Goal: Answer question/provide support

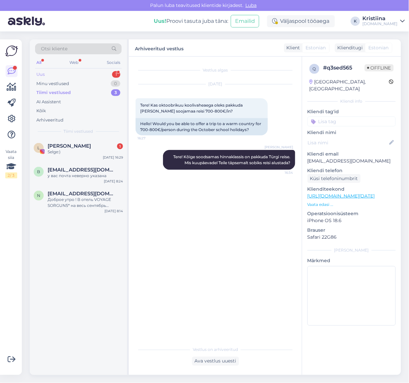
click at [74, 75] on div "Uus 1" at bounding box center [78, 74] width 87 height 9
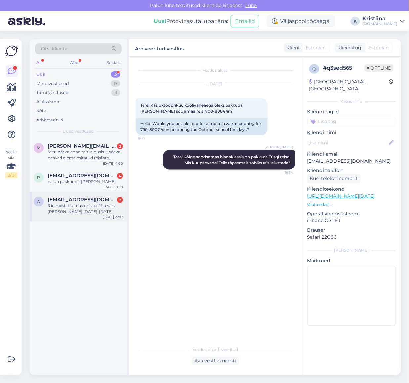
click at [83, 212] on div "3 inimest. Kolmas on laps 13 a vana. [PERSON_NAME] [DATE]-[DATE]" at bounding box center [85, 209] width 75 height 12
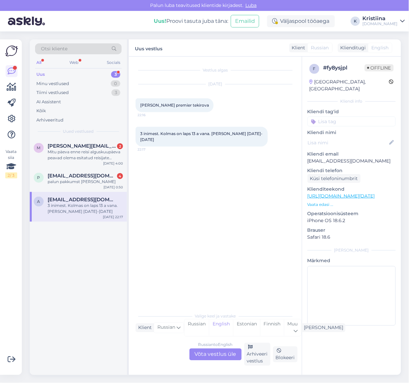
click at [226, 350] on div "Russian to English Võta vestlus üle" at bounding box center [216, 354] width 52 height 12
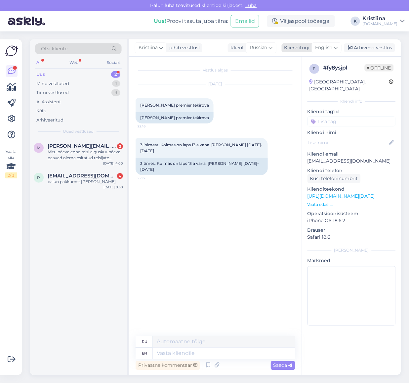
click at [329, 49] on span "English" at bounding box center [324, 47] width 17 height 7
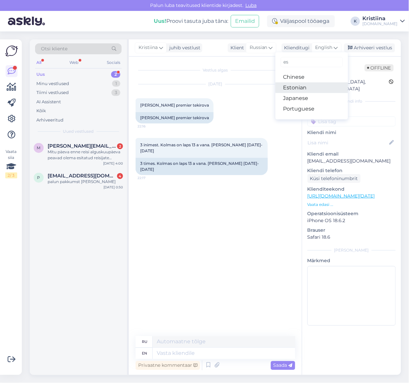
type input "es"
click at [298, 87] on link "Estonian" at bounding box center [312, 87] width 73 height 11
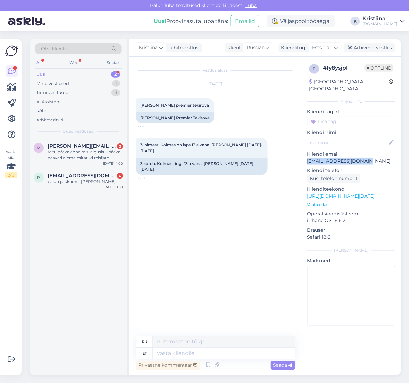
drag, startPoint x: 369, startPoint y: 154, endPoint x: 308, endPoint y: 157, distance: 60.7
click at [308, 158] on p "[EMAIL_ADDRESS][DOMAIN_NAME]" at bounding box center [352, 161] width 88 height 7
copy p "[EMAIL_ADDRESS][DOMAIN_NAME]"
click at [322, 49] on span "Estonian" at bounding box center [323, 47] width 20 height 7
click at [308, 85] on link "Estonian" at bounding box center [310, 87] width 73 height 11
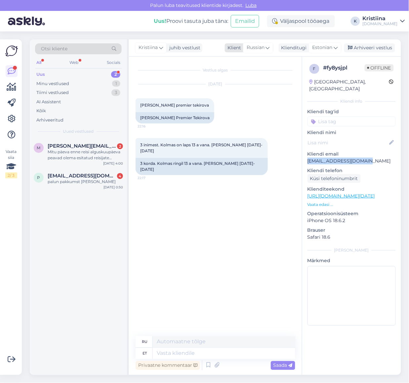
click at [259, 48] on span "Russian" at bounding box center [256, 47] width 18 height 7
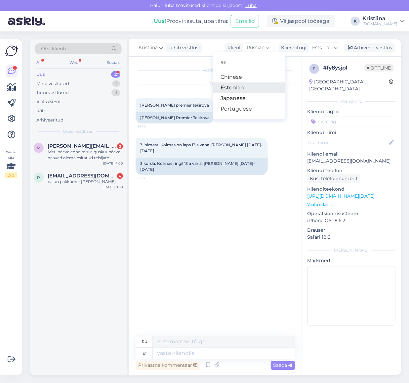
type input "es"
click at [244, 85] on link "Estonian" at bounding box center [249, 87] width 73 height 11
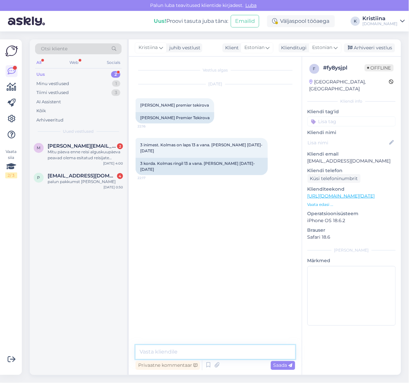
click at [183, 354] on textarea at bounding box center [216, 352] width 160 height 14
type textarea "Tere, Saadame hinnad peagi e-mailile :)"
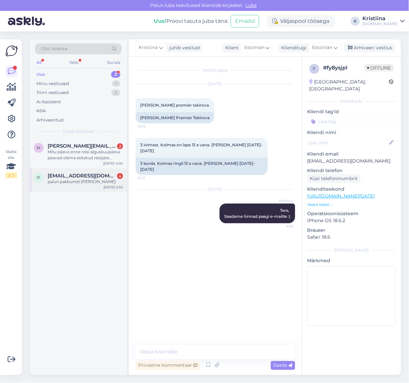
click at [75, 179] on div "palun pakkumst [PERSON_NAME]" at bounding box center [85, 182] width 75 height 6
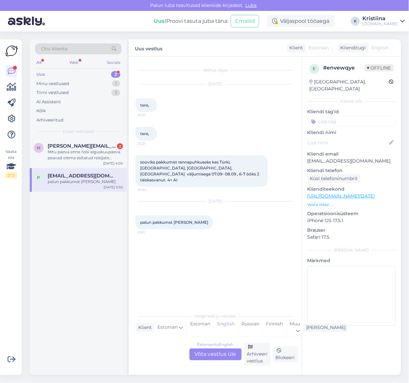
click at [201, 351] on div "Estonian to English Võta vestlus üle" at bounding box center [216, 354] width 52 height 12
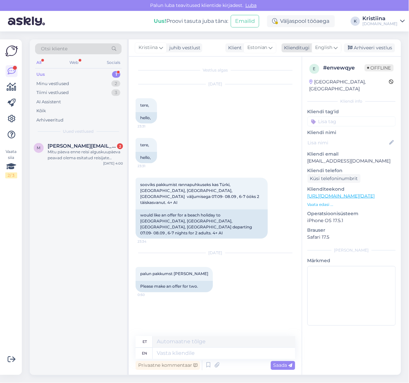
click at [325, 49] on span "English" at bounding box center [324, 47] width 17 height 7
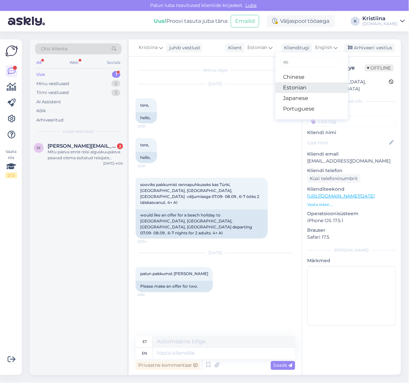
click at [310, 83] on link "Estonian" at bounding box center [312, 87] width 73 height 11
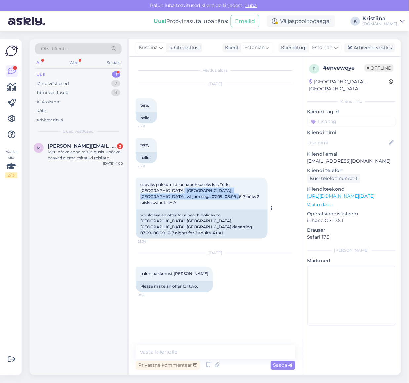
drag, startPoint x: 163, startPoint y: 190, endPoint x: 225, endPoint y: 196, distance: 62.2
click at [223, 196] on div "sooviks pakkumist rannapuhkuseks kas Türki, [GEOGRAPHIC_DATA], [GEOGRAPHIC_DATA…" at bounding box center [202, 194] width 132 height 32
click at [225, 196] on div "sooviks pakkumist rannapuhkuseks kas Türki, [GEOGRAPHIC_DATA], [GEOGRAPHIC_DATA…" at bounding box center [202, 194] width 132 height 32
click at [177, 355] on textarea at bounding box center [216, 352] width 160 height 14
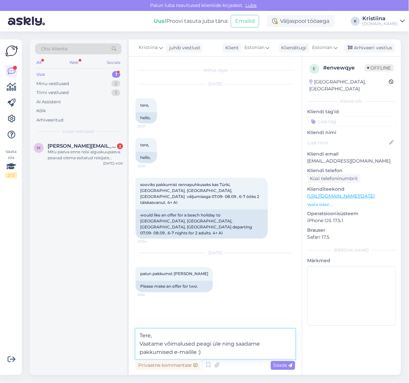
type textarea "Tere, Vaatame võimalused peagi üle ning saadame pakkumised e-mailile :)"
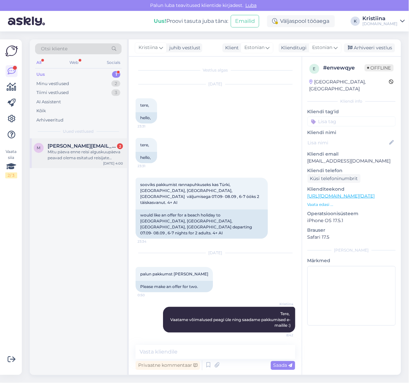
click at [85, 166] on div "m [PERSON_NAME][EMAIL_ADDRESS][PERSON_NAME][DOMAIN_NAME] 2 Mitu päeva enne reis…" at bounding box center [78, 153] width 97 height 30
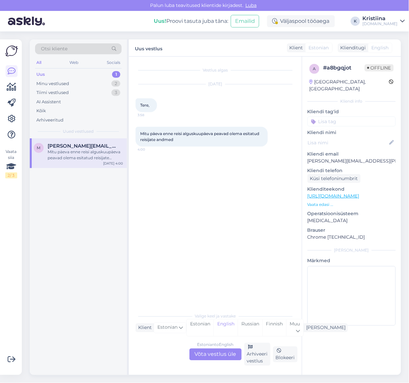
click at [218, 351] on div "Estonian to English Võta vestlus üle" at bounding box center [216, 354] width 52 height 12
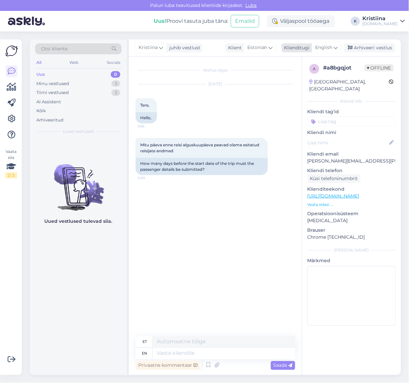
click at [334, 46] on div "English" at bounding box center [327, 47] width 30 height 11
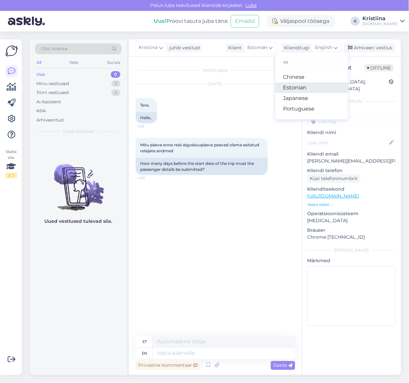
drag, startPoint x: 309, startPoint y: 85, endPoint x: 306, endPoint y: 90, distance: 5.8
click at [309, 85] on link "Estonian" at bounding box center [312, 87] width 73 height 11
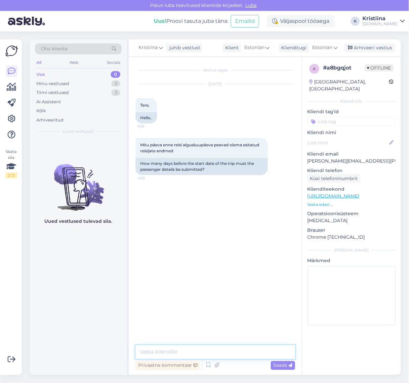
click at [171, 349] on textarea at bounding box center [216, 352] width 160 height 14
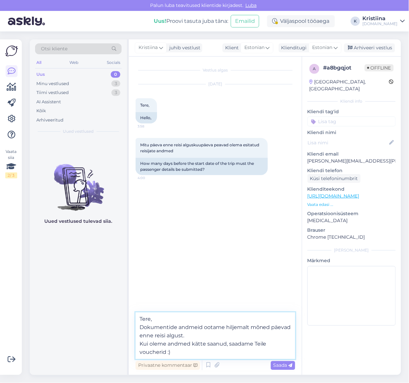
type textarea "Tere, Dokumentide andmeid ootame hiljemalt mõned päevad enne reisi algust. Kui …"
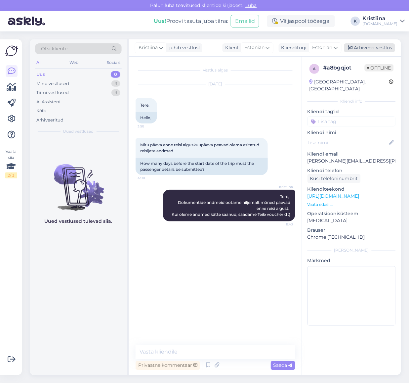
click at [358, 48] on div "Arhiveeri vestlus" at bounding box center [370, 47] width 51 height 9
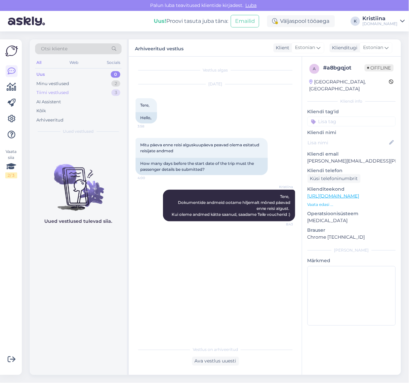
click at [71, 91] on div "Tiimi vestlused 3" at bounding box center [78, 92] width 87 height 9
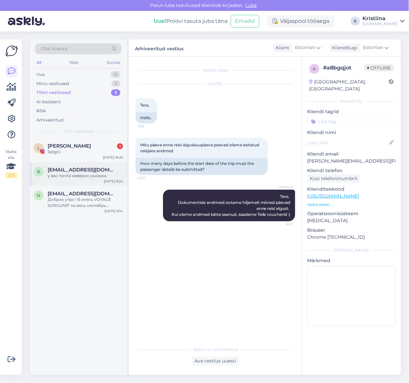
click at [85, 179] on div "b [EMAIL_ADDRESS][DOMAIN_NAME] у вас почта неверно указана [DATE] 8:24" at bounding box center [78, 174] width 97 height 24
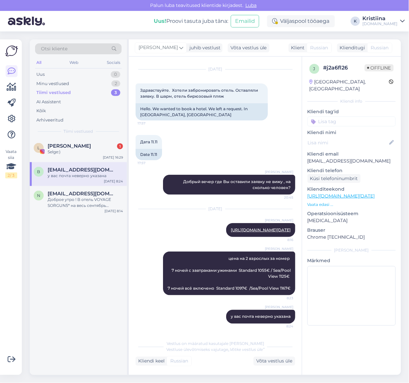
scroll to position [26, 0]
click at [80, 195] on span "[EMAIL_ADDRESS][DOMAIN_NAME]" at bounding box center [82, 194] width 69 height 6
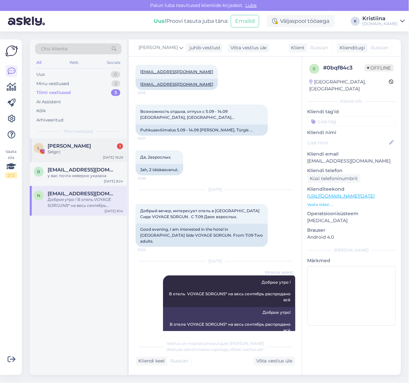
click at [67, 149] on div "Selge:)" at bounding box center [85, 152] width 75 height 6
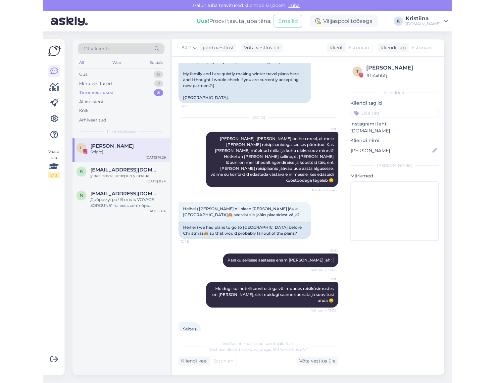
scroll to position [0, 0]
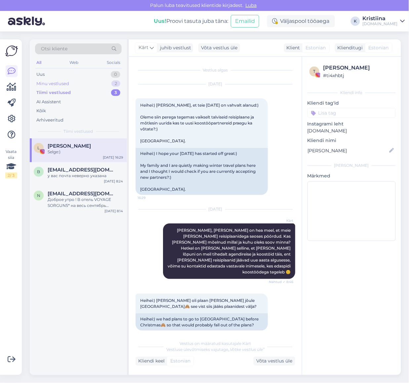
click at [69, 84] on div "Minu vestlused 2" at bounding box center [78, 83] width 87 height 9
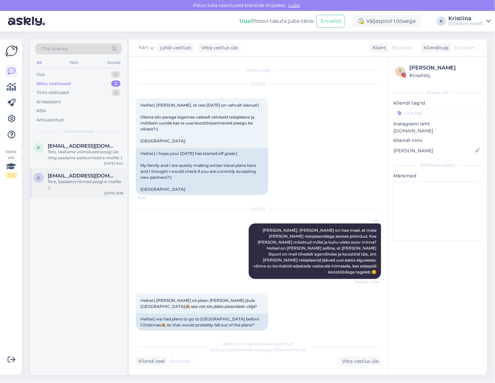
click at [67, 184] on div "Tere, Saadame hinnad peagi e-mailile :)" at bounding box center [85, 185] width 75 height 12
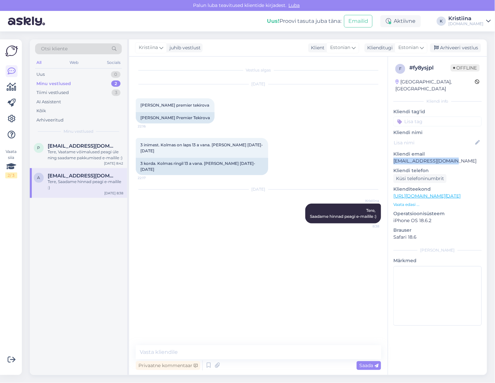
copy p "[EMAIL_ADDRESS][DOMAIN_NAME]"
drag, startPoint x: 452, startPoint y: 155, endPoint x: 393, endPoint y: 158, distance: 59.7
click at [393, 158] on div "f # fy8ysjpl Offline [GEOGRAPHIC_DATA], [GEOGRAPHIC_DATA] Kliendi info Kliendi …" at bounding box center [437, 196] width 99 height 279
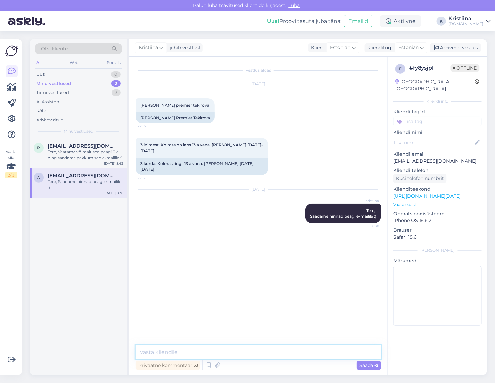
click at [186, 352] on textarea at bounding box center [258, 352] width 245 height 14
type textarea "Saatsime soovitud reisi info Teile e-mailile :)"
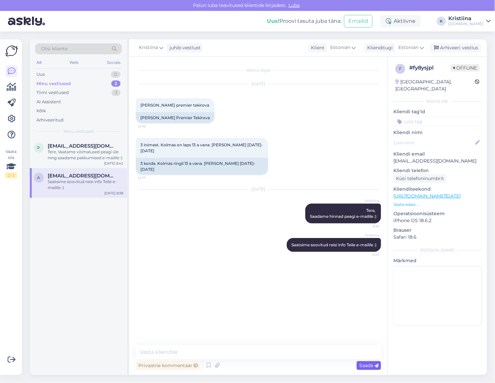
click at [364, 365] on span "Saada" at bounding box center [368, 365] width 19 height 6
click at [409, 49] on div "Arhiveeri vestlus" at bounding box center [455, 47] width 51 height 9
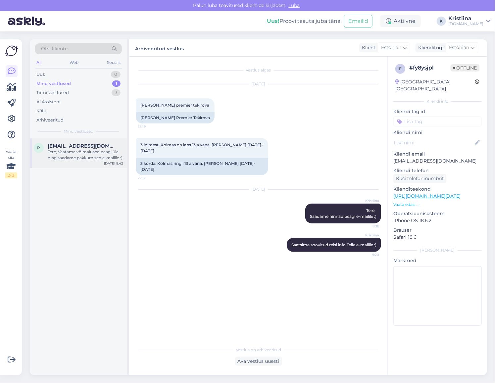
click at [98, 165] on div "p [EMAIL_ADDRESS][DOMAIN_NAME] Tere, Vaatame võimalused peagi üle ning saadame …" at bounding box center [78, 153] width 97 height 30
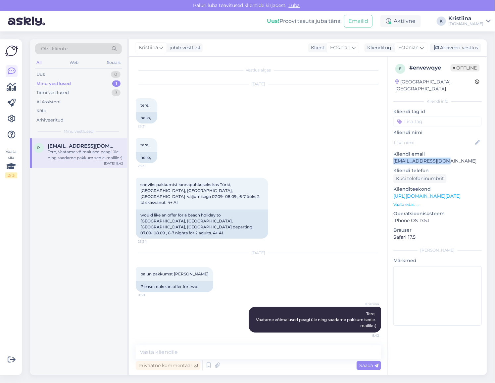
drag, startPoint x: 444, startPoint y: 153, endPoint x: 392, endPoint y: 156, distance: 52.4
click at [392, 156] on div "e # envewqye Offline [GEOGRAPHIC_DATA], [GEOGRAPHIC_DATA] Kliendi info Kliendi …" at bounding box center [437, 196] width 99 height 279
copy p "[EMAIL_ADDRESS][DOMAIN_NAME]"
click at [258, 161] on div "tere, 23:31 hello," at bounding box center [258, 151] width 245 height 40
click at [147, 46] on span "Kristiina" at bounding box center [148, 47] width 19 height 7
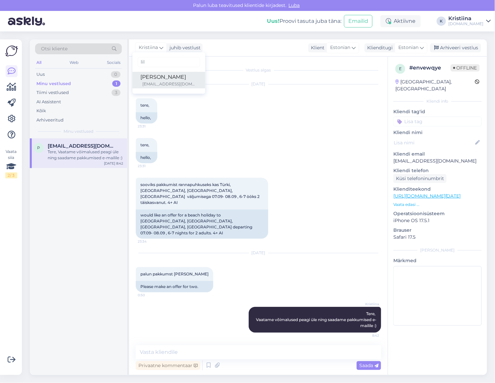
type input "lil"
click at [160, 77] on div "[PERSON_NAME]" at bounding box center [168, 77] width 57 height 8
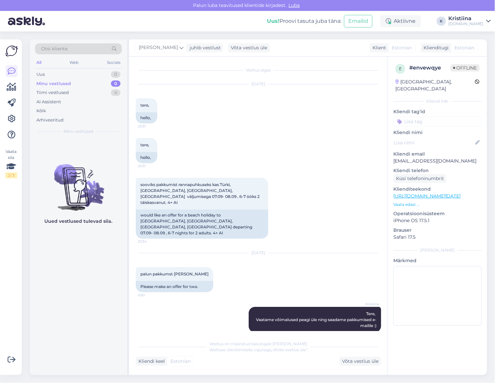
scroll to position [31, 0]
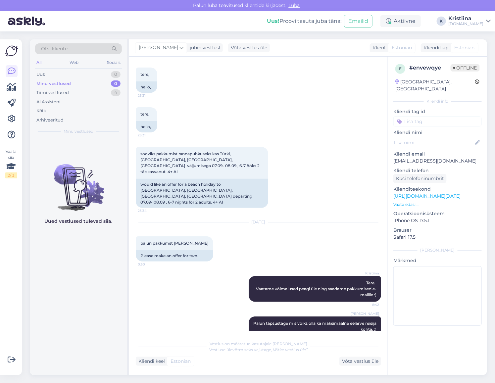
click at [81, 81] on div "Minu vestlused 0" at bounding box center [78, 83] width 87 height 9
click at [76, 75] on div "Uus 0" at bounding box center [78, 74] width 87 height 9
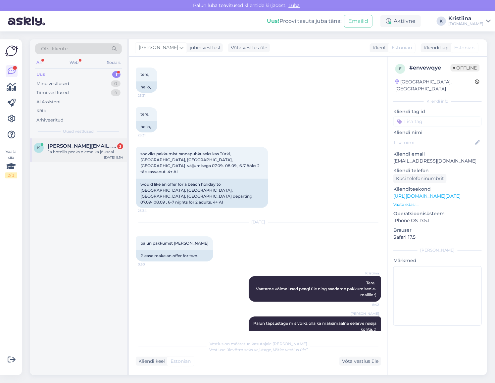
click at [86, 150] on div "Ja hotellis peaks olema ka jõusaal" at bounding box center [85, 152] width 75 height 6
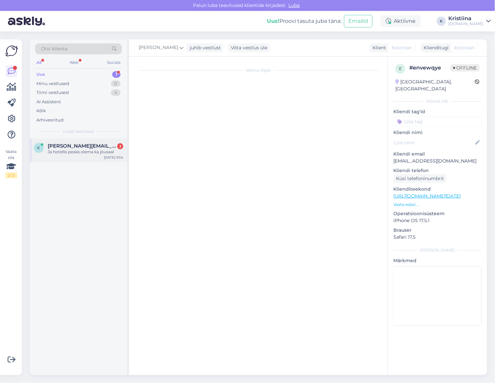
scroll to position [0, 0]
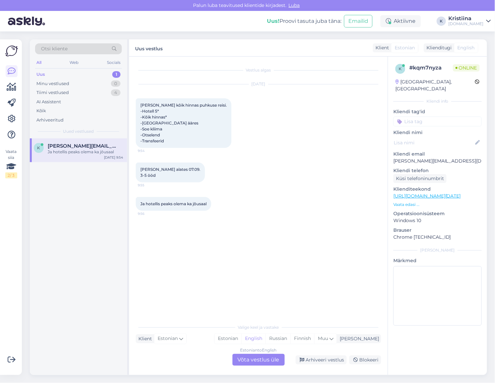
click at [254, 359] on div "Estonian to English Võta vestlus üle" at bounding box center [258, 360] width 52 height 12
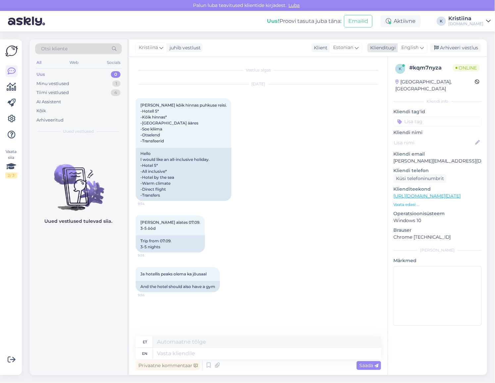
click at [409, 49] on span "English" at bounding box center [409, 47] width 17 height 7
click at [396, 86] on link "Estonian" at bounding box center [397, 87] width 73 height 11
click at [183, 352] on textarea at bounding box center [258, 352] width 245 height 14
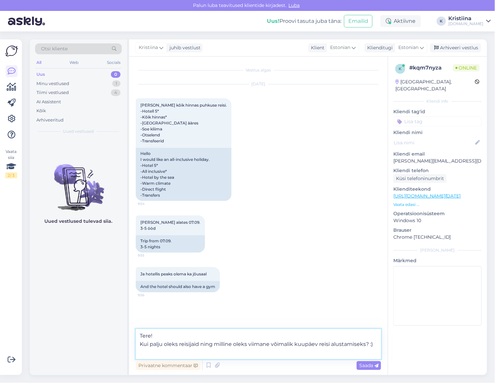
type textarea "Tere! Kui palju oleks reisijaid ning milline oleks viimane võimalik kuupäev rei…"
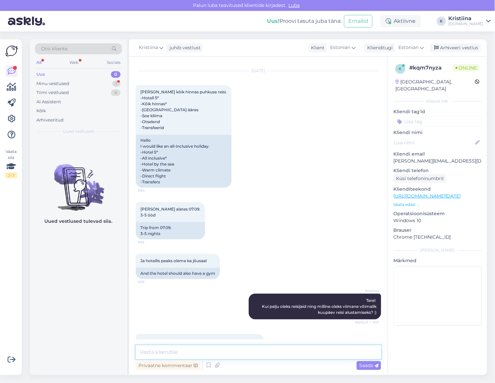
scroll to position [35, 0]
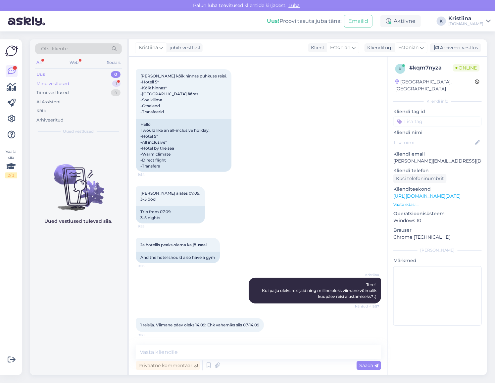
click at [94, 85] on div "Minu vestlused 1" at bounding box center [78, 83] width 87 height 9
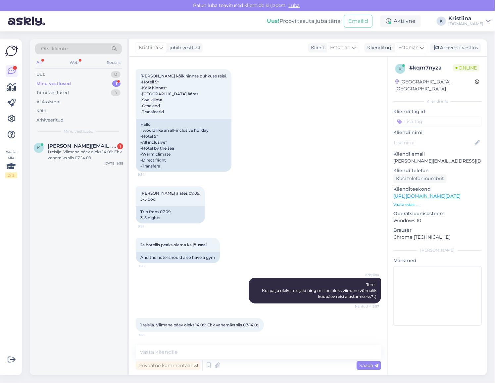
scroll to position [34, 0]
click at [209, 353] on textarea at bounding box center [258, 352] width 245 height 14
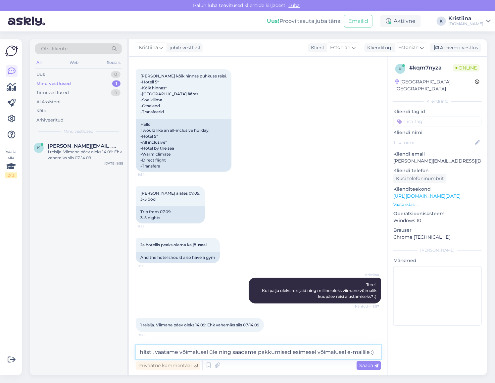
type textarea "hästi, vaatame võimalusel üle ning saadame pakkumised esimesel võimalusel e-mai…"
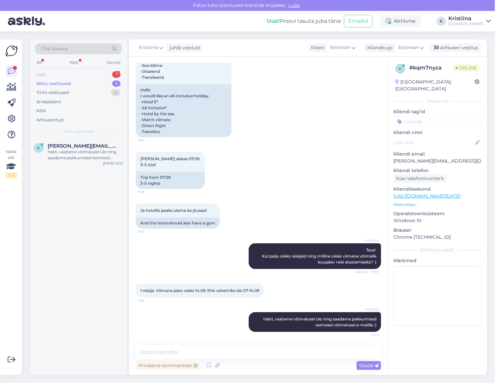
click at [64, 75] on div "Uus 1" at bounding box center [78, 74] width 87 height 9
click at [75, 147] on span "[EMAIL_ADDRESS][DOMAIN_NAME]" at bounding box center [82, 146] width 69 height 6
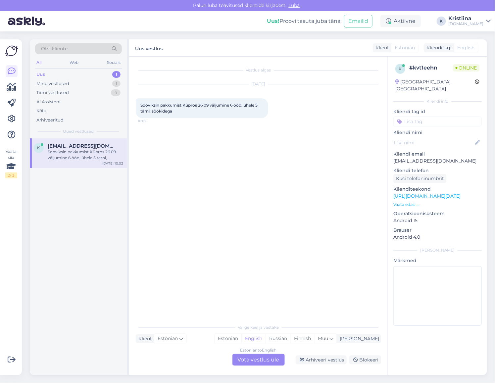
scroll to position [0, 0]
click at [252, 356] on div "Estonian to English Võta vestlus üle" at bounding box center [258, 360] width 52 height 12
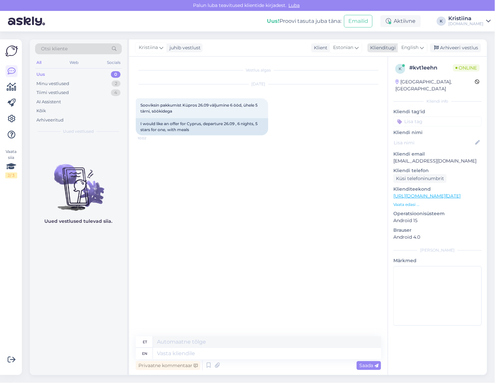
click at [409, 50] on span "English" at bounding box center [409, 47] width 17 height 7
click at [386, 86] on link "Estonian" at bounding box center [397, 87] width 73 height 11
click at [171, 357] on textarea at bounding box center [258, 352] width 245 height 14
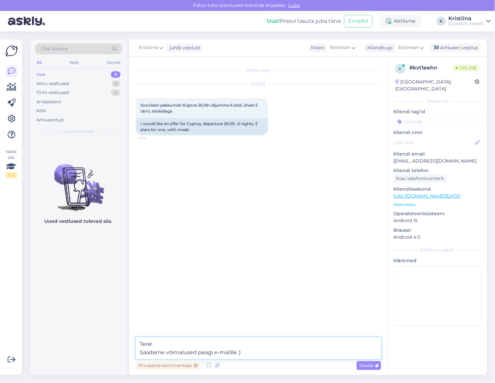
type textarea "Tere! Saadame võimalused peagi e-mailile :)"
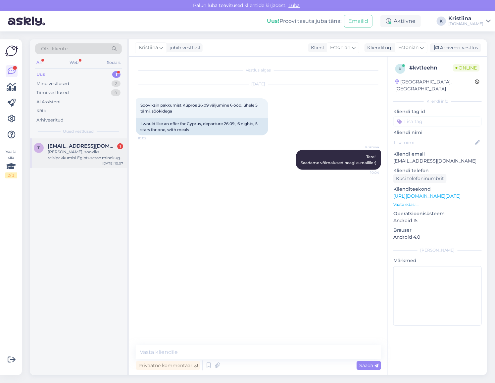
click at [91, 151] on div "[PERSON_NAME], sooviks reisipakkumisi Egiptusesse minekuga 09.09 5* ja 7 ööd. T…" at bounding box center [85, 155] width 75 height 12
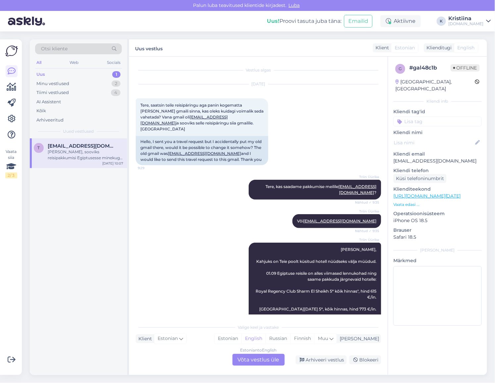
scroll to position [86, 0]
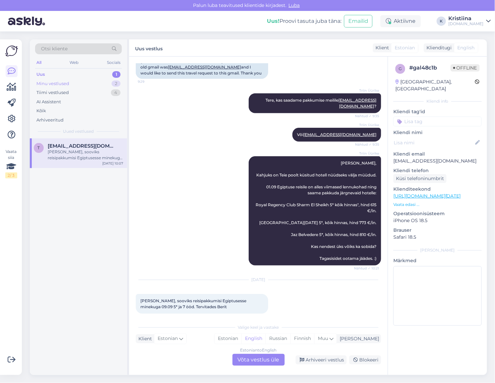
click at [69, 83] on div "Minu vestlused 2" at bounding box center [78, 83] width 87 height 9
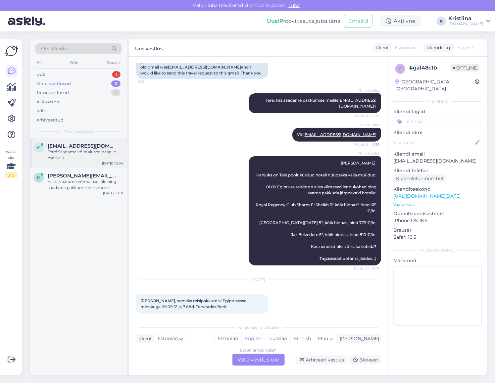
click at [76, 156] on div "Tere! Saadame võimalused peagi e-mailile :)" at bounding box center [85, 155] width 75 height 12
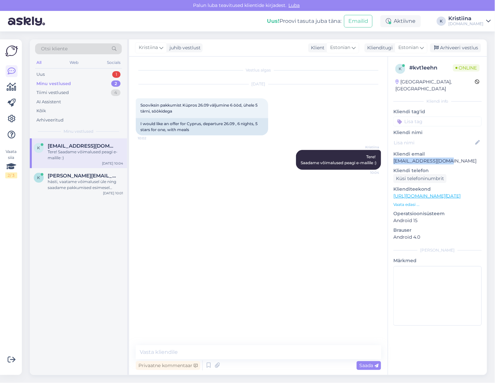
drag, startPoint x: 442, startPoint y: 154, endPoint x: 394, endPoint y: 155, distance: 48.0
click at [394, 158] on p "[EMAIL_ADDRESS][DOMAIN_NAME]" at bounding box center [437, 161] width 88 height 7
copy p "[EMAIL_ADDRESS][DOMAIN_NAME]"
click at [84, 73] on div "Uus 1" at bounding box center [78, 74] width 87 height 9
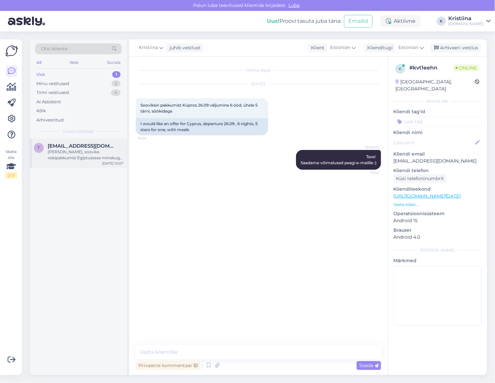
click at [80, 145] on span "[EMAIL_ADDRESS][DOMAIN_NAME]" at bounding box center [82, 146] width 69 height 6
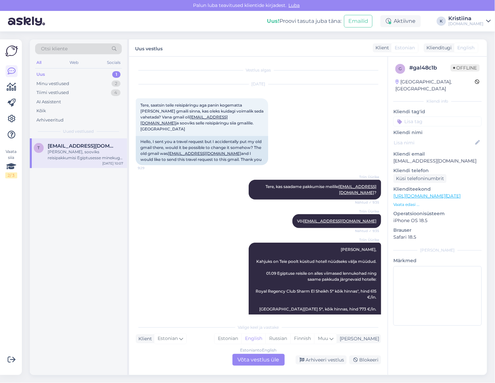
scroll to position [86, 0]
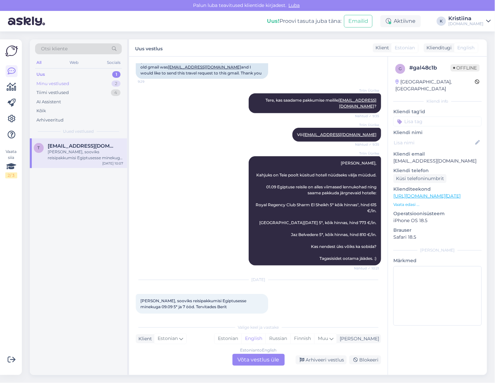
click at [78, 87] on div "Minu vestlused 2" at bounding box center [78, 83] width 87 height 9
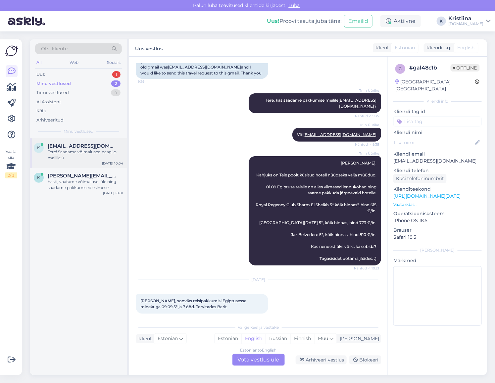
click at [95, 152] on div "Tere! Saadame võimalused peagi e-mailile :)" at bounding box center [85, 155] width 75 height 12
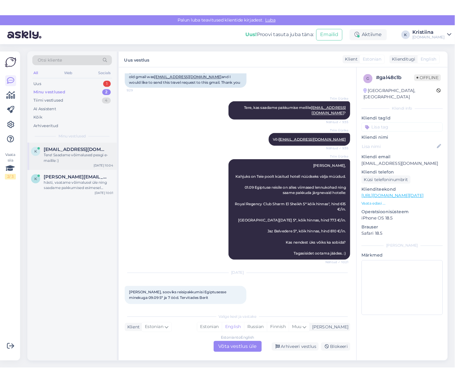
scroll to position [0, 0]
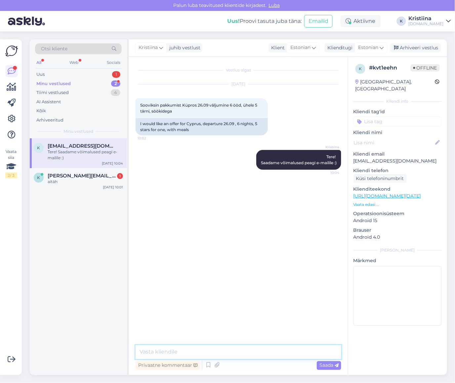
click at [180, 349] on textarea at bounding box center [239, 352] width 206 height 14
type textarea "Edastasin Teile valikud e-mailile :)"
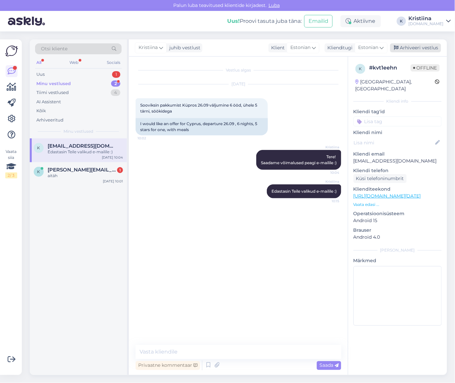
click at [404, 48] on div "Arhiveeri vestlus" at bounding box center [416, 47] width 51 height 9
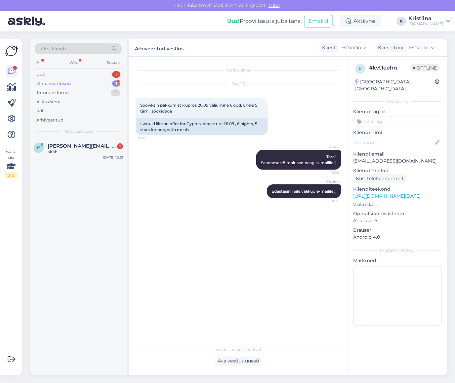
click at [70, 75] on div "Uus 1" at bounding box center [78, 74] width 87 height 9
click at [75, 143] on span "[EMAIL_ADDRESS][DOMAIN_NAME]" at bounding box center [82, 146] width 69 height 6
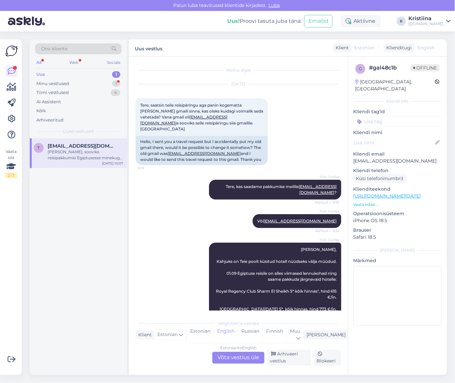
scroll to position [90, 0]
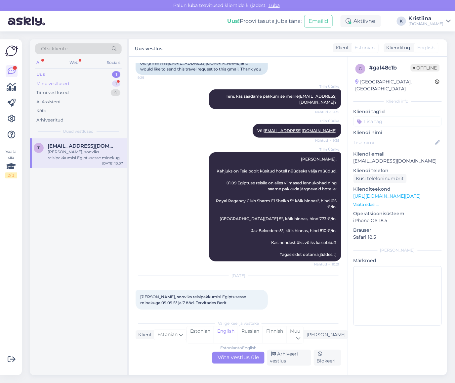
click at [87, 84] on div "Minu vestlused 1" at bounding box center [78, 83] width 87 height 9
click at [85, 150] on div "aitäh" at bounding box center [85, 152] width 75 height 6
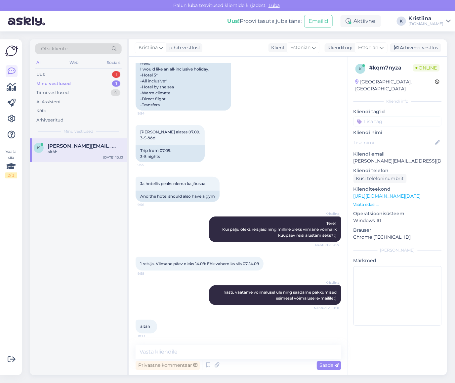
scroll to position [97, 0]
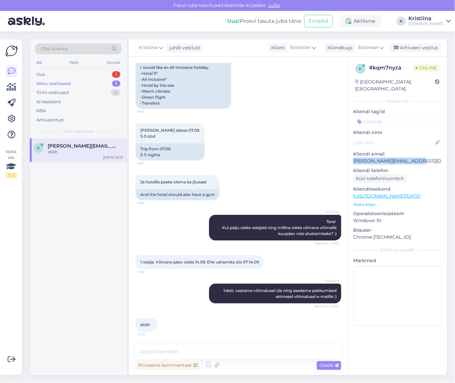
drag, startPoint x: 416, startPoint y: 154, endPoint x: 354, endPoint y: 157, distance: 62.3
click at [354, 158] on p "[PERSON_NAME][EMAIL_ADDRESS][DOMAIN_NAME]" at bounding box center [398, 161] width 88 height 7
copy p "[PERSON_NAME][EMAIL_ADDRESS][DOMAIN_NAME]"
click at [56, 73] on div "Uus 1" at bounding box center [78, 74] width 87 height 9
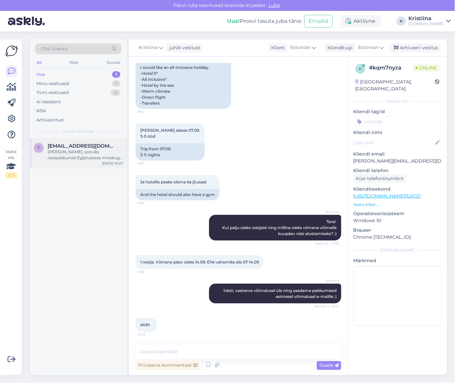
click at [77, 150] on div "[PERSON_NAME], sooviks reisipakkumisi Egiptusesse minekuga 09.09 5* ja 7 ööd. T…" at bounding box center [85, 155] width 75 height 12
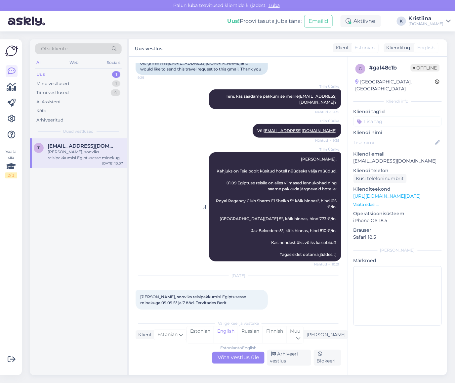
scroll to position [0, 0]
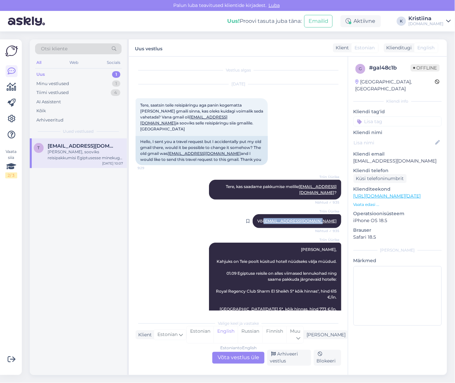
copy link "[EMAIL_ADDRESS][DOMAIN_NAME]"
drag, startPoint x: 334, startPoint y: 217, endPoint x: 279, endPoint y: 219, distance: 54.6
click at [279, 219] on div "Triin Üürike Või [EMAIL_ADDRESS][DOMAIN_NAME] Nähtud ✓ 9:35" at bounding box center [297, 221] width 89 height 14
click at [213, 220] on div "Triin Üürike Või [EMAIL_ADDRESS][DOMAIN_NAME] Nähtud ✓ 9:35" at bounding box center [239, 221] width 206 height 28
click at [80, 84] on div "Minu vestlused 1" at bounding box center [78, 83] width 87 height 9
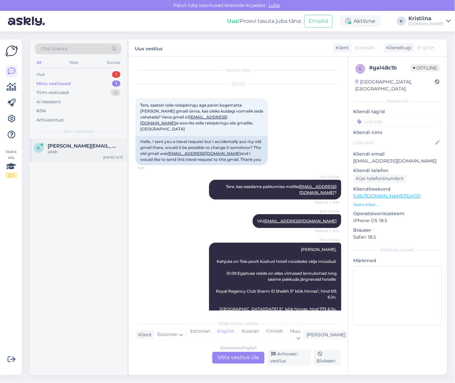
click at [77, 138] on div "k [PERSON_NAME][EMAIL_ADDRESS][DOMAIN_NAME] aitäh [DATE] 10:13" at bounding box center [78, 150] width 97 height 24
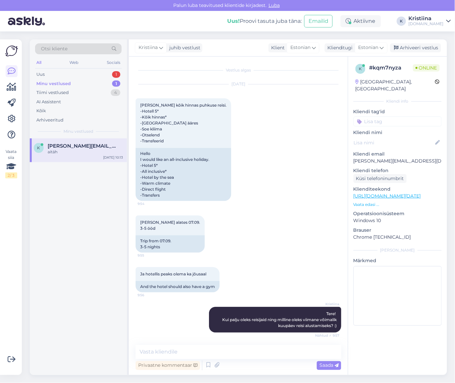
scroll to position [97, 0]
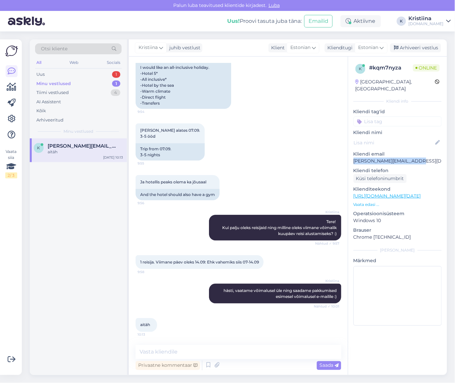
drag, startPoint x: 415, startPoint y: 154, endPoint x: 352, endPoint y: 157, distance: 62.3
click at [352, 157] on div "k # kqm7nyza Online [GEOGRAPHIC_DATA], [GEOGRAPHIC_DATA] Kliendi info Kliendi t…" at bounding box center [397, 196] width 99 height 279
copy p "[PERSON_NAME][EMAIL_ADDRESS][DOMAIN_NAME]"
click at [74, 73] on div "Uus 1" at bounding box center [78, 74] width 87 height 9
click at [74, 83] on div "Minu vestlused 1" at bounding box center [78, 83] width 87 height 9
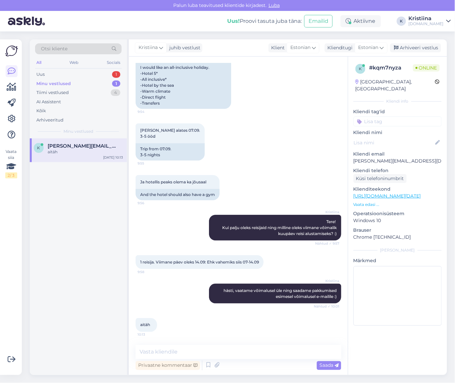
click at [75, 146] on span "[PERSON_NAME][EMAIL_ADDRESS][DOMAIN_NAME]" at bounding box center [82, 146] width 69 height 6
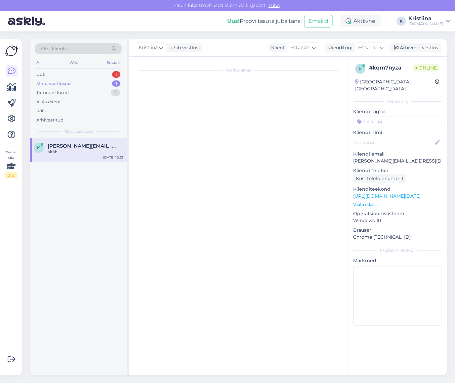
scroll to position [0, 0]
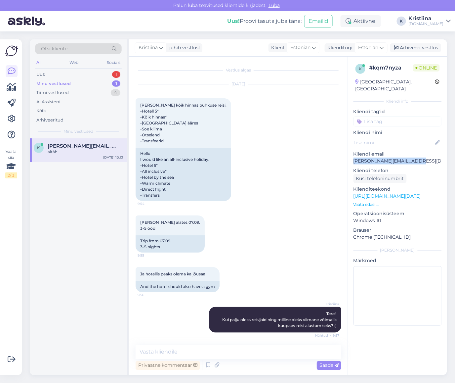
drag, startPoint x: 419, startPoint y: 154, endPoint x: 352, endPoint y: 156, distance: 67.2
click at [352, 156] on div "k # kqm7nyza Online [GEOGRAPHIC_DATA], [GEOGRAPHIC_DATA] Kliendi info Kliendi t…" at bounding box center [397, 196] width 99 height 279
copy p "[PERSON_NAME][EMAIL_ADDRESS][DOMAIN_NAME]"
click at [69, 74] on div "Uus 2" at bounding box center [78, 74] width 87 height 9
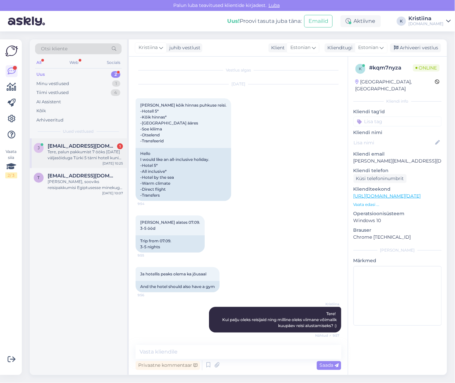
click at [73, 157] on div "Tere, palun pakkumist 7 ööks [DATE] väljasõiduga Türki 5 tärni hotell kuni 1000…" at bounding box center [85, 155] width 75 height 12
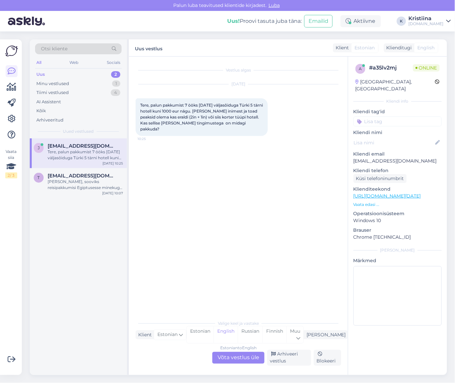
click at [233, 353] on div "Estonian to English Võta vestlus üle" at bounding box center [238, 358] width 52 height 12
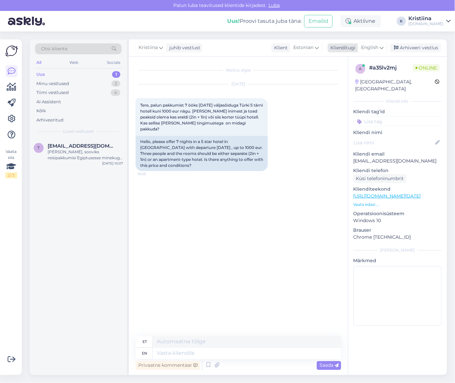
click at [374, 49] on span "English" at bounding box center [370, 47] width 17 height 7
click at [364, 87] on link "Estonian" at bounding box center [358, 87] width 73 height 11
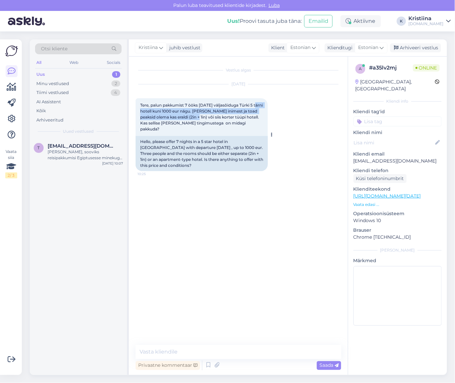
drag, startPoint x: 146, startPoint y: 112, endPoint x: 207, endPoint y: 116, distance: 61.4
click at [207, 116] on span "Tere, palun pakkumist 7 ööks [DATE] väljasõiduga Türki 5 tärni hotell kuni 1000…" at bounding box center [202, 117] width 124 height 29
click at [82, 85] on div "Minu vestlused 2" at bounding box center [78, 83] width 87 height 9
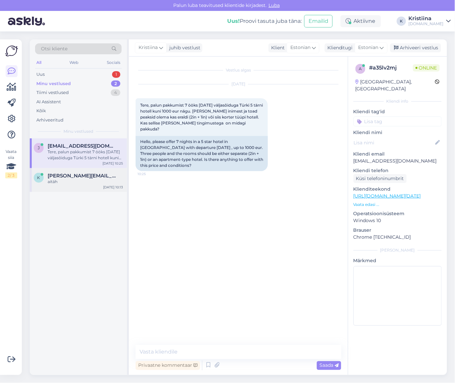
click at [92, 179] on div "aitäh" at bounding box center [85, 182] width 75 height 6
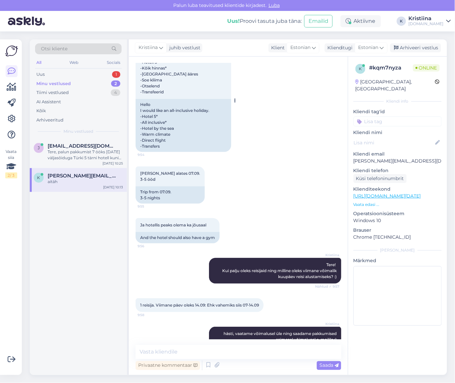
scroll to position [61, 0]
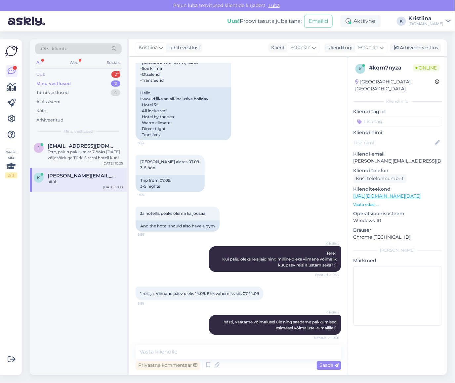
click at [89, 73] on div "Uus 2" at bounding box center [78, 74] width 87 height 9
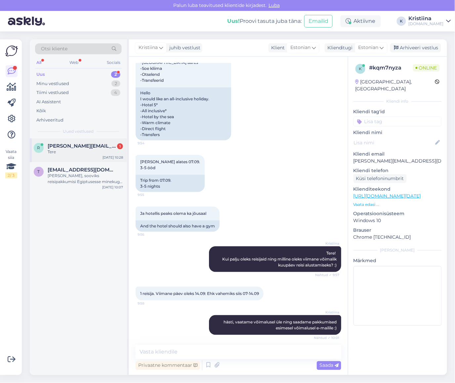
click at [74, 148] on span "[PERSON_NAME][EMAIL_ADDRESS][PERSON_NAME][DOMAIN_NAME]" at bounding box center [82, 146] width 69 height 6
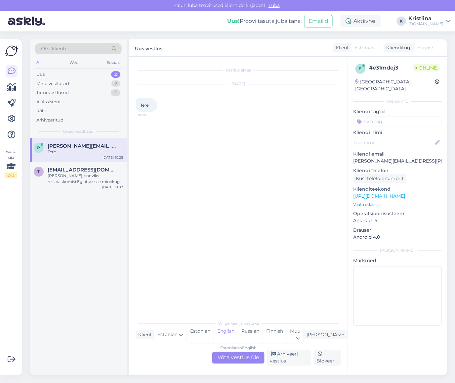
click at [231, 357] on div "Estonian to English Võta vestlus üle" at bounding box center [238, 358] width 52 height 12
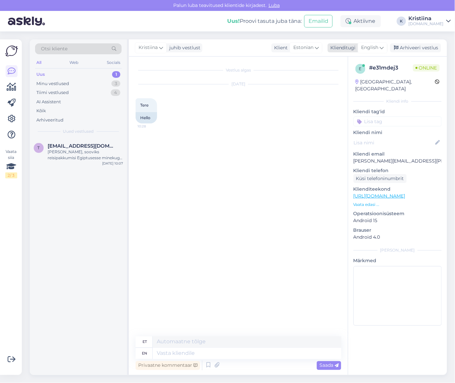
click at [380, 43] on div "English" at bounding box center [373, 47] width 30 height 11
click at [346, 88] on link "Estonian" at bounding box center [358, 87] width 73 height 11
click at [161, 348] on textarea at bounding box center [239, 352] width 206 height 14
type textarea "Tere! kuidas saame aidata? :)"
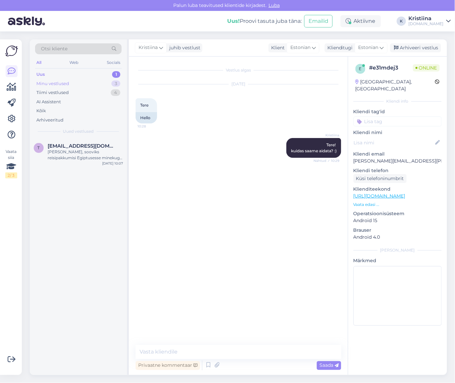
click at [75, 83] on div "Minu vestlused 3" at bounding box center [78, 83] width 87 height 9
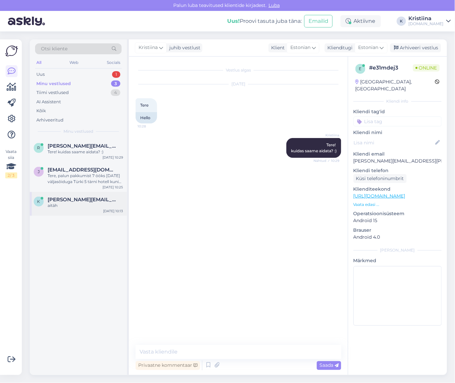
click at [71, 201] on span "[PERSON_NAME][EMAIL_ADDRESS][DOMAIN_NAME]" at bounding box center [82, 200] width 69 height 6
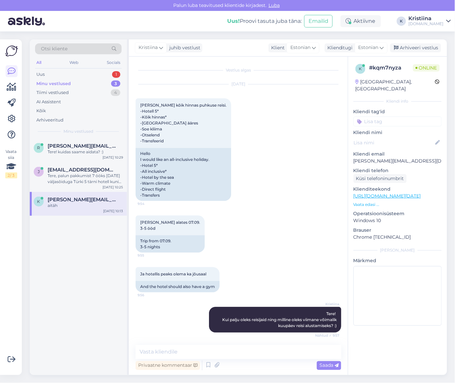
scroll to position [97, 0]
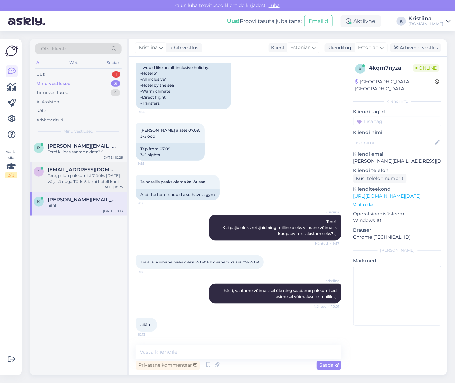
click at [98, 174] on div "Tere, palun pakkumist 7 ööks [DATE] väljasõiduga Türki 5 tärni hotell kuni 1000…" at bounding box center [85, 179] width 75 height 12
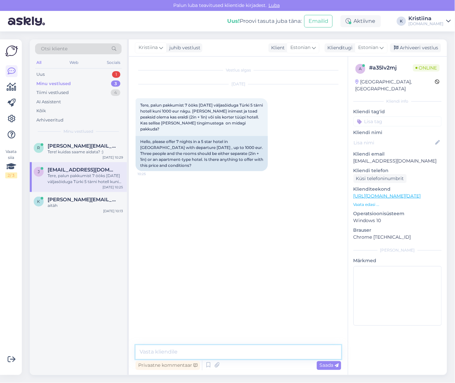
click at [201, 347] on textarea at bounding box center [239, 352] width 206 height 14
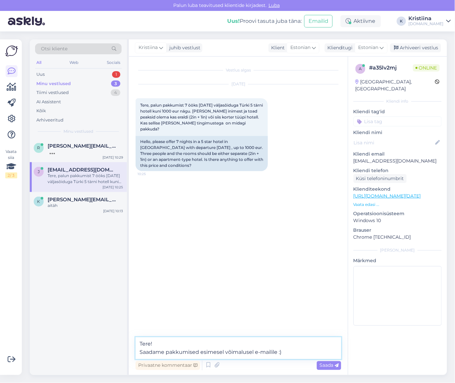
type textarea "Tere! Saadame pakkumised esimesel võimalusel e-mailile :)"
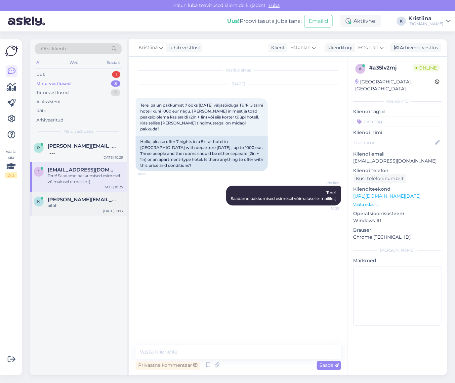
click at [76, 200] on span "[PERSON_NAME][EMAIL_ADDRESS][DOMAIN_NAME]" at bounding box center [82, 200] width 69 height 6
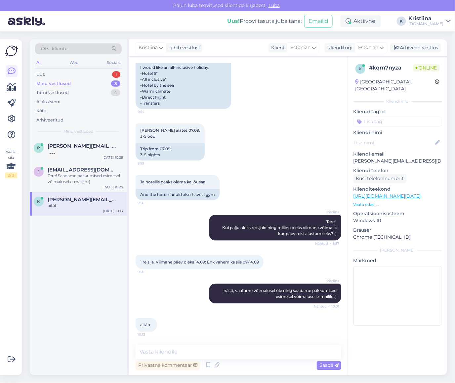
scroll to position [97, 0]
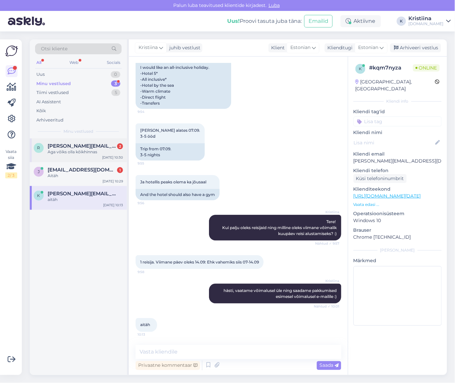
click at [85, 151] on div "Aga võiks olla kõikhinnas" at bounding box center [85, 152] width 75 height 6
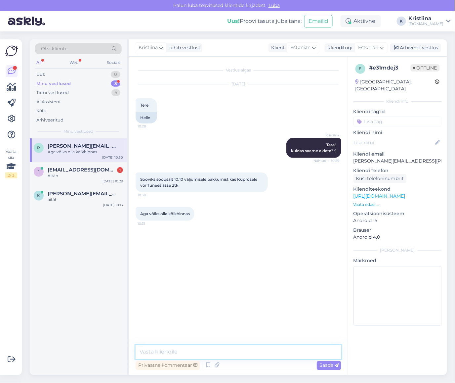
click at [179, 349] on textarea at bounding box center [239, 352] width 206 height 14
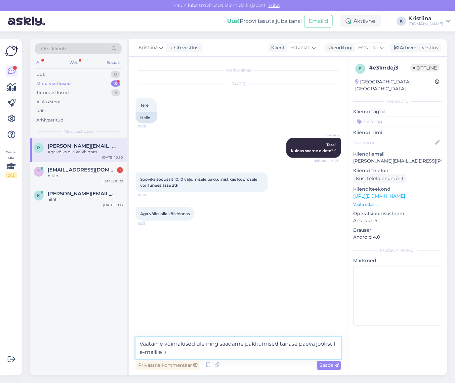
type textarea "Vaatame võimalused üle ning saadame pakkumised tänase päeva jooksul e-mailile :)"
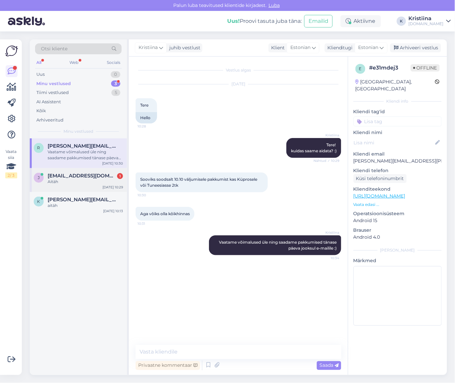
click at [67, 181] on div "Aitäh" at bounding box center [85, 182] width 75 height 6
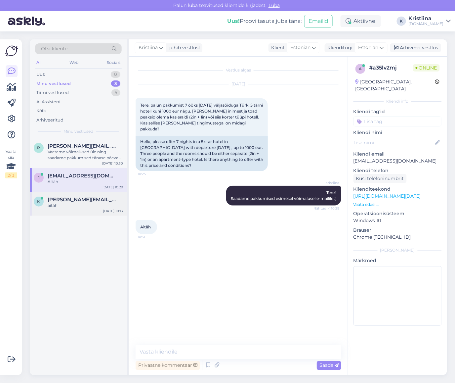
click at [69, 209] on div "k [PERSON_NAME][EMAIL_ADDRESS][DOMAIN_NAME] aitäh [DATE] 10:13" at bounding box center [78, 204] width 97 height 24
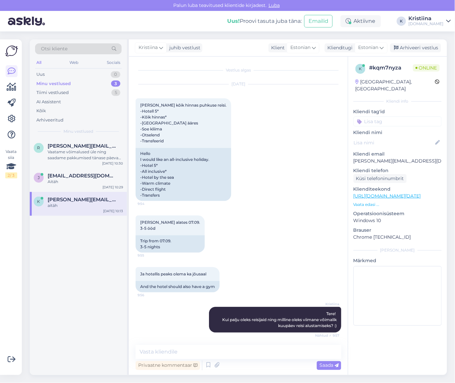
scroll to position [97, 0]
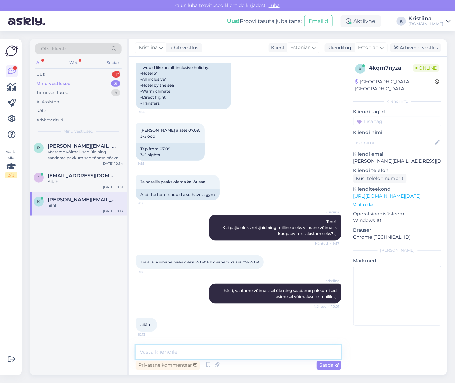
click at [171, 350] on textarea at bounding box center [239, 352] width 206 height 14
type textarea "Saatsin Teile pakkumised e-mailile :)"
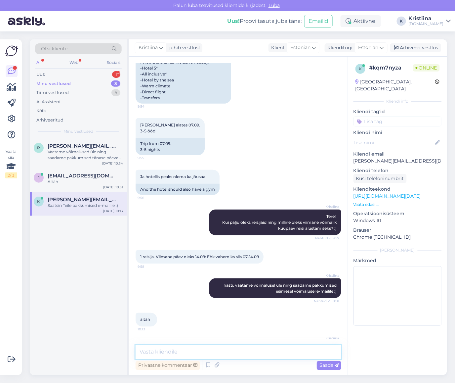
scroll to position [126, 0]
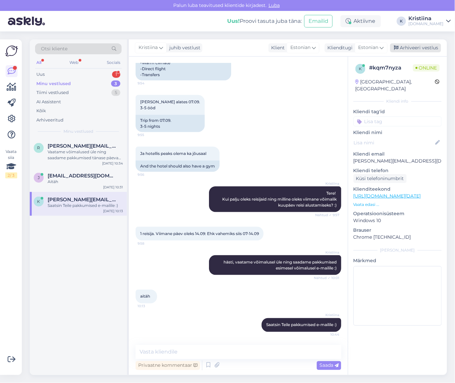
click at [409, 46] on div "Arhiveeri vestlus" at bounding box center [416, 47] width 51 height 9
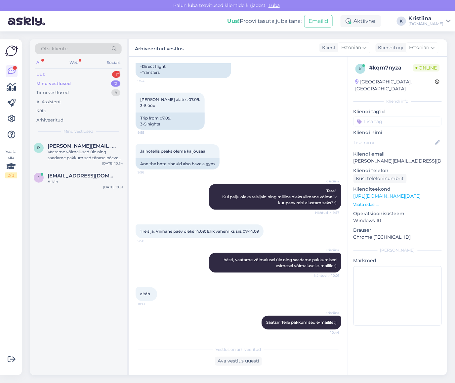
click at [84, 72] on div "Uus 1" at bounding box center [78, 74] width 87 height 9
click at [73, 157] on div "Tere, palun hinnapaķkumist 09 septembri väljumisele sharm el sehiki, rixos prem…" at bounding box center [85, 155] width 75 height 12
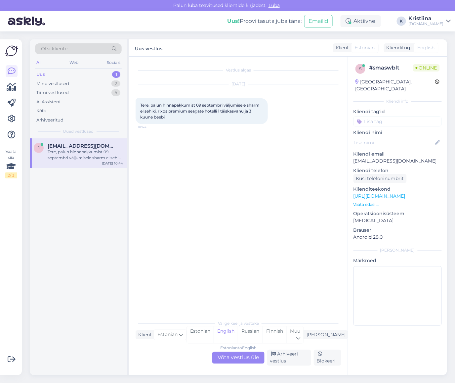
click at [232, 360] on div "Estonian to English Võta vestlus üle" at bounding box center [238, 358] width 52 height 12
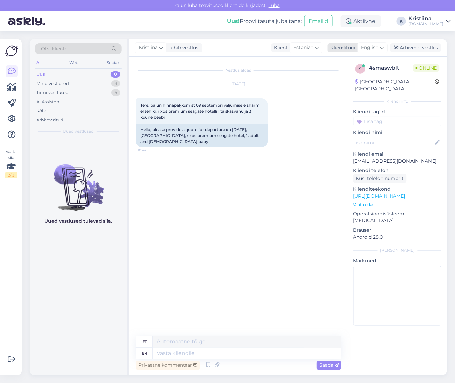
click at [374, 44] on span "English" at bounding box center [370, 47] width 17 height 7
click at [362, 84] on link "Estonian" at bounding box center [358, 87] width 73 height 11
click at [177, 349] on textarea at bounding box center [239, 352] width 206 height 14
type textarea "Tere! Saadame pakkumised peagi e-mailile :)"
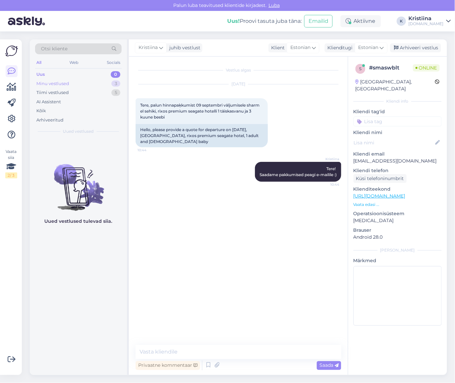
click at [50, 84] on div "Minu vestlused" at bounding box center [52, 83] width 33 height 7
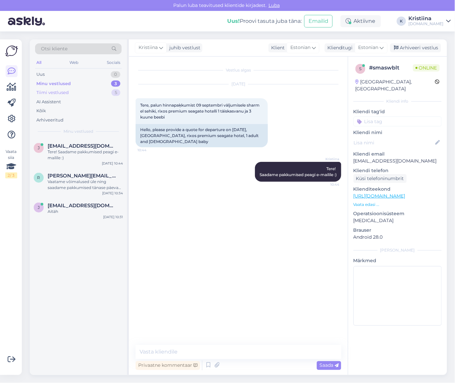
click at [71, 93] on div "Tiimi vestlused 5" at bounding box center [78, 92] width 87 height 9
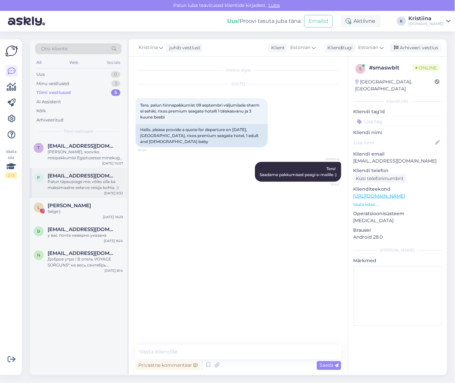
click at [95, 186] on div "Palun täpsustage mis võiks olla ka maksimaalne eelarve reisija kohta. :)" at bounding box center [85, 185] width 75 height 12
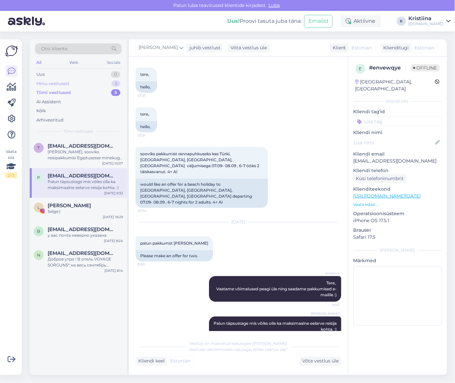
click at [71, 81] on div "Minu vestlused 3" at bounding box center [78, 83] width 87 height 9
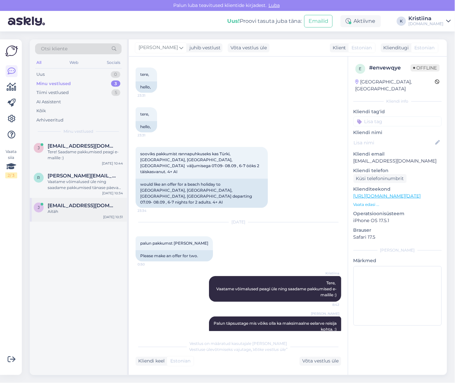
click at [85, 207] on span "[EMAIL_ADDRESS][DOMAIN_NAME]" at bounding box center [82, 206] width 69 height 6
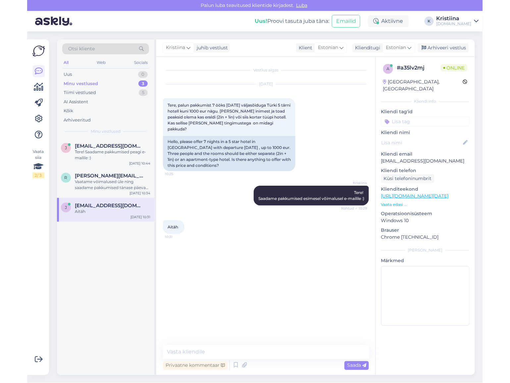
scroll to position [0, 0]
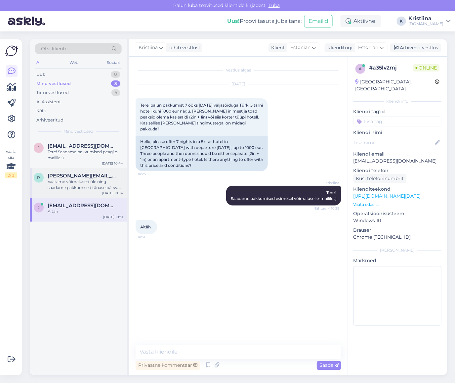
click at [88, 176] on span "[PERSON_NAME][EMAIL_ADDRESS][PERSON_NAME][DOMAIN_NAME]" at bounding box center [82, 176] width 69 height 6
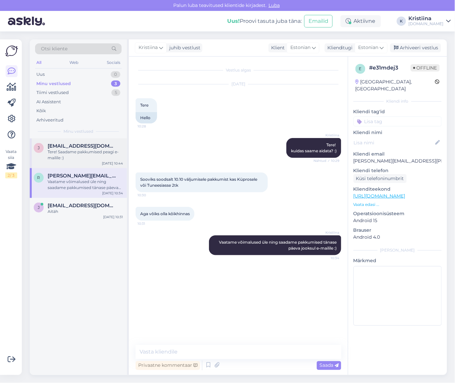
click at [91, 163] on div "j [EMAIL_ADDRESS][DOMAIN_NAME] Tere! Saadame pakkumised peagi e-mailile :) [DAT…" at bounding box center [78, 153] width 97 height 30
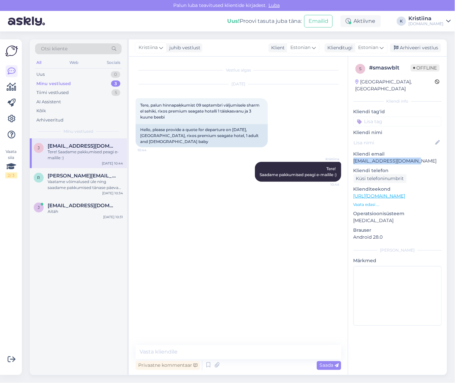
drag, startPoint x: 419, startPoint y: 156, endPoint x: 349, endPoint y: 157, distance: 69.8
click at [349, 157] on div "s # smaswblt Offline [GEOGRAPHIC_DATA], [GEOGRAPHIC_DATA] Kliendi info Kliendi …" at bounding box center [397, 196] width 99 height 279
copy p "[EMAIL_ADDRESS][DOMAIN_NAME]"
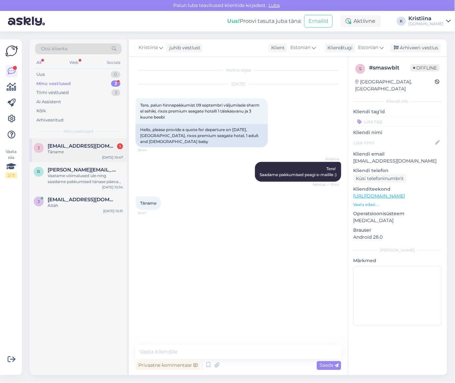
click at [77, 155] on div "j [EMAIL_ADDRESS][DOMAIN_NAME] 1 Täname [DATE] 10:47" at bounding box center [78, 150] width 97 height 24
drag, startPoint x: 415, startPoint y: 155, endPoint x: 352, endPoint y: 156, distance: 62.6
click at [352, 156] on div "s # smaswblt Offline [GEOGRAPHIC_DATA], [GEOGRAPHIC_DATA] Kliendi info Kliendi …" at bounding box center [397, 196] width 99 height 279
copy p "[EMAIL_ADDRESS][DOMAIN_NAME]"
click at [191, 348] on textarea at bounding box center [239, 352] width 206 height 14
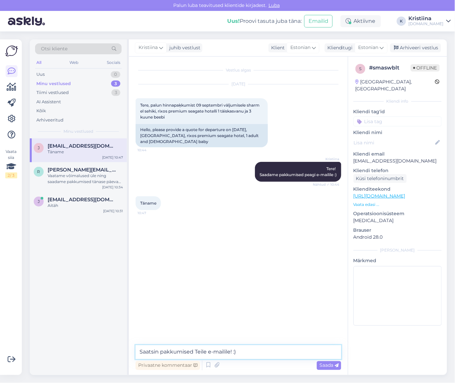
type textarea "Saatsin pakkumised Teile e-mailile! :)"
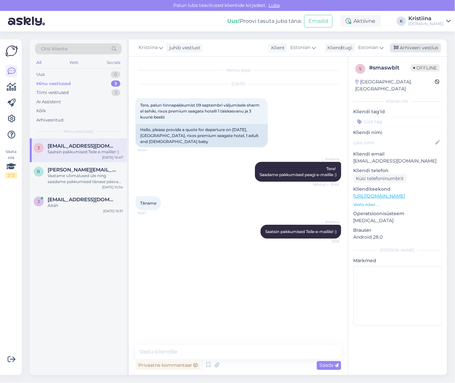
click at [409, 48] on div "Arhiveeri vestlus" at bounding box center [416, 47] width 51 height 9
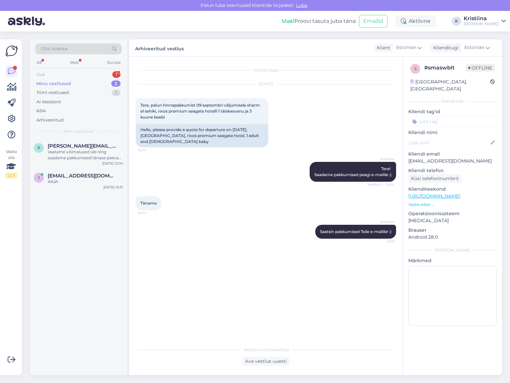
click at [96, 70] on div "Uus 1" at bounding box center [78, 74] width 87 height 9
click at [80, 145] on span "[PERSON_NAME][EMAIL_ADDRESS][DOMAIN_NAME]" at bounding box center [82, 146] width 69 height 6
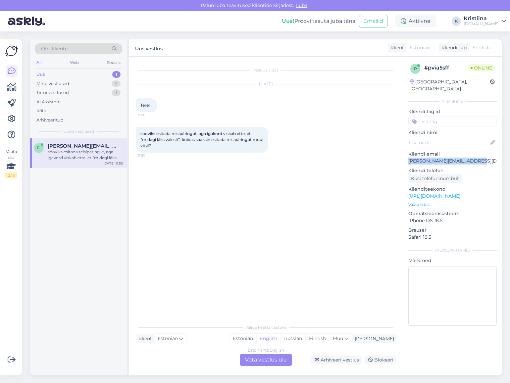
drag, startPoint x: 479, startPoint y: 156, endPoint x: 405, endPoint y: 157, distance: 73.5
click at [405, 157] on div "p # pvia5sff Online [GEOGRAPHIC_DATA], [GEOGRAPHIC_DATA] Kliendi info Kliendi t…" at bounding box center [452, 196] width 99 height 279
click at [264, 365] on div "Estonian to English Võta vestlus üle" at bounding box center [266, 360] width 52 height 12
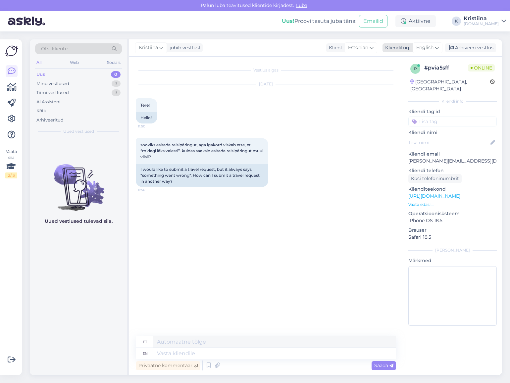
drag, startPoint x: 436, startPoint y: 51, endPoint x: 433, endPoint y: 52, distance: 3.5
click at [409, 51] on icon at bounding box center [437, 47] width 4 height 7
drag, startPoint x: 414, startPoint y: 85, endPoint x: 406, endPoint y: 88, distance: 8.5
click at [409, 85] on link "Estonian" at bounding box center [412, 87] width 73 height 11
click at [180, 352] on textarea at bounding box center [266, 352] width 260 height 14
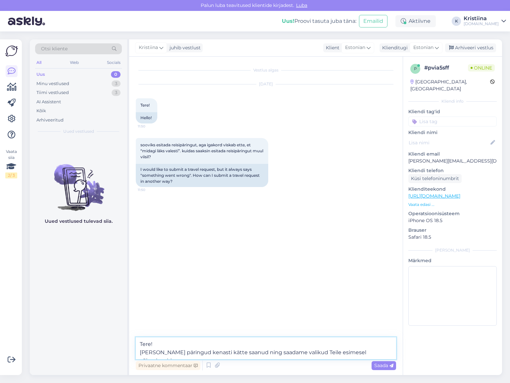
type textarea "Tere! [PERSON_NAME] päringud kenasti kätte saanud ning saadame valikud Teile es…"
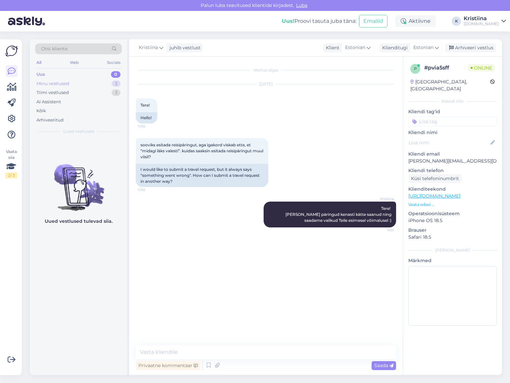
click at [86, 79] on div "Minu vestlused 3" at bounding box center [78, 83] width 87 height 9
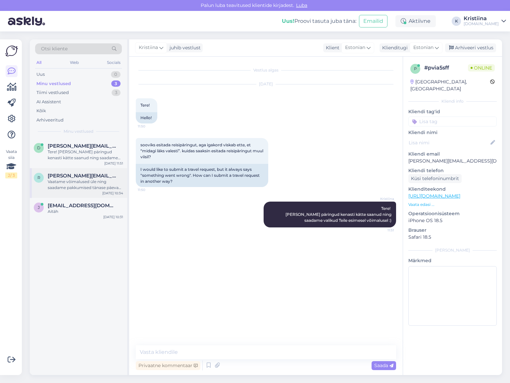
click at [74, 173] on span "[PERSON_NAME][EMAIL_ADDRESS][PERSON_NAME][DOMAIN_NAME]" at bounding box center [82, 176] width 69 height 6
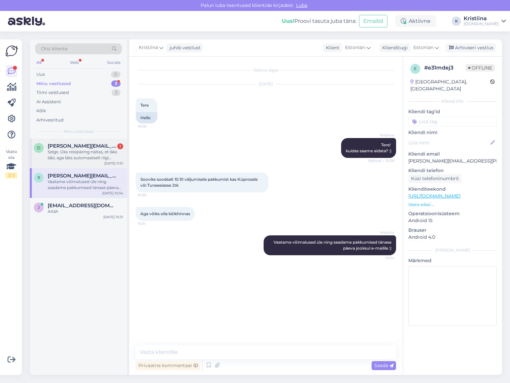
click at [65, 150] on div "Selge. Üks reisipäring näitas, et läks läbi, aga läks automaatselt riigi soovik…" at bounding box center [85, 155] width 75 height 12
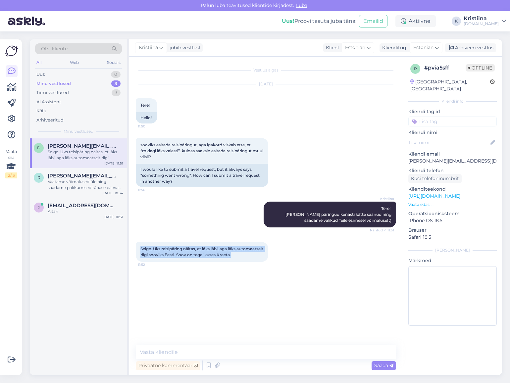
drag, startPoint x: 261, startPoint y: 256, endPoint x: 136, endPoint y: 251, distance: 124.9
click at [136, 251] on div "Selge. Üks reisipäring näitas, et läks läbi, aga läks automaatselt riigi soovik…" at bounding box center [202, 252] width 132 height 20
click at [289, 256] on div "Selge. Üks reisipäring näitas, et läks läbi, aga läks automaatselt riigi soovik…" at bounding box center [266, 252] width 260 height 34
drag, startPoint x: 476, startPoint y: 155, endPoint x: 408, endPoint y: 158, distance: 67.9
click at [408, 158] on div "p # pvia5sff Offline [GEOGRAPHIC_DATA], [GEOGRAPHIC_DATA] Kliendi info Kliendi …" at bounding box center [452, 196] width 99 height 279
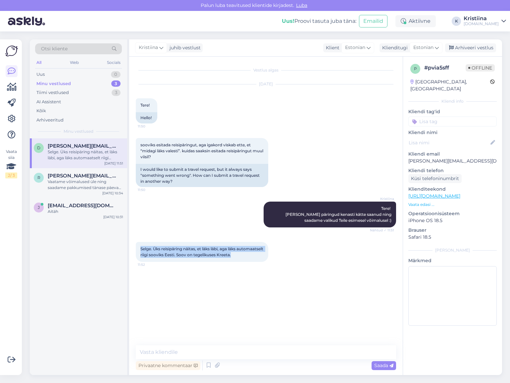
drag, startPoint x: 260, startPoint y: 256, endPoint x: 134, endPoint y: 251, distance: 126.2
click at [134, 251] on div "Vestlus algas [DATE] Tere! 11:50 Hello! sooviks esitada reisipäringut, aga igak…" at bounding box center [265, 216] width 273 height 318
click at [195, 348] on textarea at bounding box center [266, 352] width 260 height 14
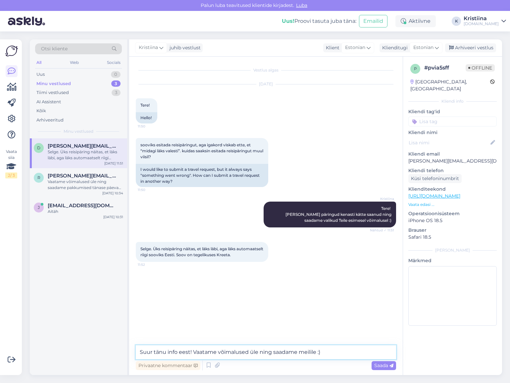
type textarea "Suur tänu info eest! Vaatame võimalused üle ning saadame meilile :)"
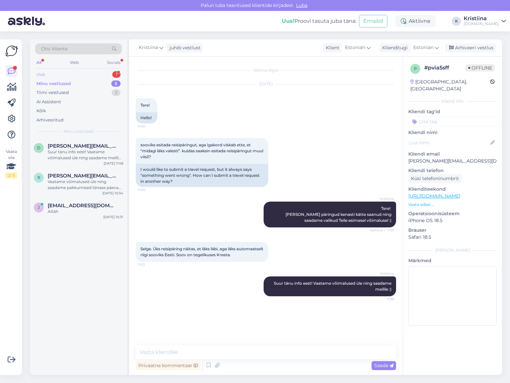
click at [74, 75] on div "Uus 1" at bounding box center [78, 74] width 87 height 9
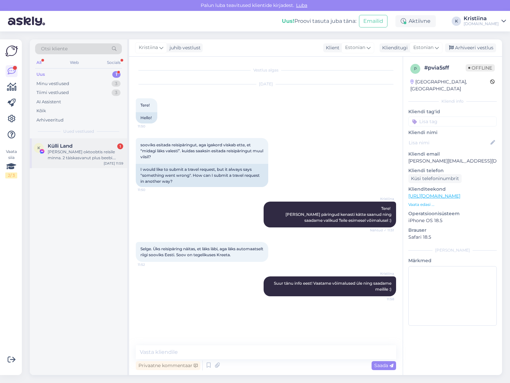
click at [67, 154] on div "[PERSON_NAME] oktoobtis reisile minna. 2 tàiskasvanut plus beebi. Oktoobtis ei …" at bounding box center [85, 155] width 75 height 12
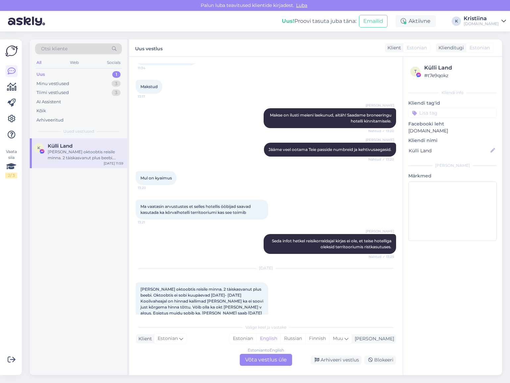
click at [260, 356] on div "Estonian to English Võta vestlus üle" at bounding box center [266, 360] width 52 height 12
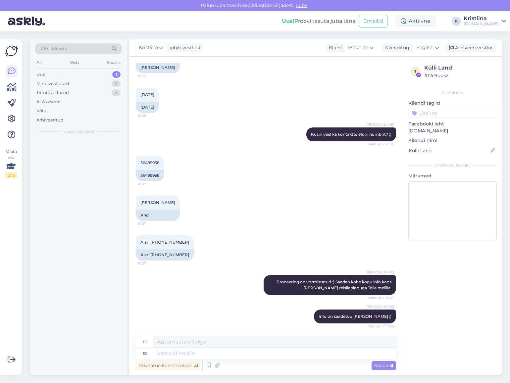
scroll to position [2210, 0]
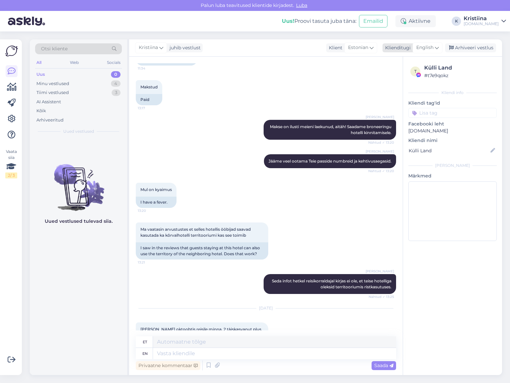
click at [409, 48] on span "English" at bounding box center [424, 47] width 17 height 7
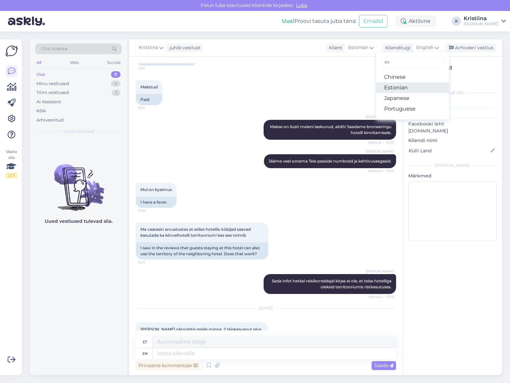
click at [409, 92] on link "Estonian" at bounding box center [412, 87] width 73 height 11
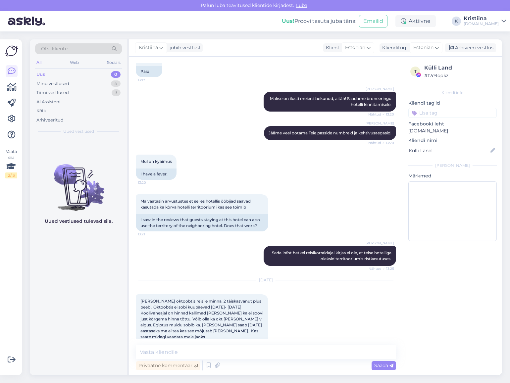
scroll to position [2272, 0]
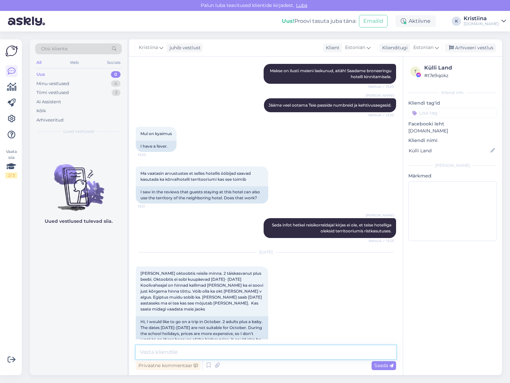
click at [169, 350] on textarea at bounding box center [266, 352] width 260 height 14
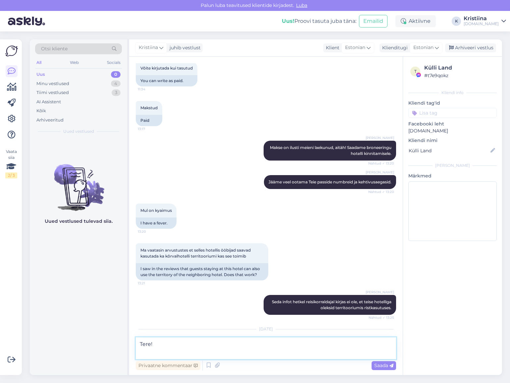
scroll to position [2279, 0]
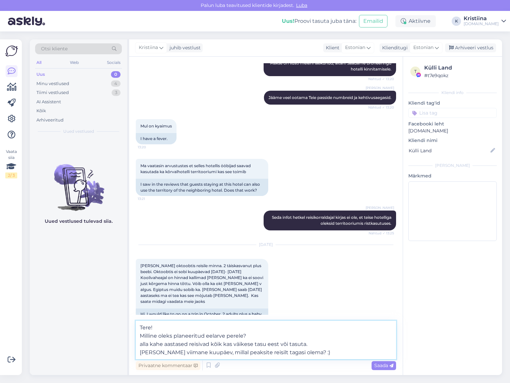
type textarea "Tere! Milline oleks planeeritud eelarve perele? alla kahe aastased reisivad kõi…"
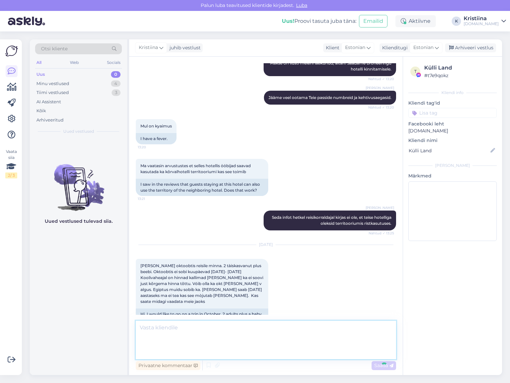
scroll to position [2330, 0]
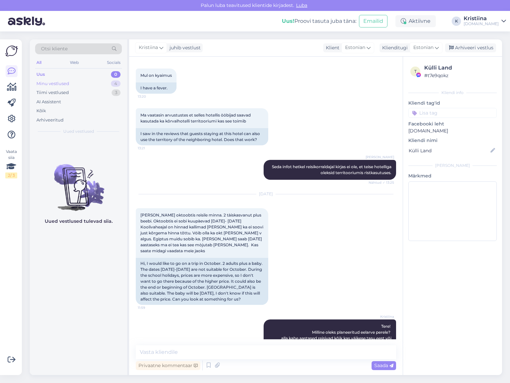
click at [67, 82] on div "Minu vestlused" at bounding box center [52, 83] width 33 height 7
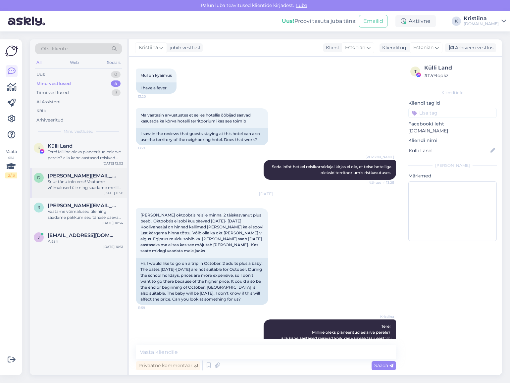
click at [78, 184] on div "Suur tänu info eest! Vaatame võimalused üle ning saadame meilile :)" at bounding box center [85, 185] width 75 height 12
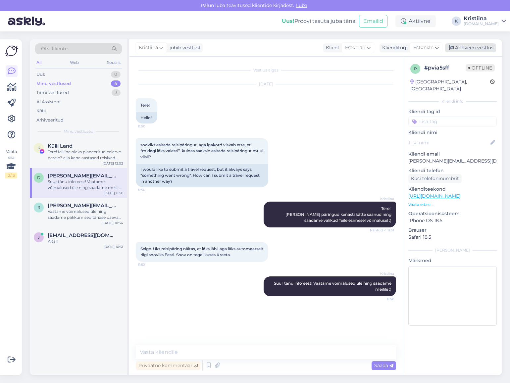
click at [409, 49] on div "Arhiveeri vestlus" at bounding box center [470, 47] width 51 height 9
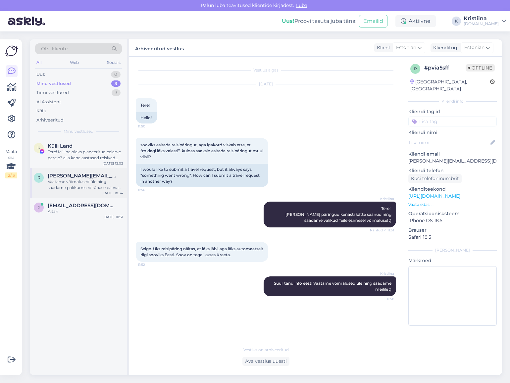
click at [84, 181] on div "Vaatame võimalused üle ning saadame pakkumised tänase päeva jooksul e-mailile :)" at bounding box center [85, 185] width 75 height 12
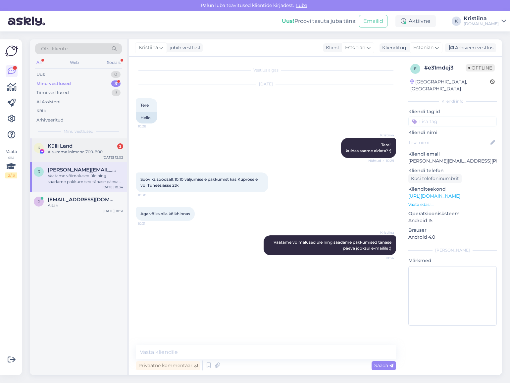
click at [83, 151] on div "A summa inimene 700-800" at bounding box center [85, 152] width 75 height 6
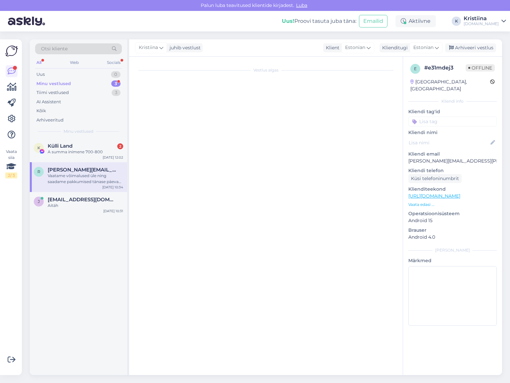
scroll to position [2399, 0]
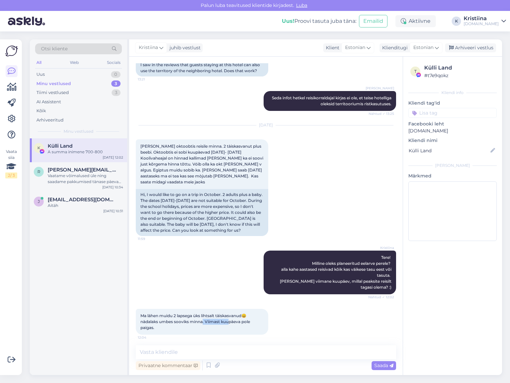
drag, startPoint x: 203, startPoint y: 289, endPoint x: 233, endPoint y: 292, distance: 29.9
click at [230, 313] on span "Ma lähen muidu 2 lapsega üks lihtsalt täiskasvanud😄 nädalaks umbes sooviks minn…" at bounding box center [195, 321] width 111 height 17
click at [233, 313] on span "Ma lähen muidu 2 lapsega üks lihtsalt täiskasvanud😄 nädalaks umbes sooviks minn…" at bounding box center [195, 321] width 111 height 17
click at [81, 176] on div "Vaatame võimalused üle ning saadame pakkumised tänase päeva jooksul e-mailile :)" at bounding box center [85, 179] width 75 height 12
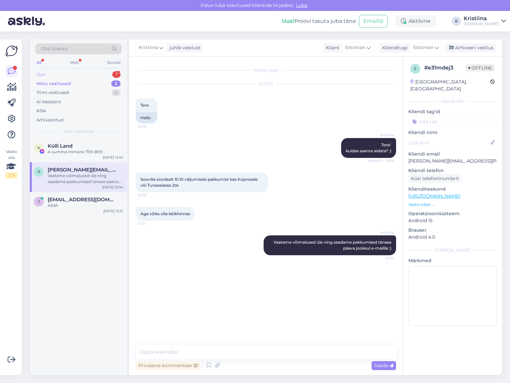
click at [94, 73] on div "Uus 1" at bounding box center [78, 74] width 87 height 9
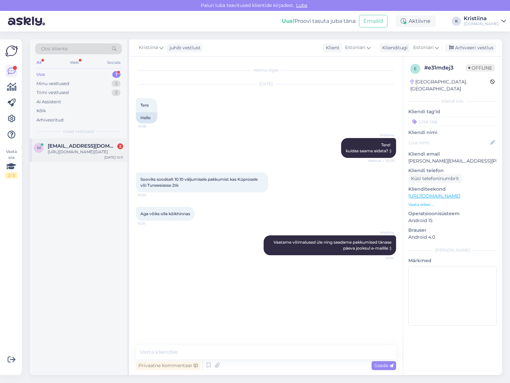
click at [87, 147] on span "[EMAIL_ADDRESS][DOMAIN_NAME]" at bounding box center [82, 146] width 69 height 6
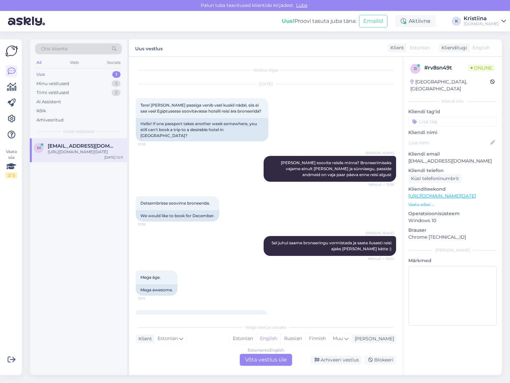
scroll to position [2793, 0]
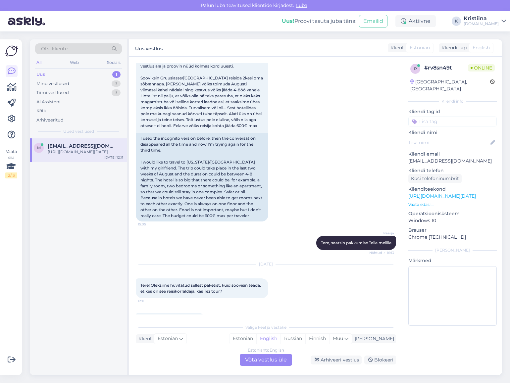
click at [194, 317] on link "[URL][DOMAIN_NAME][DATE]" at bounding box center [170, 319] width 60 height 5
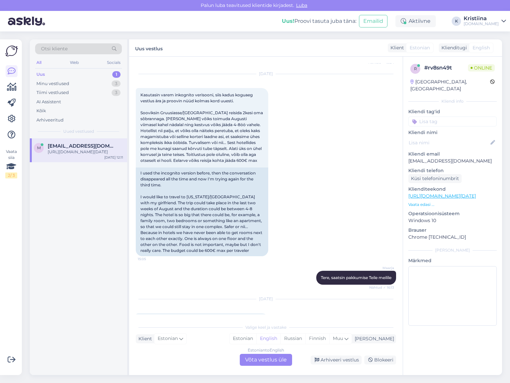
scroll to position [2792, 0]
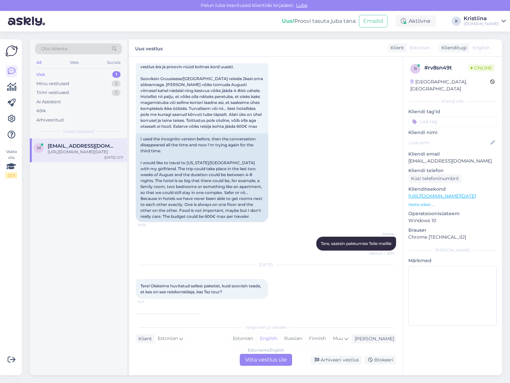
click at [270, 363] on div "Estonian to English Võta vestlus üle" at bounding box center [266, 360] width 52 height 12
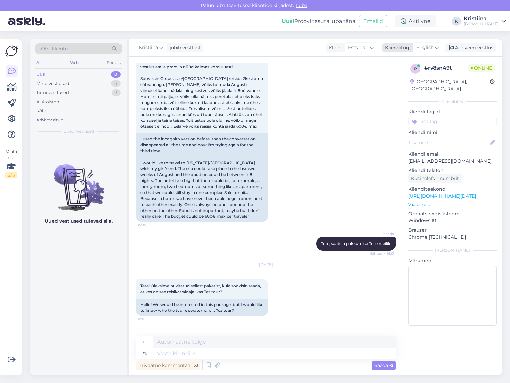
click at [409, 44] on span "English" at bounding box center [424, 47] width 17 height 7
click at [409, 85] on link "Estonian" at bounding box center [412, 87] width 73 height 11
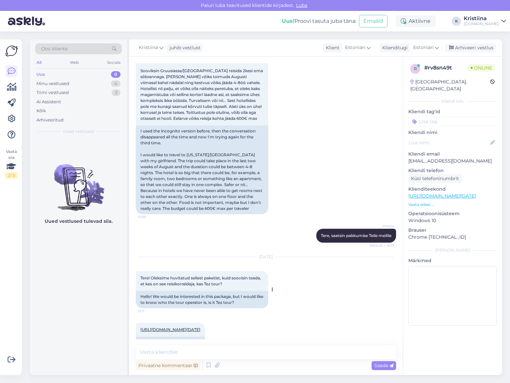
scroll to position [2802, 0]
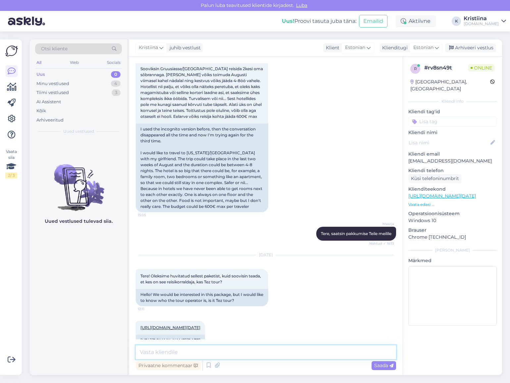
click at [196, 351] on textarea at bounding box center [266, 352] width 260 height 14
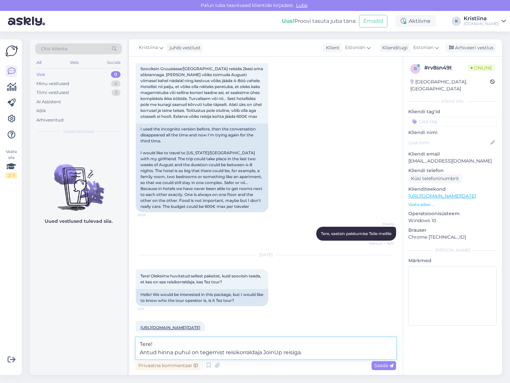
type textarea "Tere! Antud hinna puhul on tegemist reisikorraldaja JoinUp reisiga."
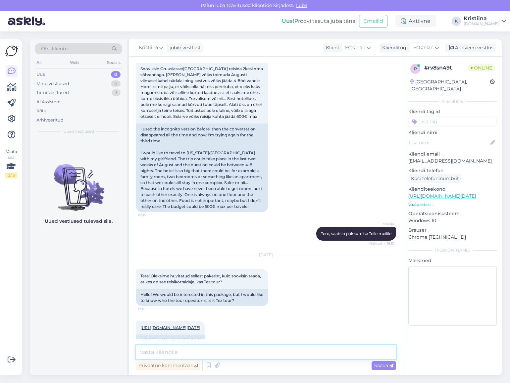
scroll to position [2843, 0]
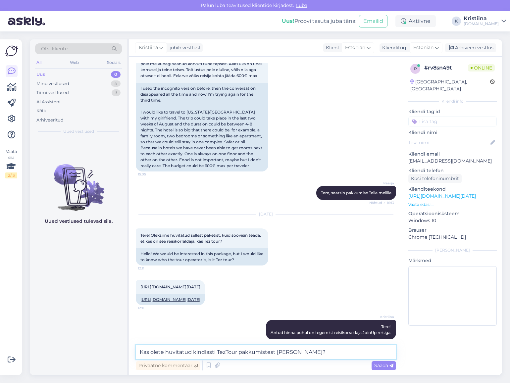
type textarea "Kas olete huvitatud kindlasti TezTour pakkumistest [PERSON_NAME]?"
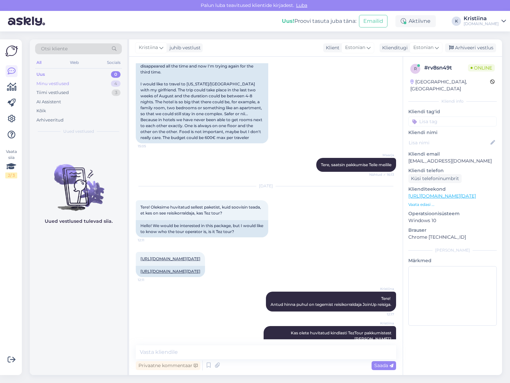
click at [73, 83] on div "Minu vestlused 4" at bounding box center [78, 83] width 87 height 9
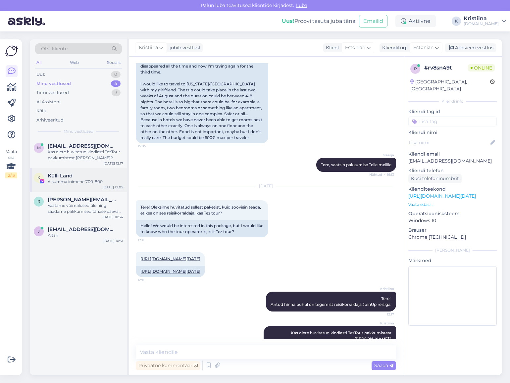
click at [85, 181] on div "A summa inimene 700-800" at bounding box center [85, 182] width 75 height 6
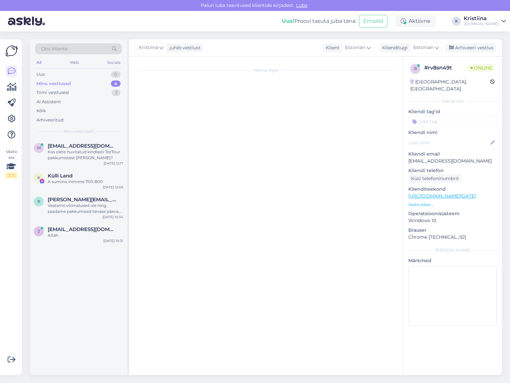
scroll to position [2399, 0]
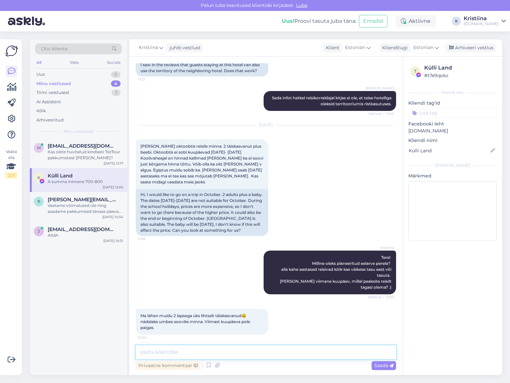
click at [195, 353] on textarea at bounding box center [266, 352] width 260 height 14
type textarea "Millisele e-mailile võiksime pakkumised saata?"
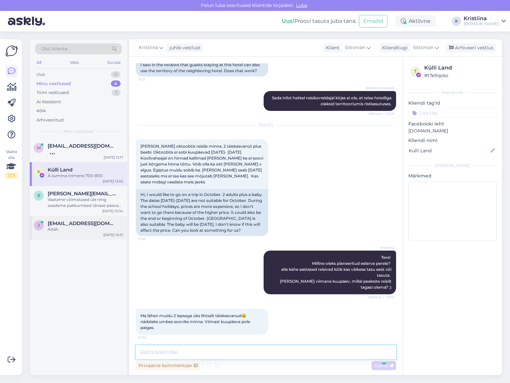
scroll to position [2427, 0]
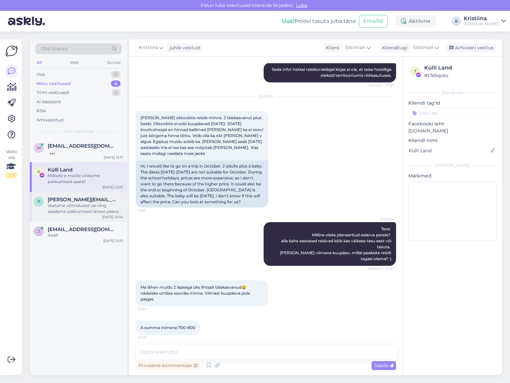
click at [80, 201] on span "[PERSON_NAME][EMAIL_ADDRESS][PERSON_NAME][DOMAIN_NAME]" at bounding box center [82, 200] width 69 height 6
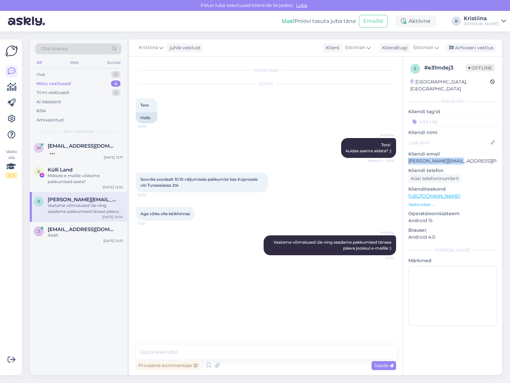
drag, startPoint x: 458, startPoint y: 157, endPoint x: 406, endPoint y: 157, distance: 52.0
click at [406, 157] on div "e # e31mdej3 Offline [GEOGRAPHIC_DATA], [GEOGRAPHIC_DATA] Kliendi info Kliendi …" at bounding box center [452, 196] width 99 height 279
click at [83, 153] on div "Sooviksime Hurghadasse teztouri jah" at bounding box center [85, 152] width 75 height 6
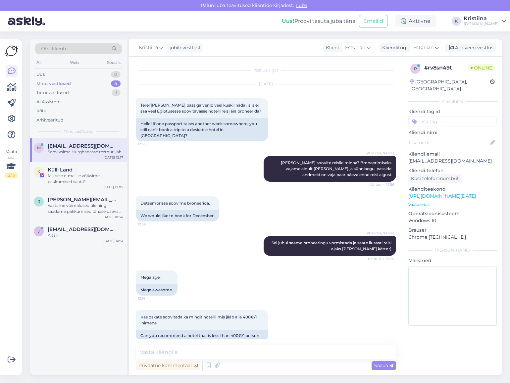
scroll to position [2900, 0]
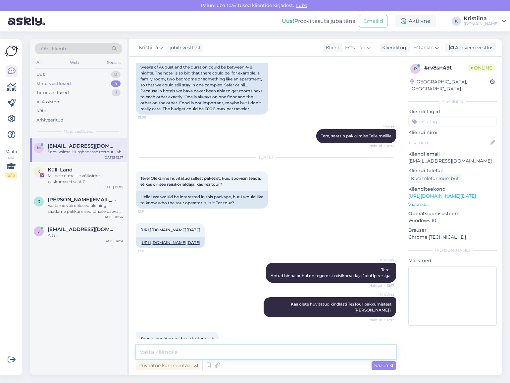
click at [174, 353] on textarea at bounding box center [266, 352] width 260 height 14
type textarea "kui palju oleks reisijaid?"
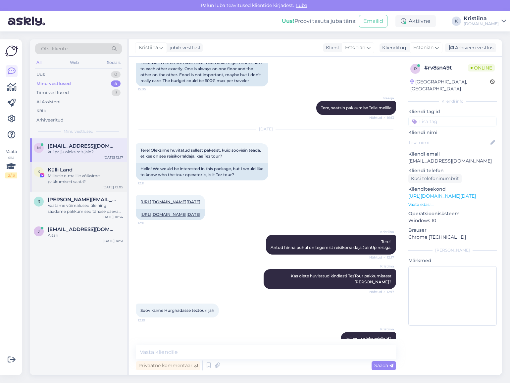
click at [71, 173] on div "Millisele e-mailile võiksime pakkumised saata?" at bounding box center [85, 179] width 75 height 12
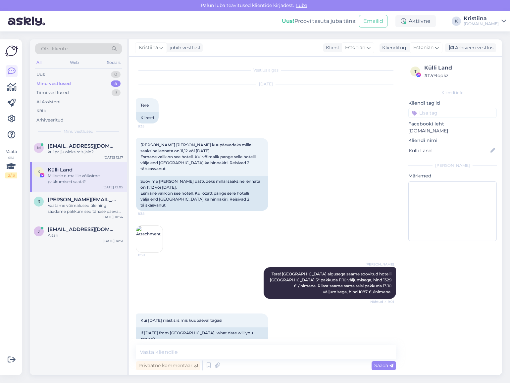
scroll to position [2456, 0]
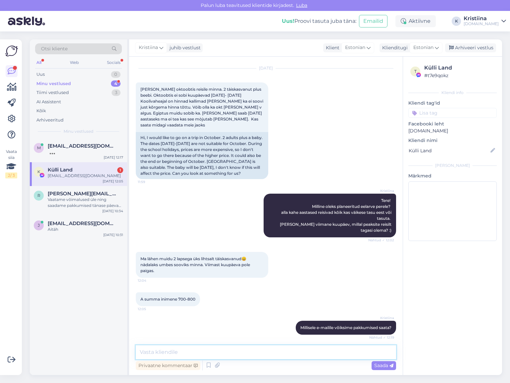
click at [181, 351] on textarea at bounding box center [266, 352] width 260 height 14
type textarea "Saadame pakkumised tänase päeva jooksul e-mailile"
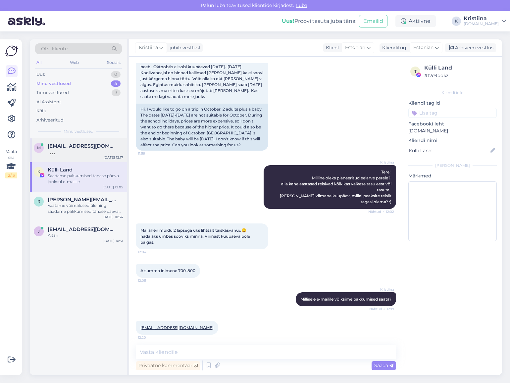
click at [85, 155] on div at bounding box center [85, 152] width 75 height 6
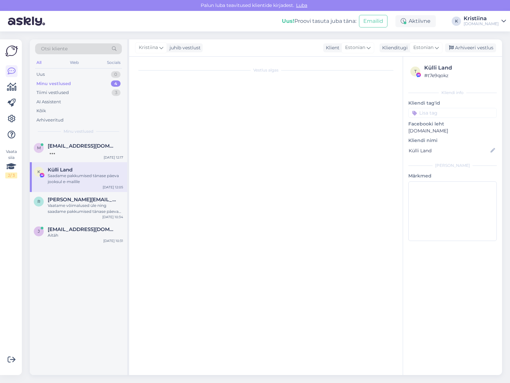
scroll to position [2928, 0]
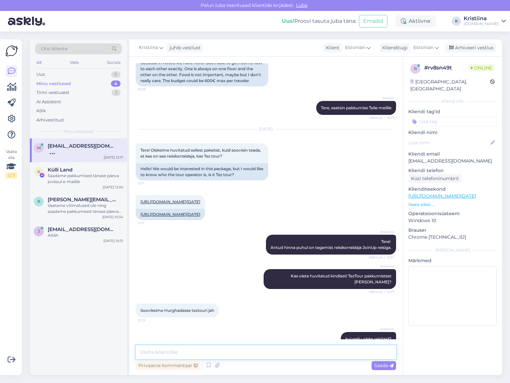
click at [219, 348] on textarea at bounding box center [266, 352] width 260 height 14
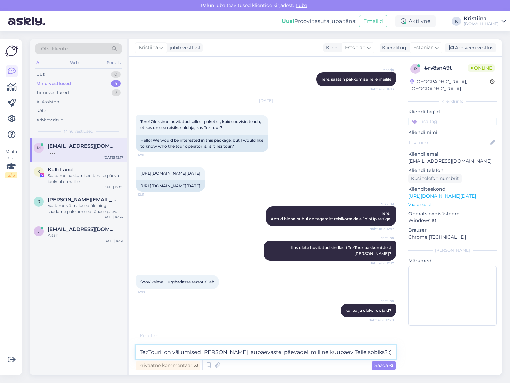
type textarea "TezTouril on väljumised [PERSON_NAME] laupäevastel päevadel, milline kuupäev Te…"
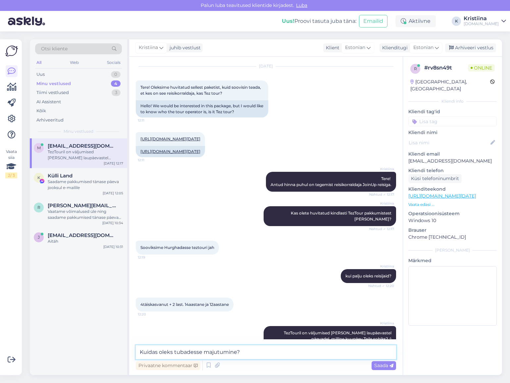
type textarea "Kuidas oleks tubadesse majutumine?"
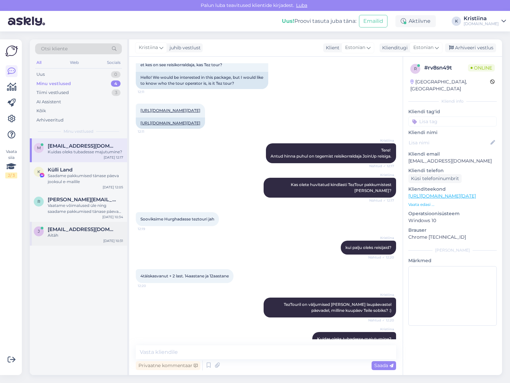
click at [70, 241] on div "j [EMAIL_ADDRESS][DOMAIN_NAME] Aitäh [DATE] 10:31" at bounding box center [78, 234] width 97 height 24
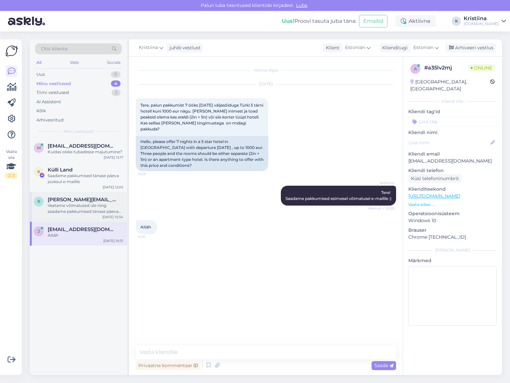
click at [69, 210] on div "Vaatame võimalused üle ning saadame pakkumised tänase päeva jooksul e-mailile :)" at bounding box center [85, 209] width 75 height 12
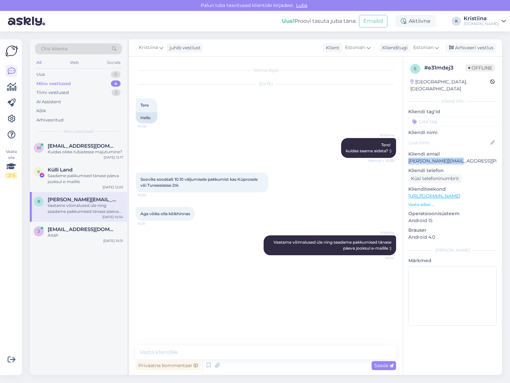
drag, startPoint x: 464, startPoint y: 154, endPoint x: 408, endPoint y: 158, distance: 55.8
click at [408, 158] on div "e # e31mdej3 Offline [GEOGRAPHIC_DATA], [GEOGRAPHIC_DATA] Kliendi info Kliendi …" at bounding box center [452, 196] width 99 height 279
click at [52, 149] on div at bounding box center [85, 152] width 75 height 6
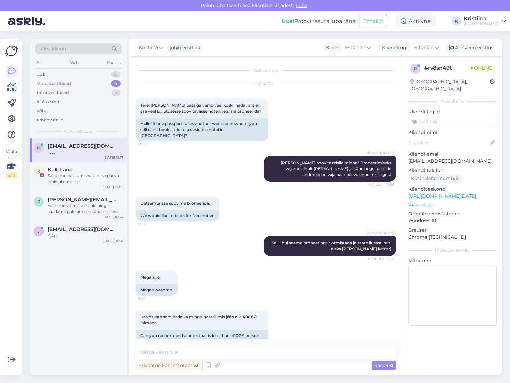
scroll to position [3082, 0]
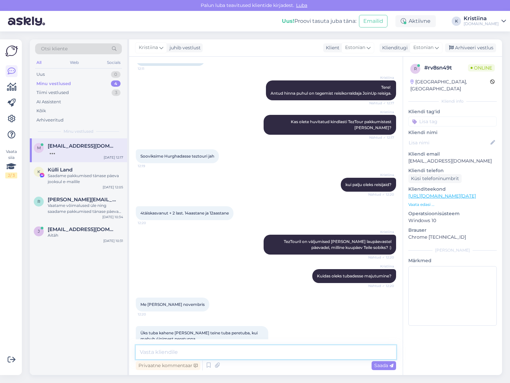
click at [191, 352] on textarea at bounding box center [266, 352] width 260 height 14
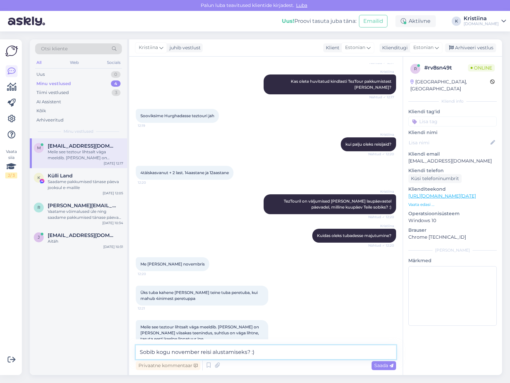
type textarea "Sobib kogu november reisi alustamiseks? :)"
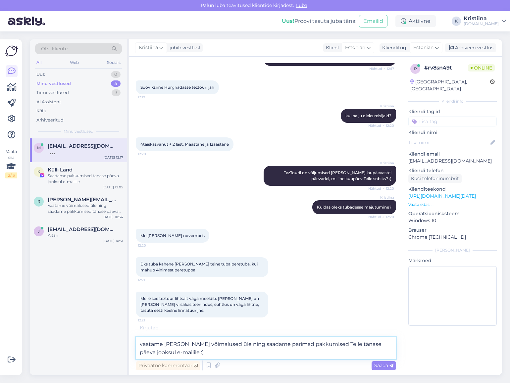
type textarea "vaatame [PERSON_NAME] võimalused üle ning saadame parimad pakkumised Teile täna…"
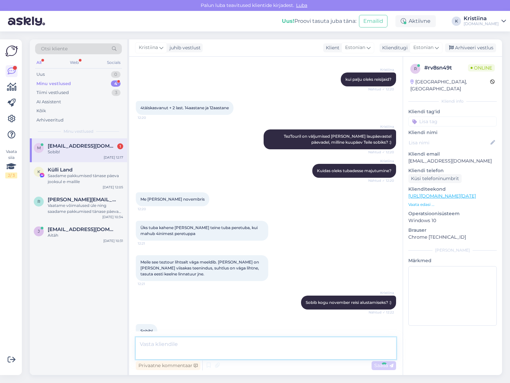
scroll to position [3214, 0]
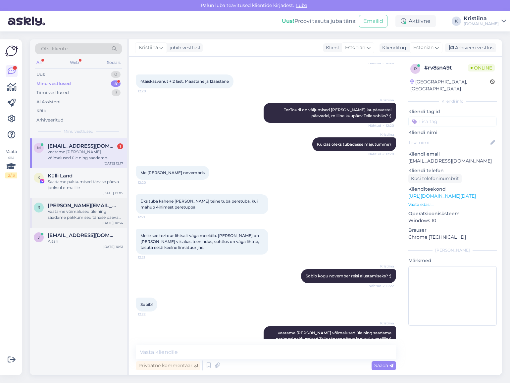
click at [69, 209] on div "Vaatame võimalused üle ning saadame pakkumised tänase päeva jooksul e-mailile :)" at bounding box center [85, 214] width 75 height 12
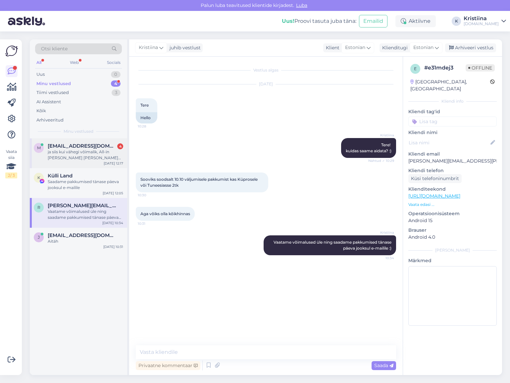
click at [72, 151] on div "ja siis kui vähegi võimalik, All-in [PERSON_NAME] [PERSON_NAME] mõne veetoru ka…" at bounding box center [85, 155] width 75 height 12
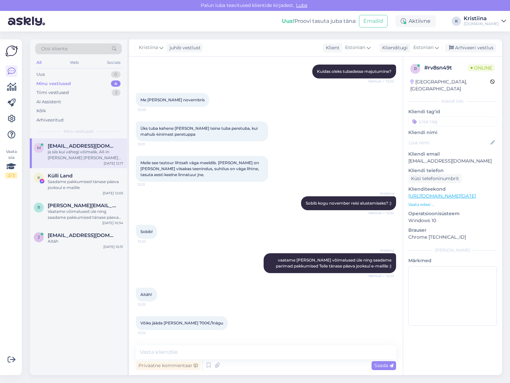
scroll to position [3305, 0]
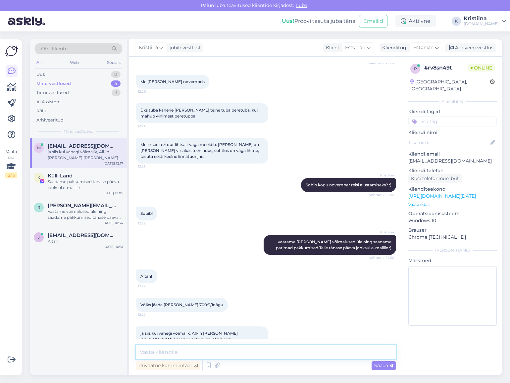
click at [186, 349] on textarea at bounding box center [266, 352] width 260 height 14
type textarea "vaatame üle :)"
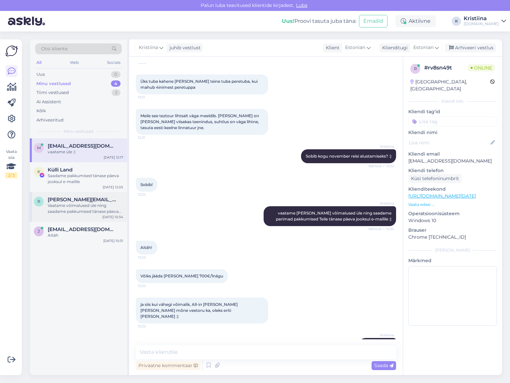
click at [74, 206] on div "Vaatame võimalused üle ning saadame pakkumised tänase päeva jooksul e-mailile :)" at bounding box center [85, 209] width 75 height 12
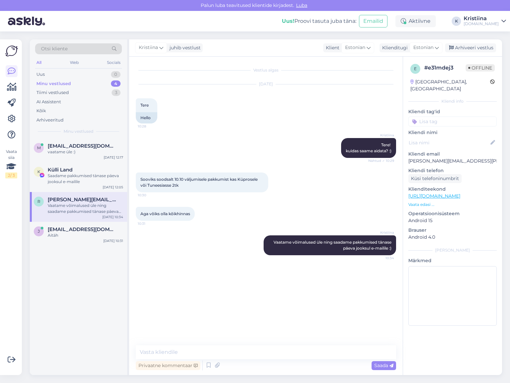
scroll to position [0, 0]
click at [175, 351] on textarea at bounding box center [266, 352] width 260 height 14
type textarea "Pakkumised on edastatud Teile e-mailile :)"
click at [409, 47] on div "Arhiveeri vestlus" at bounding box center [470, 47] width 51 height 9
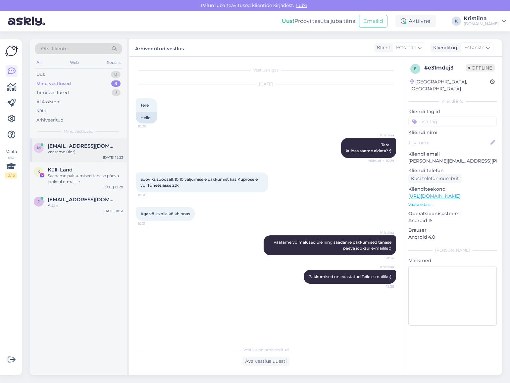
click at [80, 160] on div "m [EMAIL_ADDRESS][DOMAIN_NAME] vaatame üle :) [DATE] 12:23" at bounding box center [78, 150] width 97 height 24
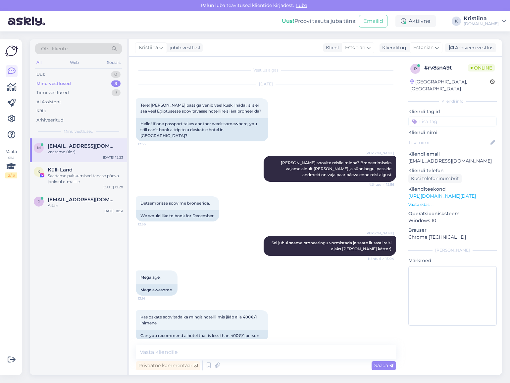
scroll to position [3334, 0]
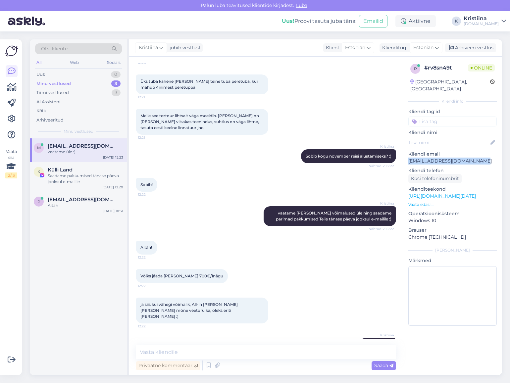
drag, startPoint x: 476, startPoint y: 155, endPoint x: 405, endPoint y: 155, distance: 70.8
click at [405, 155] on div "r # rv8sn49t Online [GEOGRAPHIC_DATA], [GEOGRAPHIC_DATA] info Kliendi tag'id Kl…" at bounding box center [452, 196] width 99 height 279
click at [177, 352] on textarea at bounding box center [266, 352] width 260 height 14
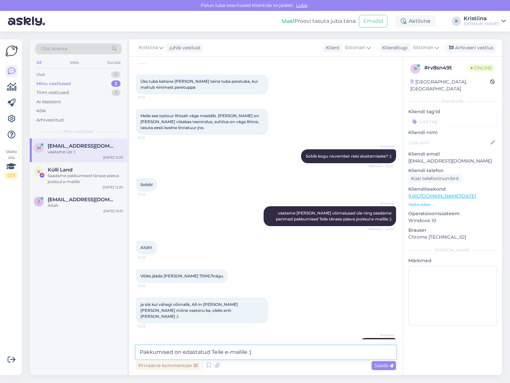
type textarea "Pakkumised on edastatud Teile e-mailile :)"
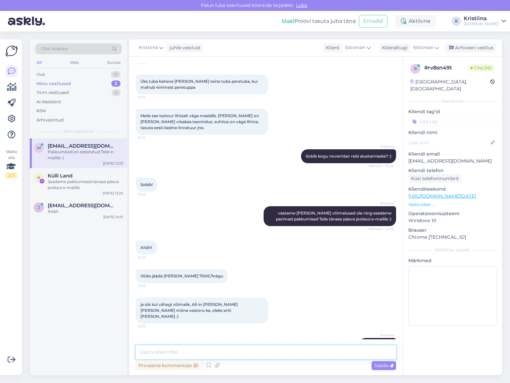
scroll to position [3362, 0]
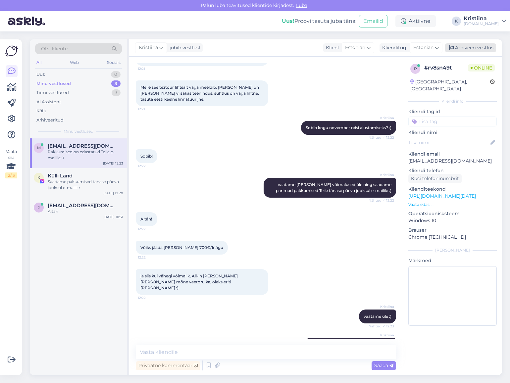
click at [409, 47] on div "Arhiveeri vestlus" at bounding box center [470, 47] width 51 height 9
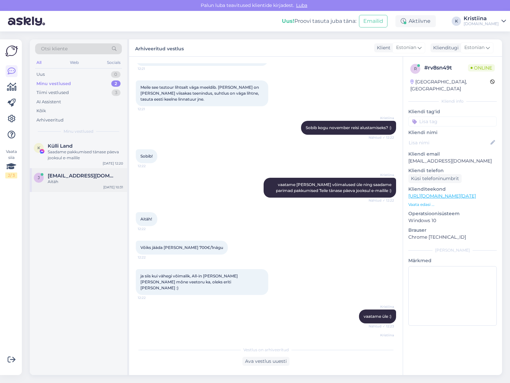
click at [78, 171] on div "j [EMAIL_ADDRESS][DOMAIN_NAME] Aitäh [DATE] 10:31" at bounding box center [78, 180] width 97 height 24
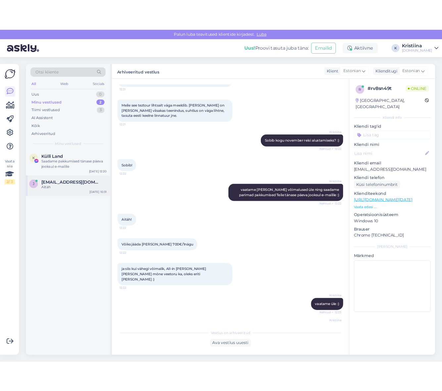
scroll to position [0, 0]
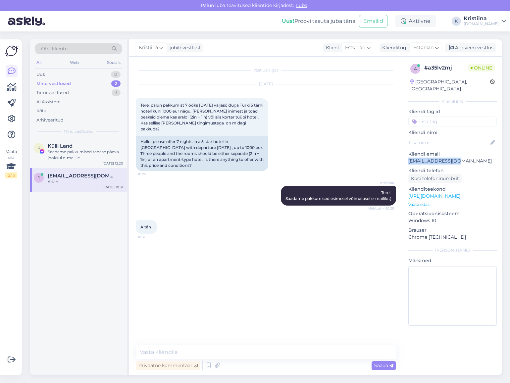
drag, startPoint x: 454, startPoint y: 153, endPoint x: 408, endPoint y: 154, distance: 46.7
click at [408, 158] on p "[EMAIL_ADDRESS][DOMAIN_NAME]" at bounding box center [452, 161] width 88 height 7
drag, startPoint x: 142, startPoint y: 109, endPoint x: 214, endPoint y: 110, distance: 72.8
click at [214, 110] on span "Tere, palun pakkumist 7 ööks [DATE] väljasõiduga Türki 5 tärni hotell kuni 1000…" at bounding box center [202, 117] width 124 height 29
click at [215, 110] on span "Tere, palun pakkumist 7 ööks [DATE] väljasõiduga Türki 5 tärni hotell kuni 1000…" at bounding box center [202, 117] width 124 height 29
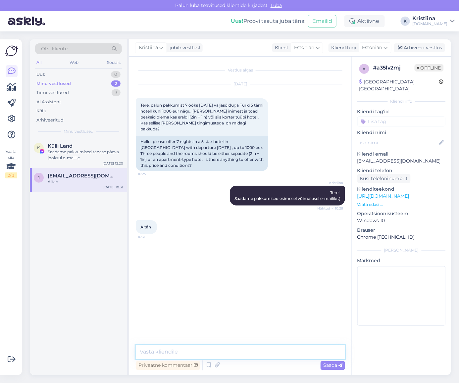
click at [174, 353] on textarea at bounding box center [240, 352] width 209 height 14
type textarea "Pakkumised on edastatud Teile e-mailile :)"
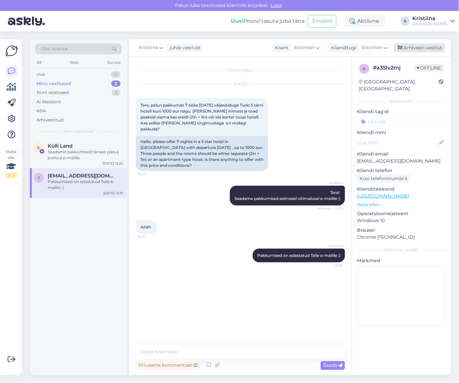
click at [409, 45] on div "Arhiveeri vestlus" at bounding box center [419, 47] width 51 height 9
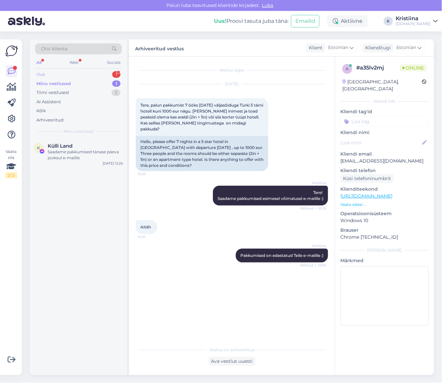
click at [56, 75] on div "Uus 1" at bounding box center [78, 74] width 87 height 9
click at [70, 147] on span "[EMAIL_ADDRESS][DOMAIN_NAME]" at bounding box center [82, 146] width 69 height 6
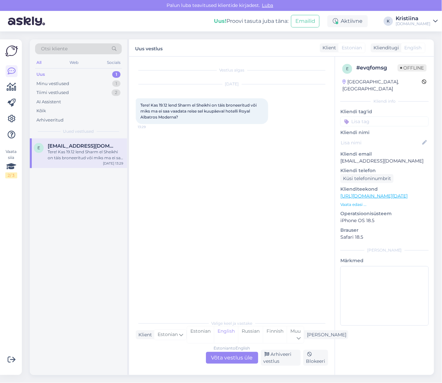
click at [231, 353] on div "Estonian to English Võta vestlus üle" at bounding box center [232, 358] width 52 height 12
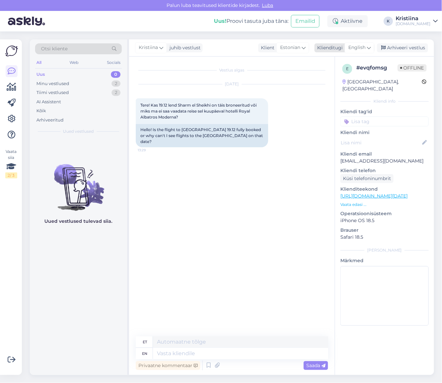
click at [359, 48] on span "English" at bounding box center [356, 47] width 17 height 7
click at [351, 85] on link "Estonian" at bounding box center [344, 87] width 73 height 11
drag, startPoint x: 391, startPoint y: 157, endPoint x: 339, endPoint y: 156, distance: 53.0
click at [339, 156] on div "e # evqfomsg Offline [GEOGRAPHIC_DATA], [GEOGRAPHIC_DATA] Kliendi info Kliendi …" at bounding box center [384, 196] width 99 height 279
click at [167, 352] on textarea at bounding box center [232, 352] width 192 height 14
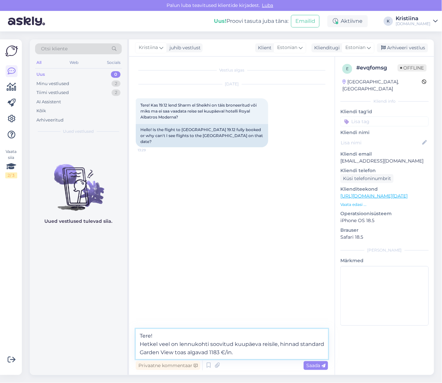
type textarea "Tere! Hetkel veel on lennukohti soovitud kuupäeva reisile, hinnad standard Gard…"
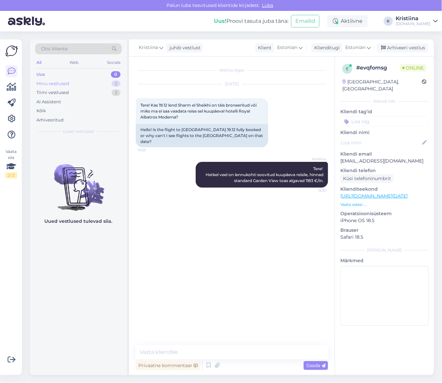
click at [79, 83] on div "Minu vestlused 2" at bounding box center [78, 83] width 87 height 9
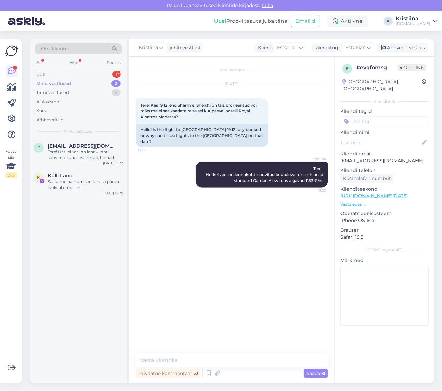
click at [87, 70] on div "Uus 1" at bounding box center [78, 74] width 87 height 9
click at [79, 151] on div "[PERSON_NAME] pakkumist Gruusiasse,[GEOGRAPHIC_DATA] mai,[DATE]?Mailile [PERSON…" at bounding box center [85, 155] width 75 height 12
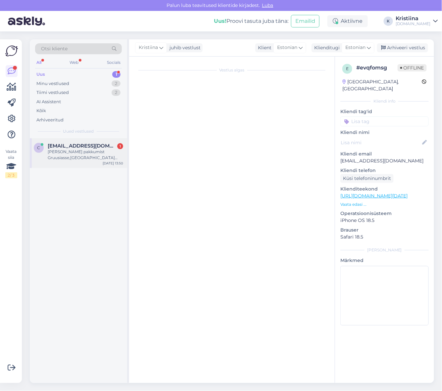
scroll to position [1179, 0]
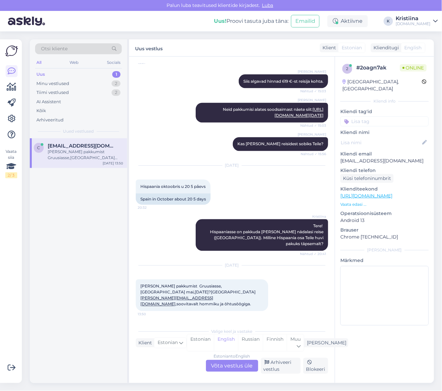
click at [233, 365] on div "Estonian to English Võta vestlus üle" at bounding box center [232, 366] width 52 height 12
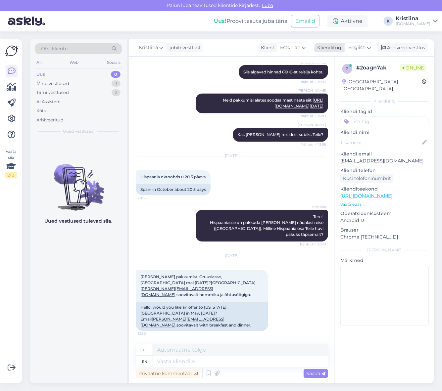
click at [363, 46] on span "English" at bounding box center [356, 47] width 17 height 7
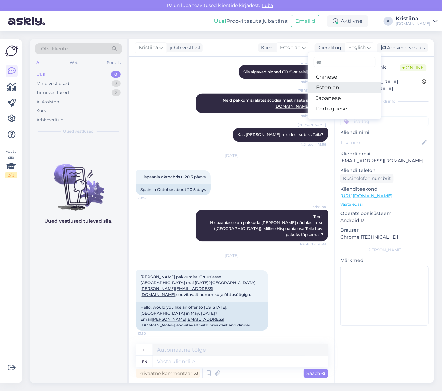
click at [337, 87] on link "Estonian" at bounding box center [344, 87] width 73 height 11
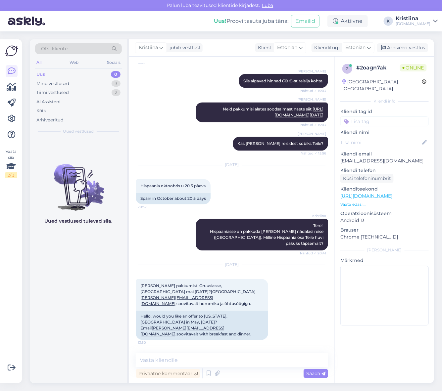
scroll to position [1173, 0]
click at [180, 361] on textarea at bounding box center [232, 360] width 192 height 14
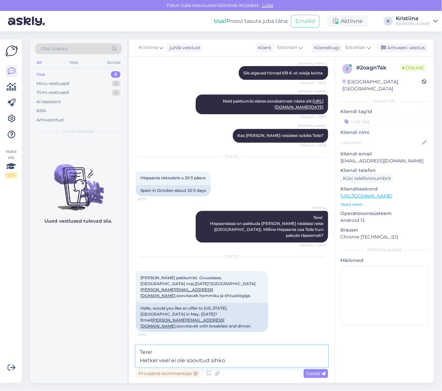
type textarea "Tere! Hetkel veel ei ole soovitud sihko"
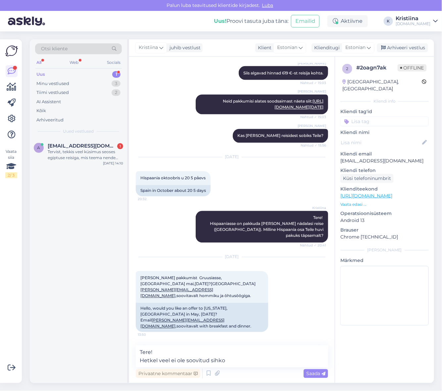
click at [78, 71] on div "Uus 1" at bounding box center [78, 74] width 87 height 9
click at [90, 144] on span "[EMAIL_ADDRESS][DOMAIN_NAME]" at bounding box center [82, 146] width 69 height 6
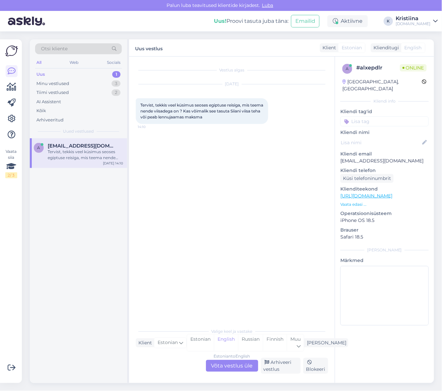
click at [226, 361] on div "Estonian to English Võta vestlus üle" at bounding box center [232, 366] width 52 height 12
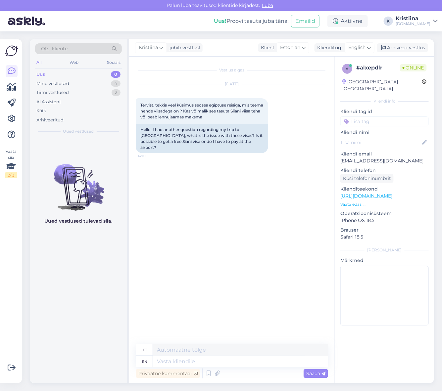
drag, startPoint x: 356, startPoint y: 47, endPoint x: 356, endPoint y: 67, distance: 20.5
click at [356, 47] on span "English" at bounding box center [356, 47] width 17 height 7
click at [343, 88] on link "Estonian" at bounding box center [344, 87] width 73 height 11
drag, startPoint x: 423, startPoint y: 156, endPoint x: 336, endPoint y: 156, distance: 87.0
click at [336, 156] on div "a # alxepdlr Online [GEOGRAPHIC_DATA], [GEOGRAPHIC_DATA] Kliendi info Kliendi t…" at bounding box center [384, 196] width 99 height 279
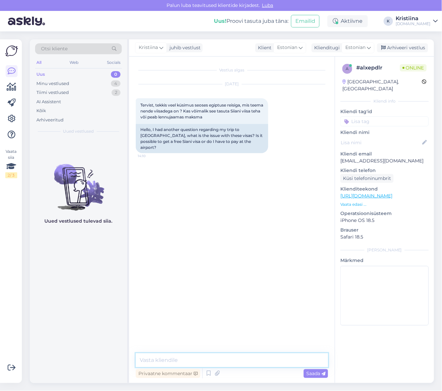
click at [192, 362] on textarea at bounding box center [232, 360] width 192 height 14
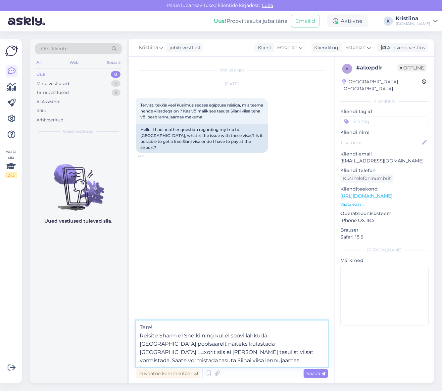
type textarea "Tere! Reisite Sharm el Sheiki ning kui ei soovi lahkuda [GEOGRAPHIC_DATA] pools…"
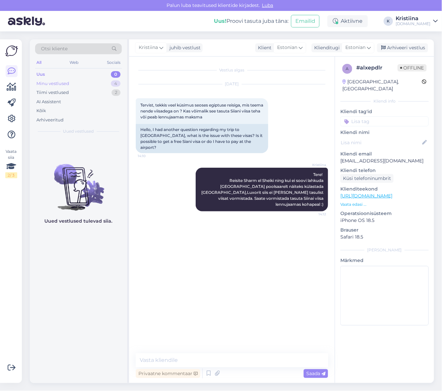
click at [55, 86] on div "Minu vestlused" at bounding box center [52, 83] width 33 height 7
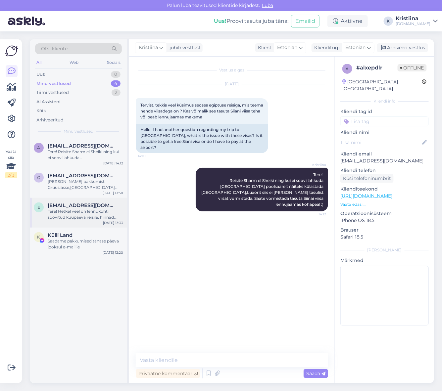
click at [87, 210] on div "Tere! Hetkel veel on lennukohti soovitud kuupäeva reisile, hinnad standard Gard…" at bounding box center [85, 214] width 75 height 12
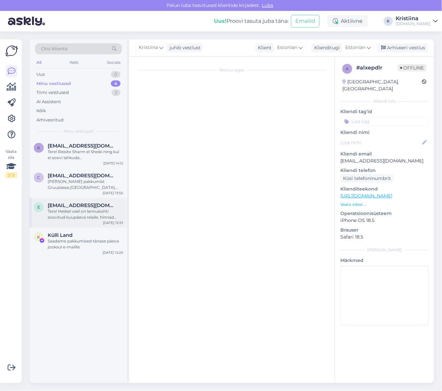
click at [86, 212] on div "Tere! Hetkel veel on lennukohti soovitud kuupäeva reisile, hinnad standard Gard…" at bounding box center [85, 214] width 75 height 12
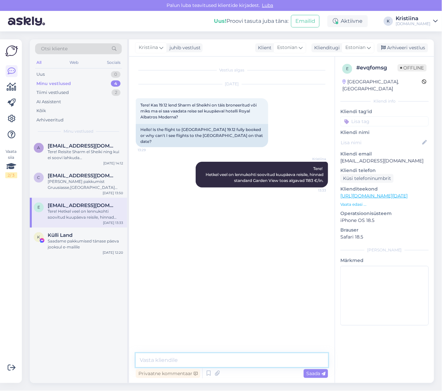
click at [173, 355] on textarea at bounding box center [232, 360] width 192 height 14
click at [61, 174] on span "[EMAIL_ADDRESS][DOMAIN_NAME]" at bounding box center [82, 176] width 69 height 6
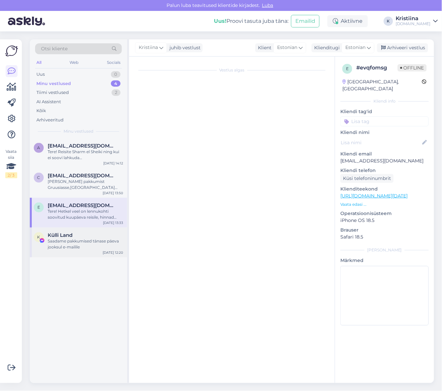
scroll to position [1173, 0]
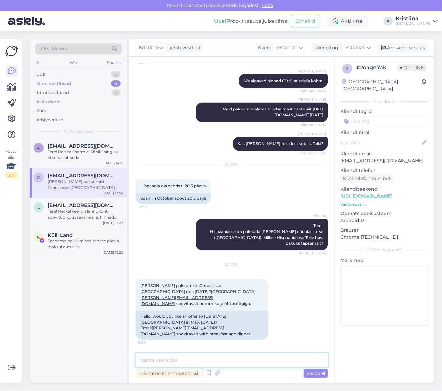
click at [177, 363] on textarea at bounding box center [232, 360] width 192 height 14
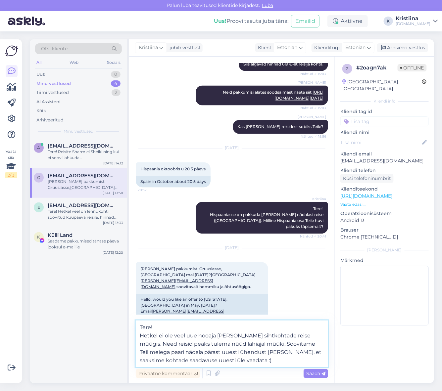
type textarea "Tere! Hetkel ei ole veel uue hooaja [PERSON_NAME] sihtkohtade reise müügis. Nee…"
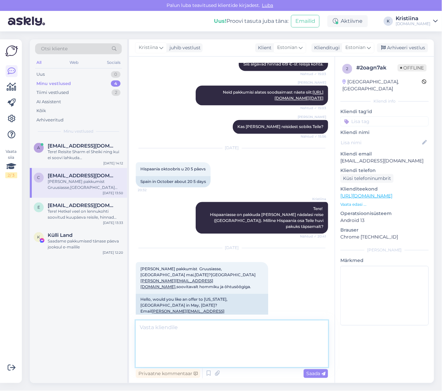
scroll to position [1226, 0]
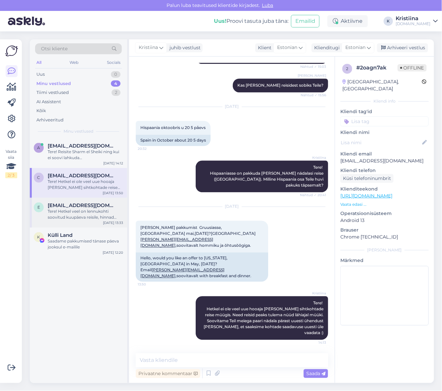
click at [76, 214] on div "Tere! Hetkel veel on lennukohti soovitud kuupäeva reisile, hinnad standard Gard…" at bounding box center [85, 214] width 75 height 12
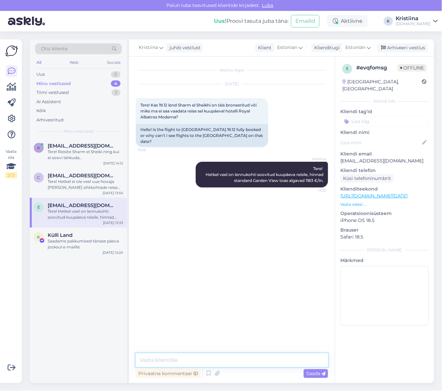
click at [199, 358] on textarea at bounding box center [232, 360] width 192 height 14
type textarea "Kui palju Teil oleks reisijaid, et saaksime edastada erinevate toatüüpide hinna…"
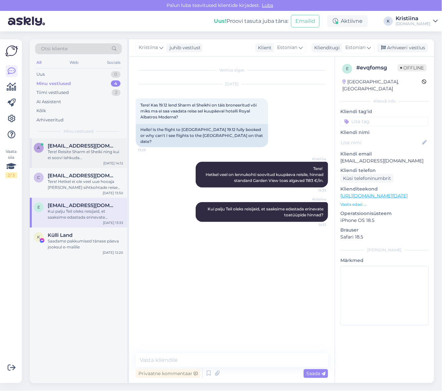
click at [81, 154] on div "Tere! Reisite Sharm el Sheiki ning kui ei soovi lahkuda [GEOGRAPHIC_DATA] pools…" at bounding box center [85, 155] width 75 height 12
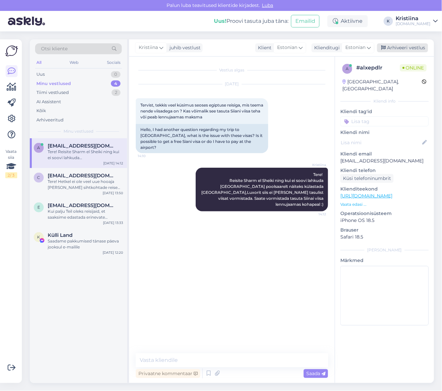
click at [409, 45] on div "Arhiveeri vestlus" at bounding box center [402, 47] width 51 height 9
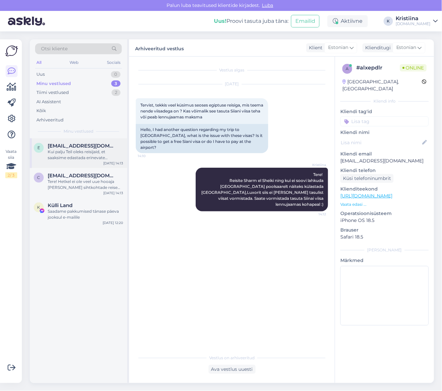
click at [93, 153] on div "Kui palju Teil oleks reisijaid, et saaksime edastada erinevate toatüüpide hinna…" at bounding box center [85, 155] width 75 height 12
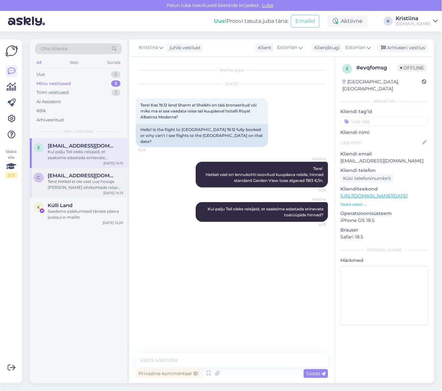
click at [80, 188] on div "Tere! Hetkel ei ole veel uue hooaja [PERSON_NAME] sihtkohtade reise müügis. Nee…" at bounding box center [85, 185] width 75 height 12
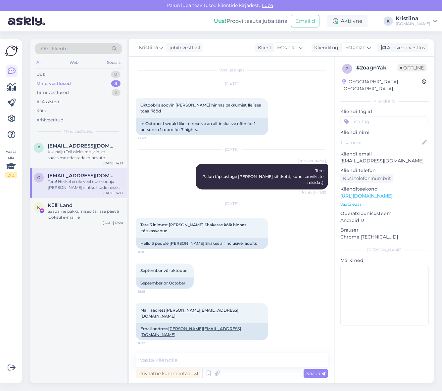
scroll to position [1226, 0]
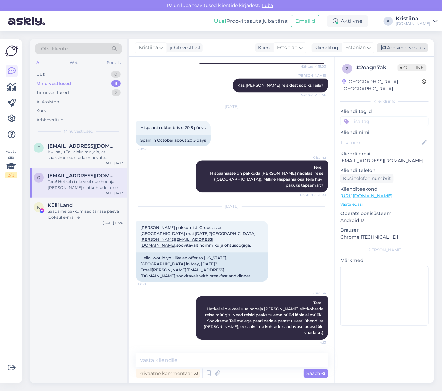
click at [400, 44] on div "Arhiveeri vestlus" at bounding box center [402, 47] width 51 height 9
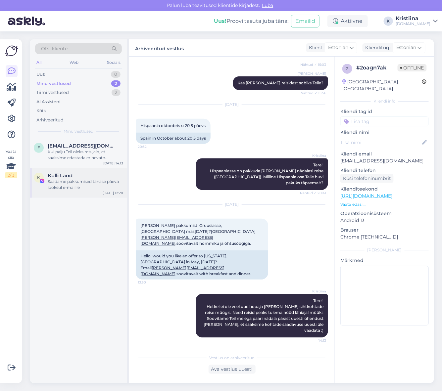
click at [69, 181] on div "Saadame pakkumised tänase päeva jooksul e-mailile" at bounding box center [85, 185] width 75 height 12
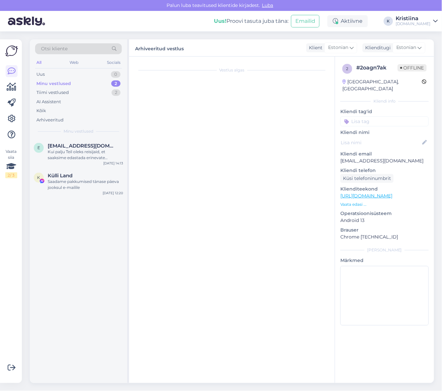
scroll to position [2476, 0]
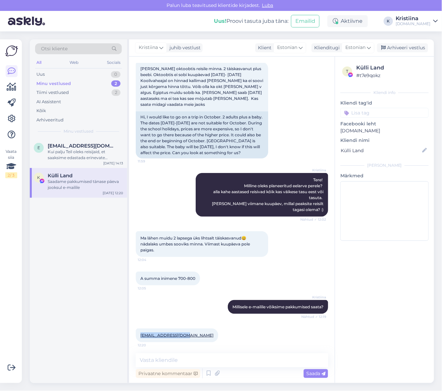
drag, startPoint x: 184, startPoint y: 305, endPoint x: 130, endPoint y: 305, distance: 54.3
click at [130, 305] on div "Vestlus algas [DATE] Tere 8:35 Kiiresti Soovime minna reisile kuupäevadeks mill…" at bounding box center [232, 220] width 206 height 327
click at [84, 74] on div "Uus 1" at bounding box center [78, 74] width 87 height 9
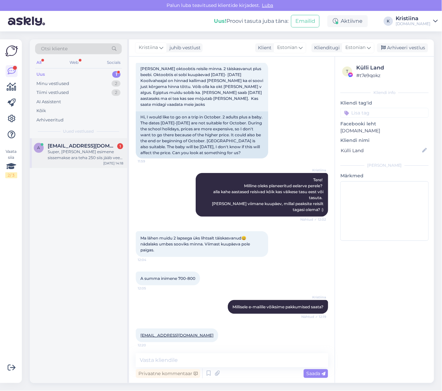
click at [87, 142] on div "a [EMAIL_ADDRESS][DOMAIN_NAME] 1 Super, [PERSON_NAME] esimene sissemakse ara te…" at bounding box center [78, 153] width 97 height 30
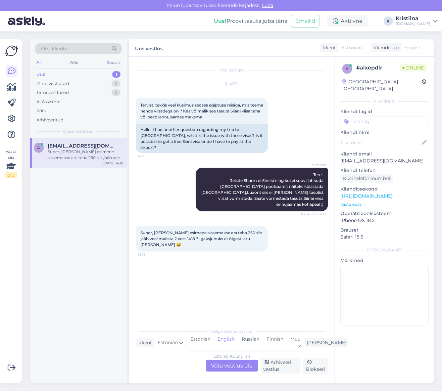
scroll to position [0, 0]
click at [236, 366] on div "Estonian to English Võta vestlus üle" at bounding box center [232, 366] width 52 height 12
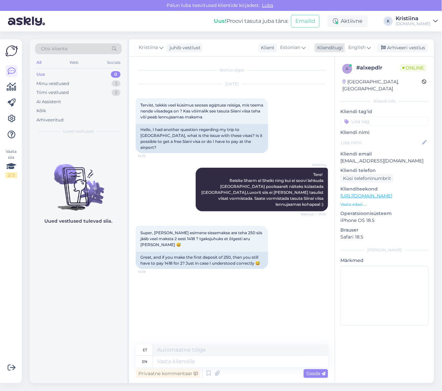
click at [363, 49] on span "English" at bounding box center [356, 47] width 17 height 7
click at [346, 90] on link "Estonian" at bounding box center [344, 87] width 73 height 11
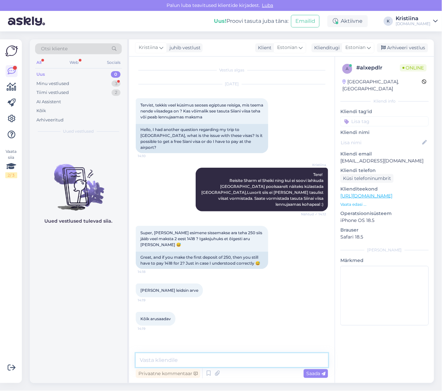
click at [165, 355] on textarea at bounding box center [232, 360] width 192 height 14
type textarea "Super, lõppmakset võite tasuda osade [PERSON_NAME] kuidas Teile sobilik on :)"
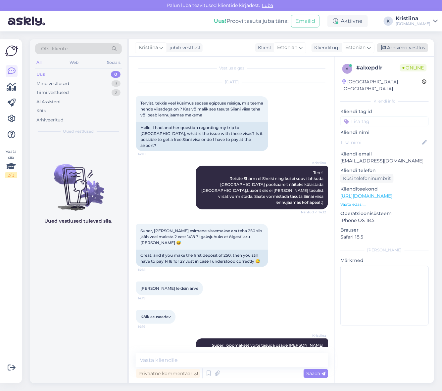
click at [408, 48] on div "Arhiveeri vestlus" at bounding box center [402, 47] width 51 height 9
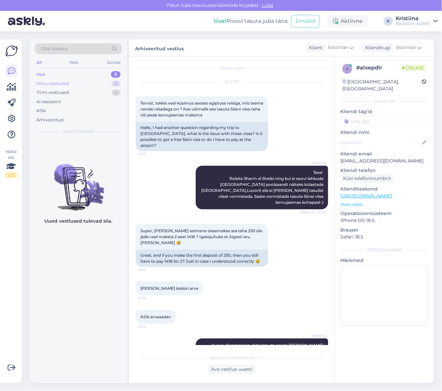
click at [91, 86] on div "Minu vestlused 2" at bounding box center [78, 83] width 87 height 9
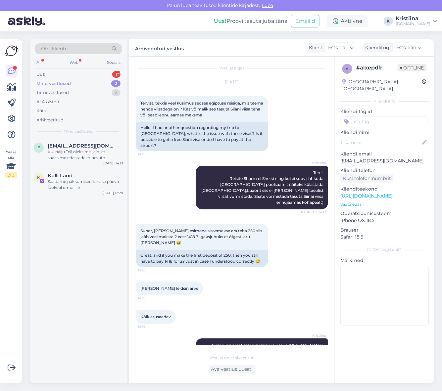
scroll to position [32, 0]
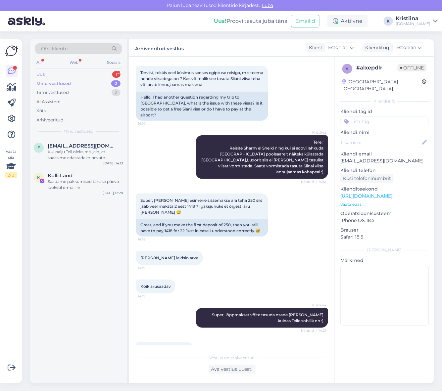
click at [90, 74] on div "Uus 1" at bounding box center [78, 74] width 87 height 9
click at [86, 145] on span "[EMAIL_ADDRESS][DOMAIN_NAME]" at bounding box center [82, 146] width 69 height 6
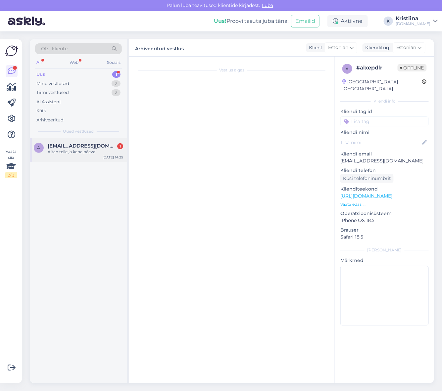
scroll to position [59, 0]
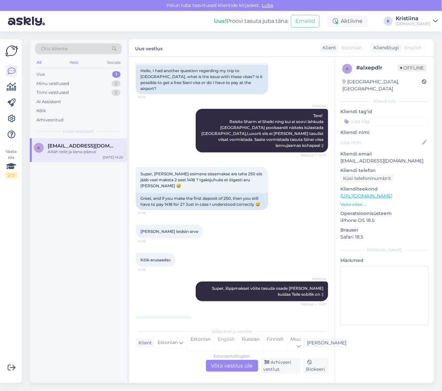
click at [228, 366] on div "Estonian to English Võta vestlus üle" at bounding box center [232, 366] width 52 height 12
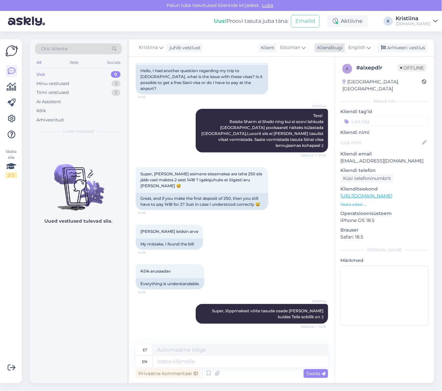
click at [356, 45] on span "English" at bounding box center [356, 47] width 17 height 7
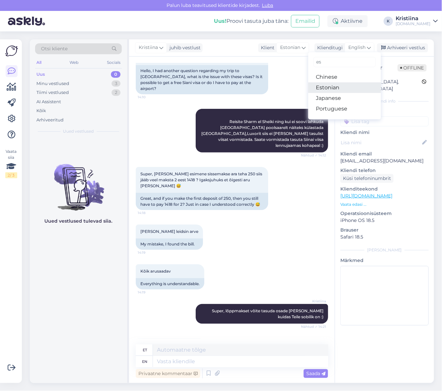
click at [333, 83] on link "Estonian" at bounding box center [344, 87] width 73 height 11
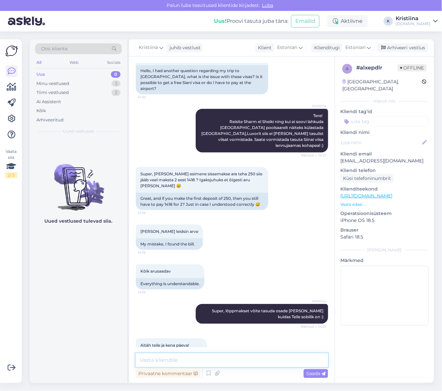
click at [177, 362] on textarea at bounding box center [232, 360] width 192 height 14
type textarea "Ilusat päeva Teilegi :)"
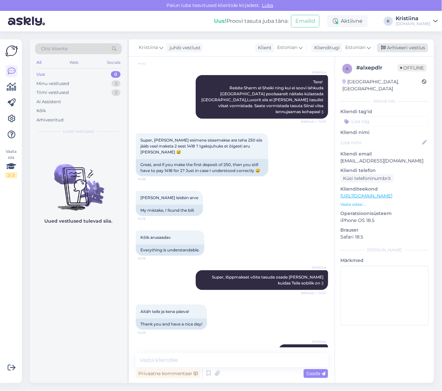
click at [394, 45] on div "Arhiveeri vestlus" at bounding box center [402, 47] width 51 height 9
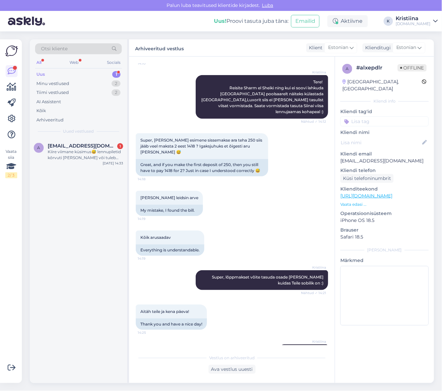
scroll to position [129, 0]
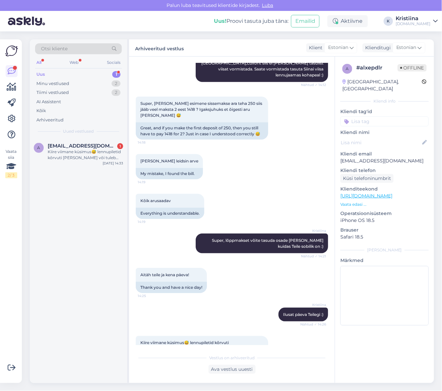
click at [93, 74] on div "Uus 1" at bounding box center [78, 74] width 87 height 9
click at [79, 151] on div "Kiire viimane küsimus😅 lennupiletid kõrvuti [PERSON_NAME] või tuleb [PERSON_NAM…" at bounding box center [85, 155] width 75 height 12
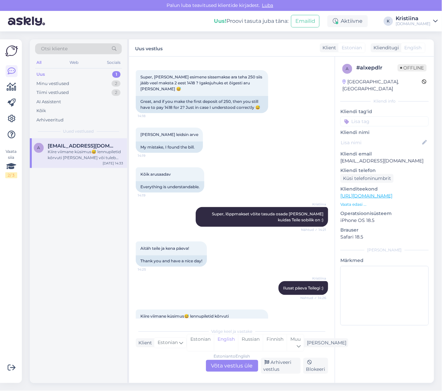
click at [223, 365] on div "Estonian to English Võta vestlus üle" at bounding box center [232, 366] width 52 height 12
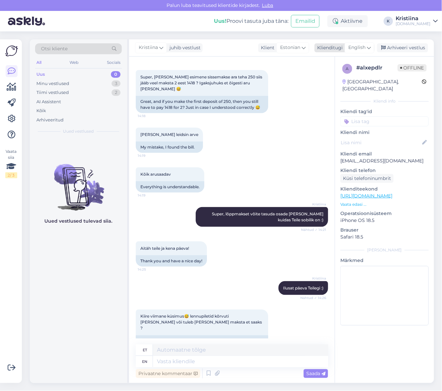
scroll to position [153, 0]
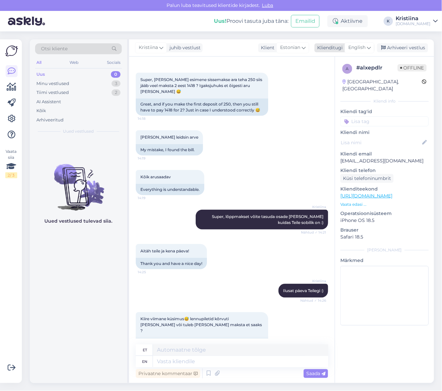
click at [366, 47] on div "English" at bounding box center [360, 47] width 30 height 11
click at [339, 87] on link "Estonian" at bounding box center [344, 87] width 73 height 11
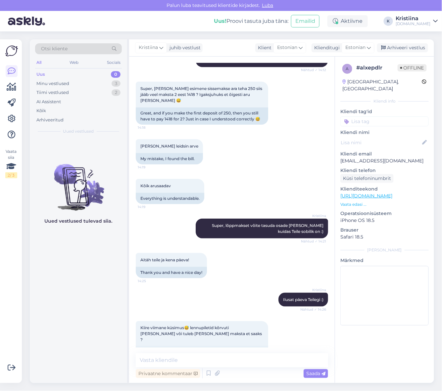
drag, startPoint x: 424, startPoint y: 154, endPoint x: 341, endPoint y: 157, distance: 82.8
click at [341, 158] on p "[EMAIL_ADDRESS][DOMAIN_NAME]" at bounding box center [384, 161] width 88 height 7
click at [191, 356] on textarea at bounding box center [232, 360] width 192 height 14
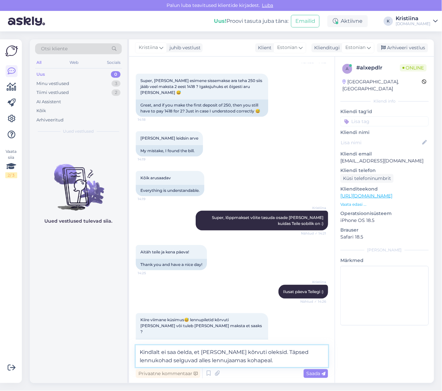
scroll to position [156, 0]
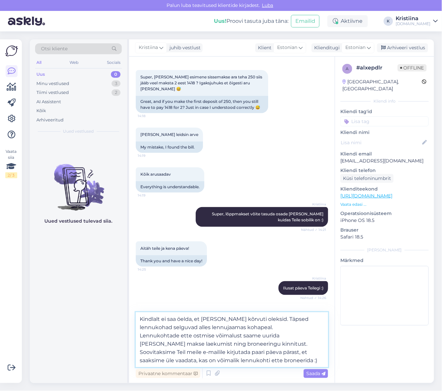
type textarea "Kindlalt ei saa öelda, et [PERSON_NAME] kõrvuti oleksid. Täpsed lennukohad selg…"
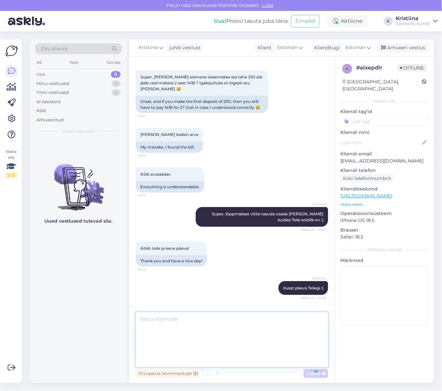
scroll to position [203, 0]
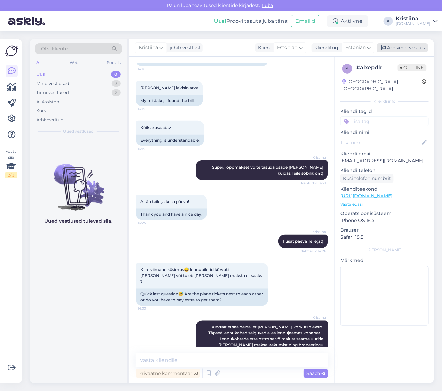
click at [406, 51] on div "Arhiveeri vestlus" at bounding box center [402, 47] width 51 height 9
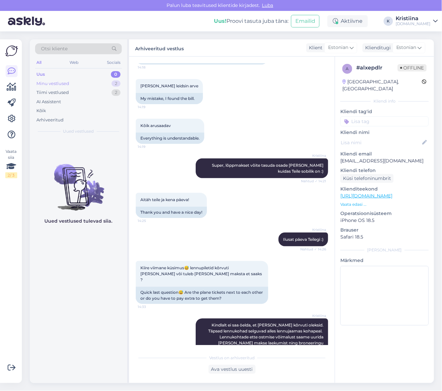
click at [80, 84] on div "Minu vestlused 2" at bounding box center [78, 83] width 87 height 9
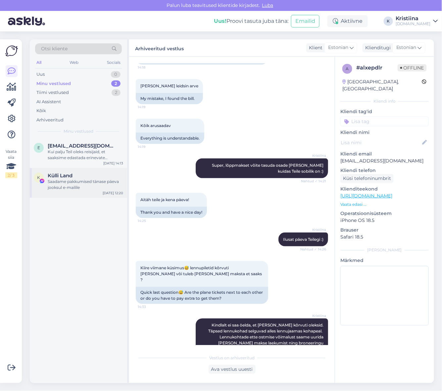
click at [79, 188] on div "Saadame pakkumised tänase päeva jooksul e-mailile" at bounding box center [85, 185] width 75 height 12
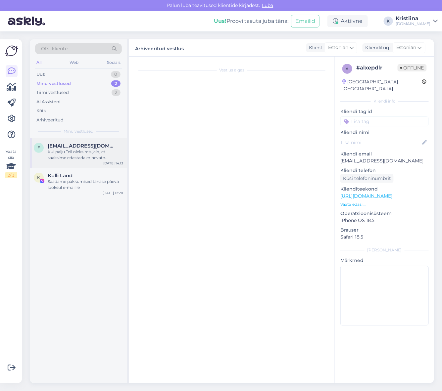
scroll to position [2476, 0]
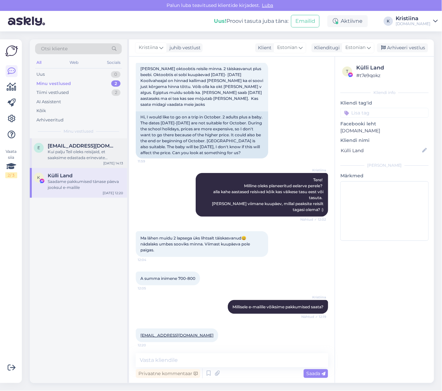
click at [81, 160] on div "Kui palju Teil oleks reisijaid, et saaksime edastada erinevate toatüüpide hinna…" at bounding box center [85, 155] width 75 height 12
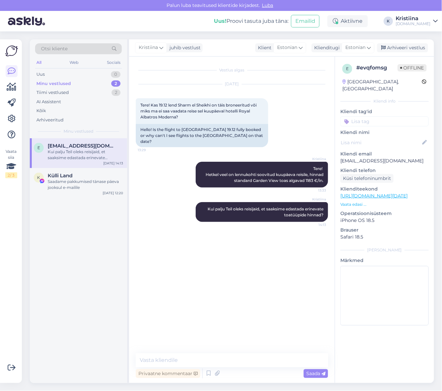
scroll to position [0, 0]
click at [79, 73] on div "Uus 1" at bounding box center [78, 74] width 87 height 9
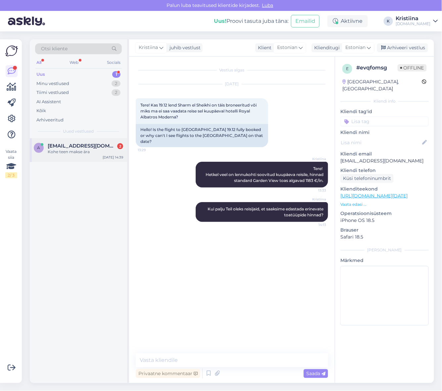
click at [76, 150] on div "Kohe teen makse ära" at bounding box center [85, 152] width 75 height 6
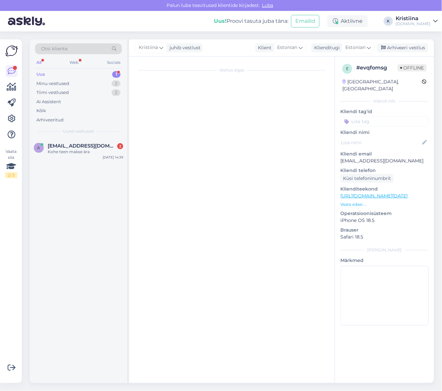
scroll to position [288, 0]
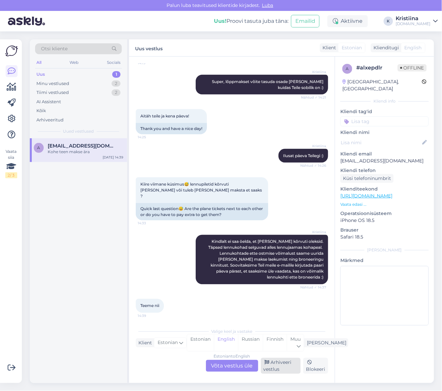
click at [282, 368] on div "Arhiveeri vestlus" at bounding box center [281, 366] width 40 height 16
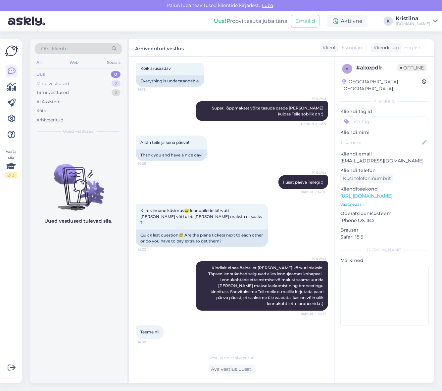
click at [100, 82] on div "Minu vestlused 2" at bounding box center [78, 83] width 87 height 9
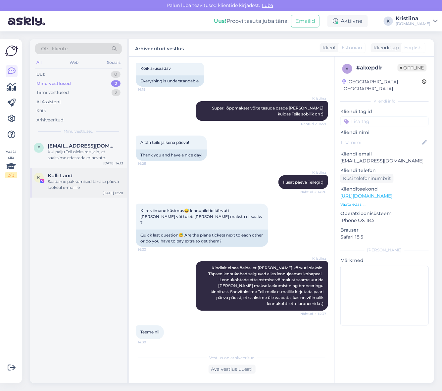
click at [80, 183] on div "Saadame pakkumised tänase päeva jooksul e-mailile" at bounding box center [85, 185] width 75 height 12
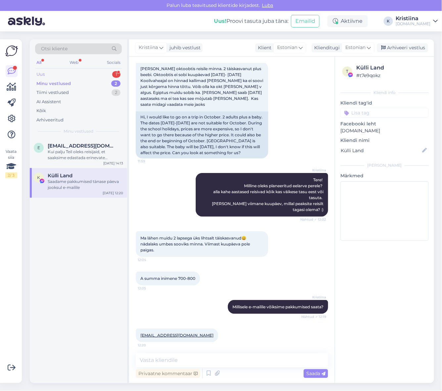
click at [86, 75] on div "Uus 1" at bounding box center [78, 74] width 87 height 9
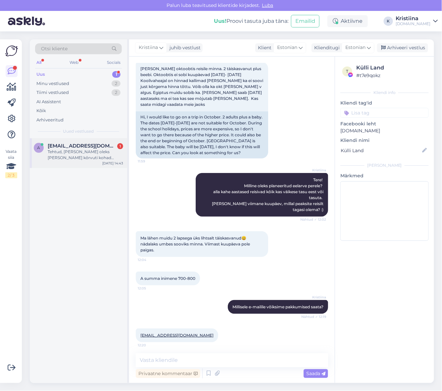
click at [87, 157] on div "Tehtud, [PERSON_NAME] oleks [PERSON_NAME] kõrvuti kohad edasi-tagasi lennul" at bounding box center [85, 155] width 75 height 12
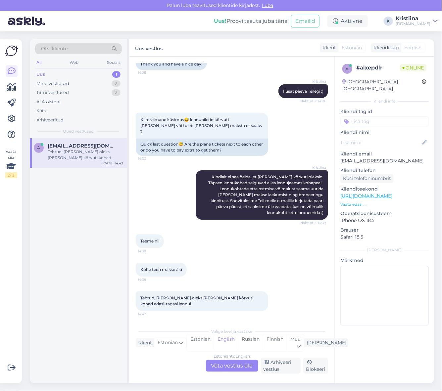
scroll to position [322, 0]
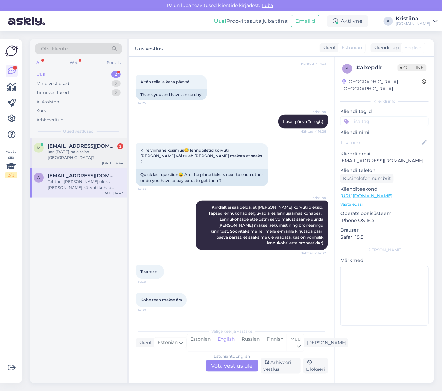
click at [83, 154] on div "kas [DATE] pole reise [GEOGRAPHIC_DATA]?" at bounding box center [85, 155] width 75 height 12
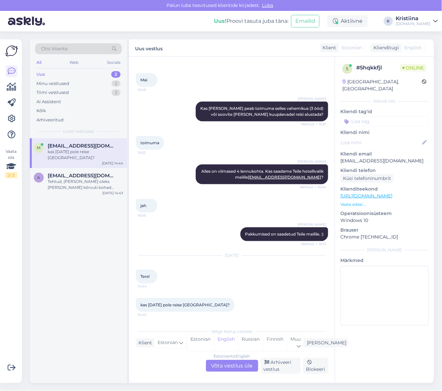
click at [232, 364] on div "Estonian to English Võta vestlus üle" at bounding box center [232, 366] width 52 height 12
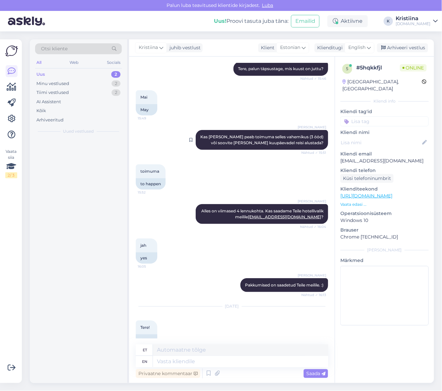
scroll to position [94, 0]
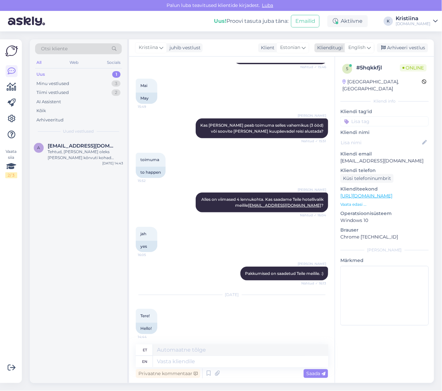
click at [361, 47] on span "English" at bounding box center [356, 47] width 17 height 7
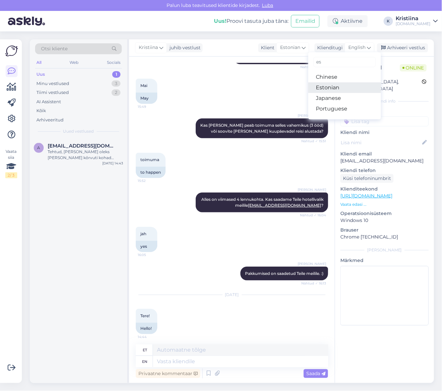
click at [340, 85] on link "Estonian" at bounding box center [344, 87] width 73 height 11
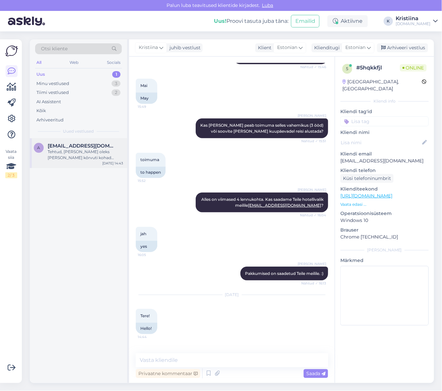
click at [80, 156] on div "Tehtud, [PERSON_NAME] oleks [PERSON_NAME] kõrvuti kohad edasi-tagasi lennul" at bounding box center [85, 155] width 75 height 12
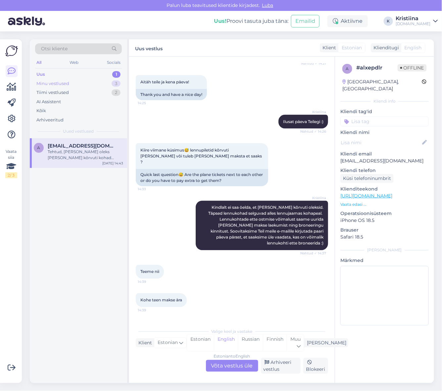
click at [81, 85] on div "Minu vestlused 3" at bounding box center [78, 83] width 87 height 9
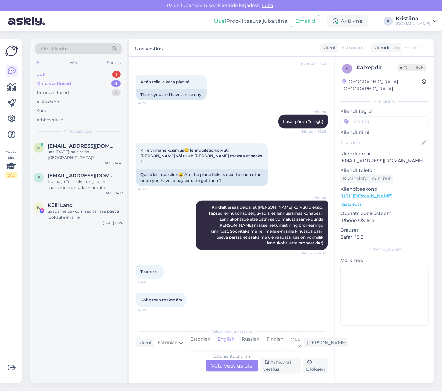
click at [70, 75] on div "Uus 1" at bounding box center [78, 74] width 87 height 9
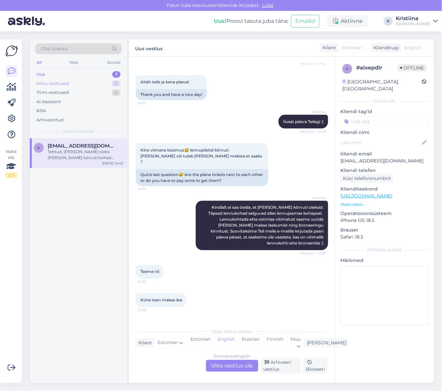
click at [71, 83] on div "Minu vestlused 3" at bounding box center [78, 83] width 87 height 9
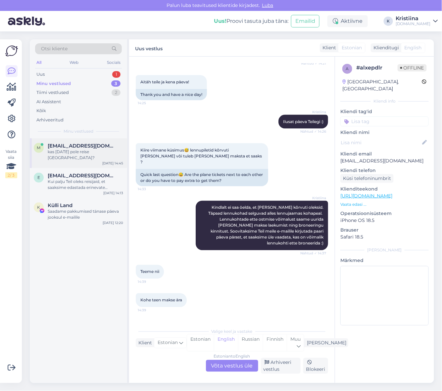
click at [73, 157] on div "kas [DATE] pole reise [GEOGRAPHIC_DATA]?" at bounding box center [85, 155] width 75 height 12
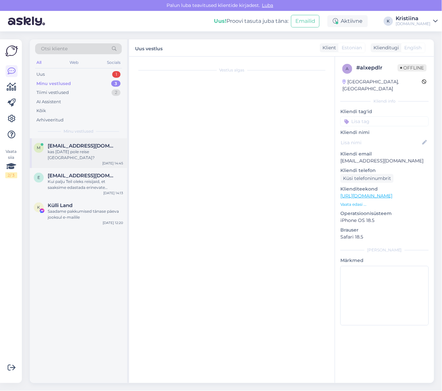
scroll to position [121, 0]
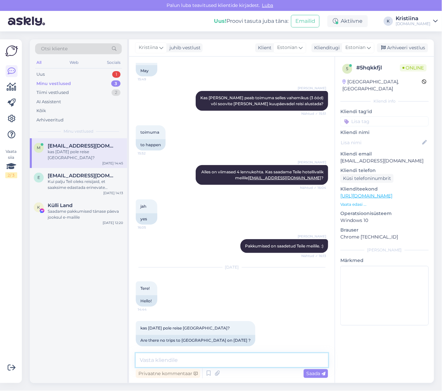
click at [245, 356] on textarea at bounding box center [232, 360] width 192 height 14
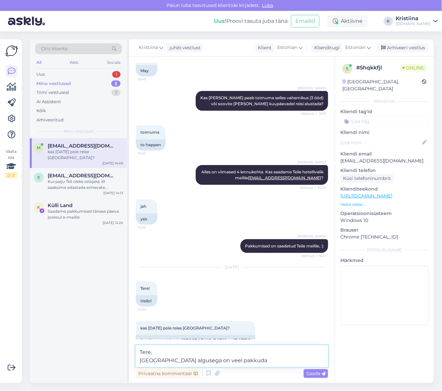
paste textarea "[GEOGRAPHIC_DATA]"
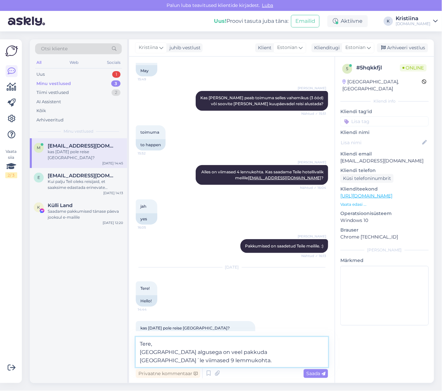
paste textarea "[PERSON_NAME]"
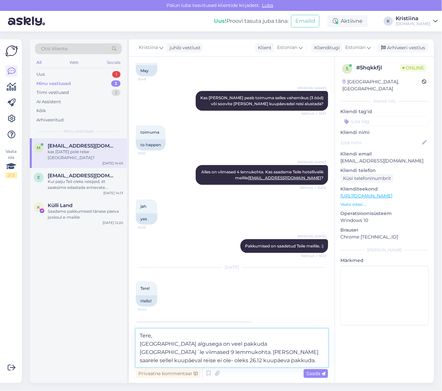
type textarea "Tere, [GEOGRAPHIC_DATA] algusega on veel pakkuda [GEOGRAPHIC_DATA]´le viimased …"
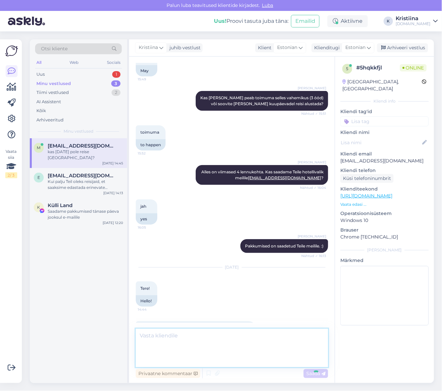
scroll to position [167, 0]
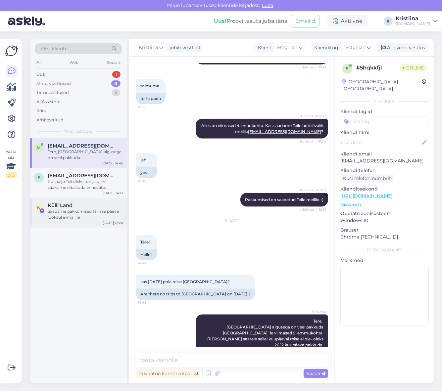
click at [83, 212] on div "Saadame pakkumised tänase päeva jooksul e-mailile" at bounding box center [85, 214] width 75 height 12
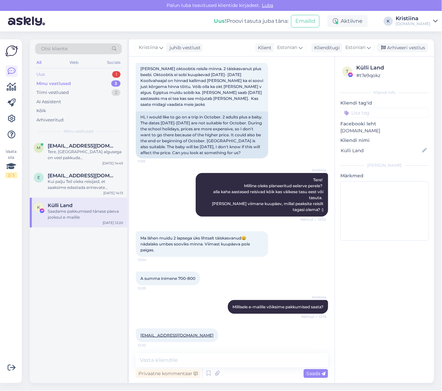
click at [77, 74] on div "Uus 1" at bounding box center [78, 74] width 87 height 9
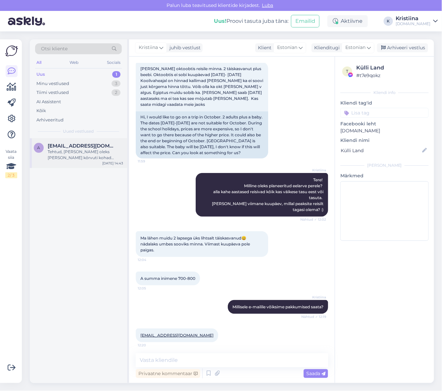
click at [75, 140] on div "a [EMAIL_ADDRESS][DOMAIN_NAME] Tehtud, [PERSON_NAME] oleks [PERSON_NAME] kõrvut…" at bounding box center [78, 153] width 97 height 30
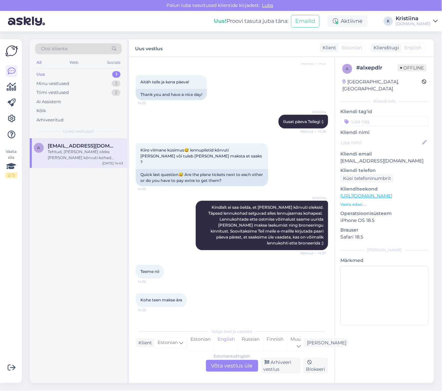
click at [220, 365] on div "Estonian to English Võta vestlus üle" at bounding box center [232, 366] width 52 height 12
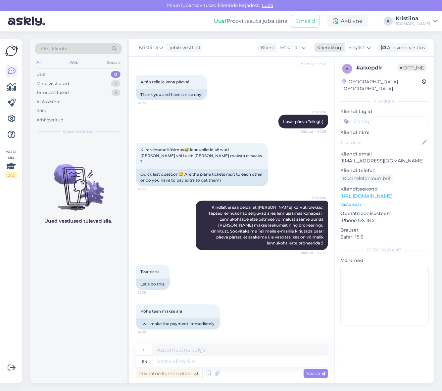
click at [359, 44] on span "English" at bounding box center [356, 47] width 17 height 7
click at [340, 87] on link "Estonian" at bounding box center [344, 87] width 73 height 11
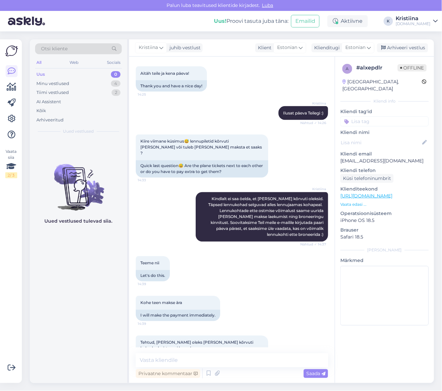
scroll to position [333, 0]
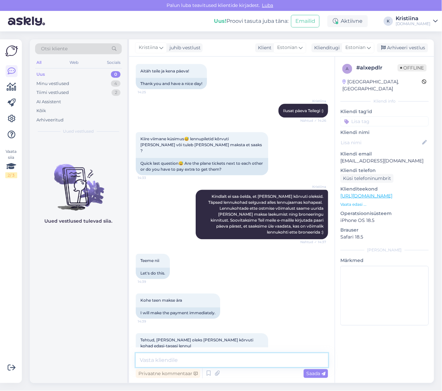
click at [160, 360] on textarea at bounding box center [232, 360] width 192 height 14
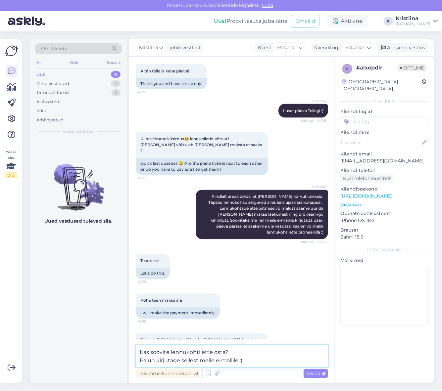
type textarea "Kas soovite lennukohti ette osta? Palun kirjutage sellest meile e-mailile :)"
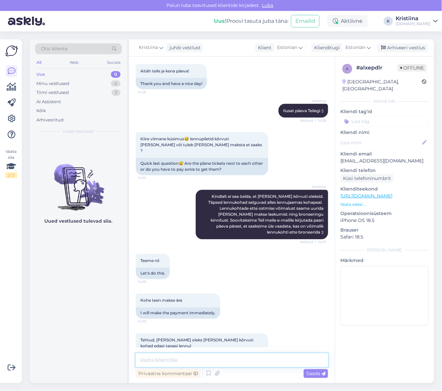
scroll to position [368, 0]
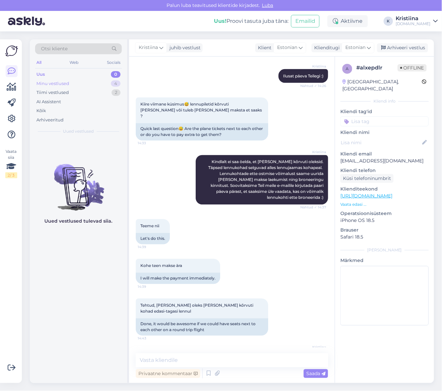
click at [80, 83] on div "Minu vestlused 4" at bounding box center [78, 83] width 87 height 9
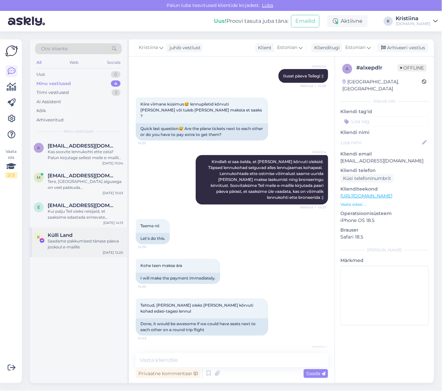
click at [62, 238] on span "Külli Land" at bounding box center [60, 235] width 25 height 6
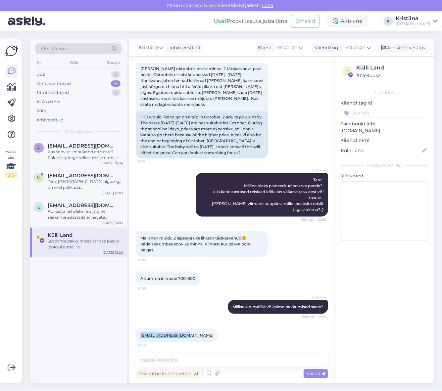
drag, startPoint x: 184, startPoint y: 305, endPoint x: 139, endPoint y: 306, distance: 45.0
click at [139, 329] on div "[EMAIL_ADDRESS][DOMAIN_NAME] 12:20" at bounding box center [177, 336] width 82 height 14
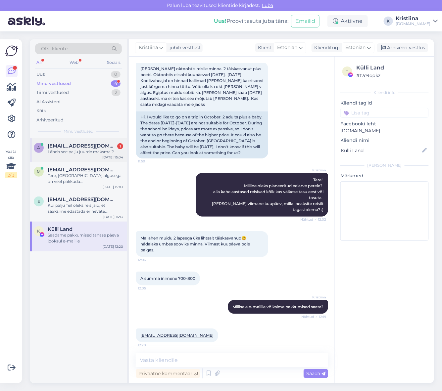
click at [86, 154] on div "Läheb see palju juurde maksma ?" at bounding box center [85, 152] width 75 height 6
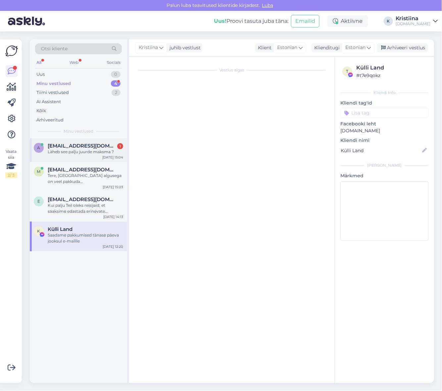
scroll to position [396, 0]
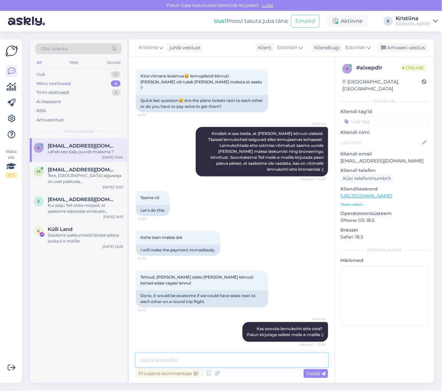
click at [197, 361] on textarea at bounding box center [232, 360] width 192 height 14
type textarea "tavaliselt on umbes 10-24 €/koht suuna kohta."
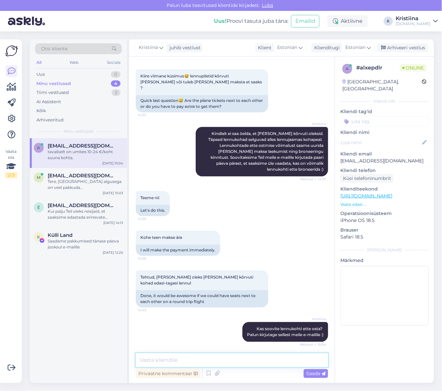
scroll to position [425, 0]
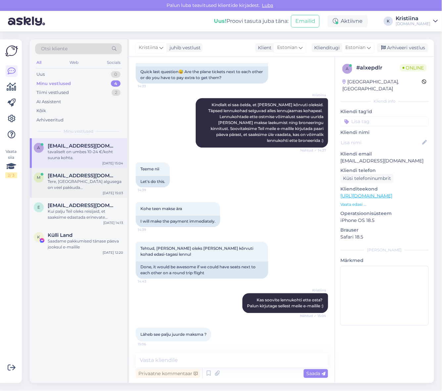
click at [64, 181] on div "Tere, [GEOGRAPHIC_DATA] algusega on veel pakkuda [GEOGRAPHIC_DATA]´le viimased …" at bounding box center [85, 185] width 75 height 12
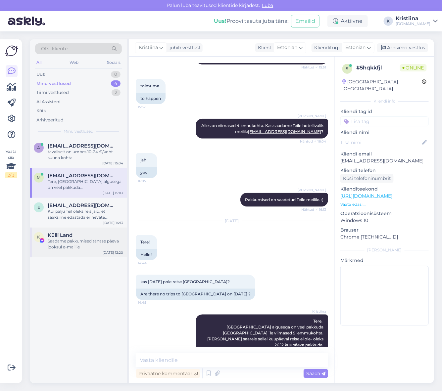
click at [73, 241] on div "Saadame pakkumised tänase päeva jooksul e-mailile" at bounding box center [85, 244] width 75 height 12
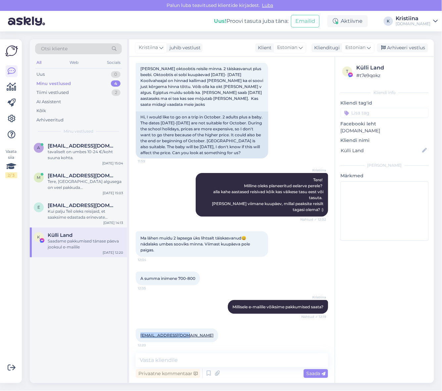
drag, startPoint x: 183, startPoint y: 306, endPoint x: 141, endPoint y: 305, distance: 42.0
click at [141, 329] on div "[EMAIL_ADDRESS][DOMAIN_NAME] 12:20" at bounding box center [177, 336] width 82 height 14
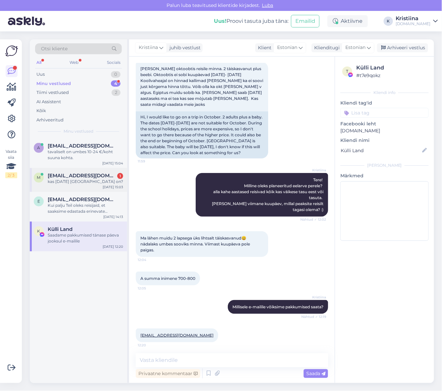
click at [88, 179] on div "kas [DATE] [GEOGRAPHIC_DATA] on?" at bounding box center [85, 182] width 75 height 6
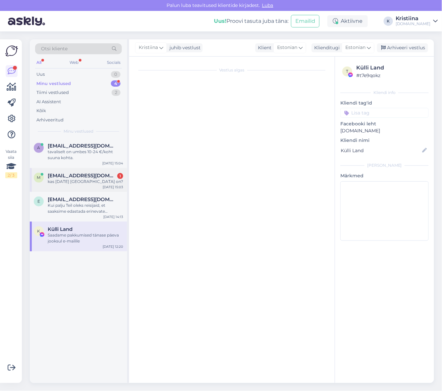
scroll to position [196, 0]
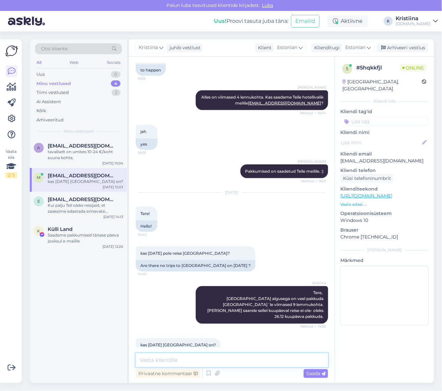
click at [199, 365] on textarea at bounding box center [232, 360] width 192 height 14
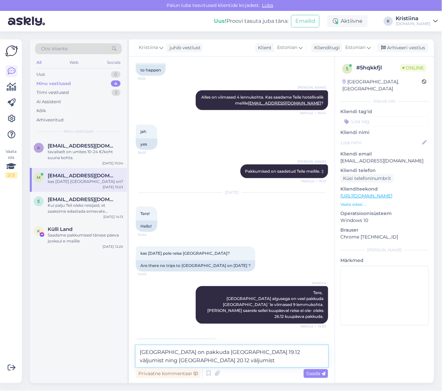
type textarea "[GEOGRAPHIC_DATA] on pakkuda [GEOGRAPHIC_DATA] 19.12 väljumist ning [GEOGRAPHIC…"
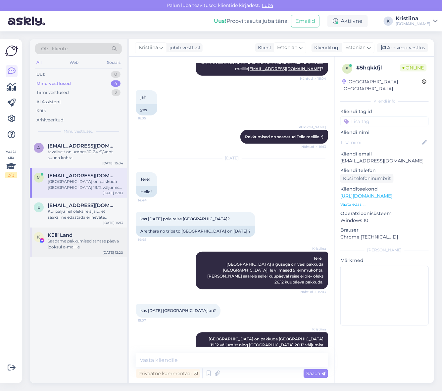
click at [85, 242] on div "Saadame pakkumised tänase päeva jooksul e-mailile" at bounding box center [85, 244] width 75 height 12
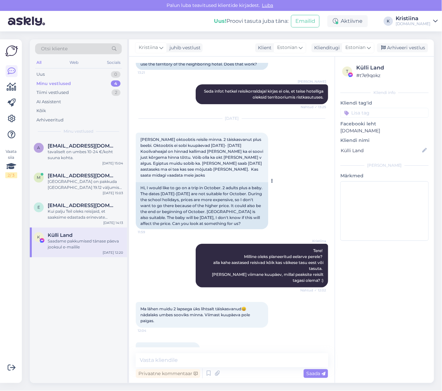
scroll to position [2403, 0]
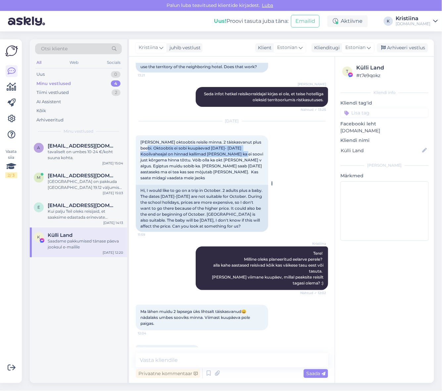
drag, startPoint x: 149, startPoint y: 123, endPoint x: 242, endPoint y: 127, distance: 93.1
click at [242, 140] on span "[PERSON_NAME] oktoobtis reisile minna. 2 tàiskasvanut plus beebi. Oktoobtis ei …" at bounding box center [202, 160] width 124 height 41
click at [161, 140] on span "[PERSON_NAME] oktoobtis reisile minna. 2 tàiskasvanut plus beebi. Oktoobtis ei …" at bounding box center [202, 160] width 124 height 41
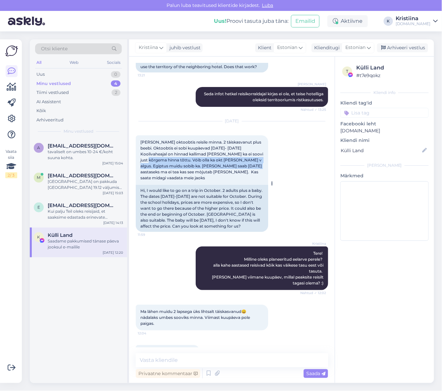
drag, startPoint x: 146, startPoint y: 135, endPoint x: 251, endPoint y: 143, distance: 104.5
click at [251, 143] on span "[PERSON_NAME] oktoobtis reisile minna. 2 tàiskasvanut plus beebi. Oktoobtis ei …" at bounding box center [202, 160] width 124 height 41
click at [248, 144] on span "[PERSON_NAME] oktoobtis reisile minna. 2 tàiskasvanut plus beebi. Oktoobtis ei …" at bounding box center [202, 160] width 124 height 41
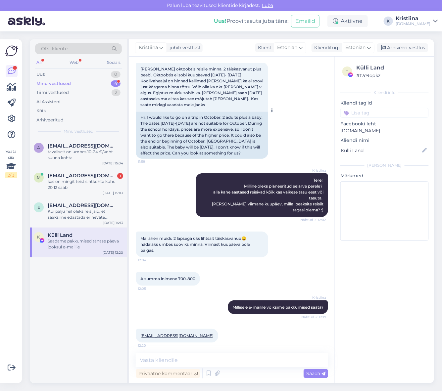
scroll to position [2476, 0]
click at [82, 173] on span "[EMAIL_ADDRESS][DOMAIN_NAME]" at bounding box center [82, 176] width 69 height 6
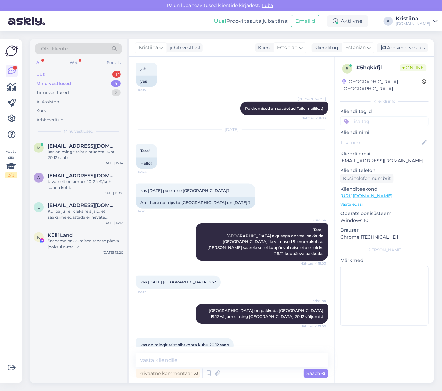
click at [71, 72] on div "Uus 1" at bounding box center [78, 74] width 87 height 9
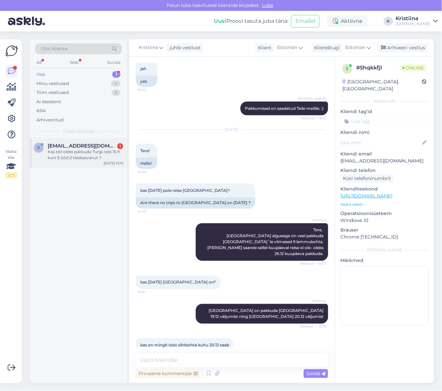
click at [80, 147] on span "[EMAIL_ADDRESS][DOMAIN_NAME]" at bounding box center [82, 146] width 69 height 6
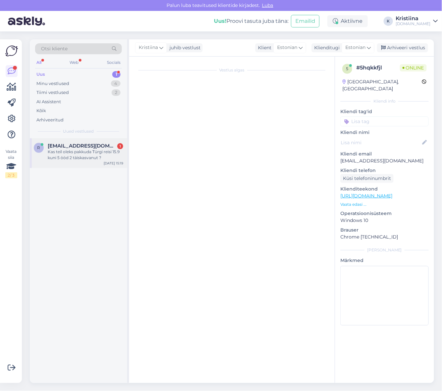
scroll to position [0, 0]
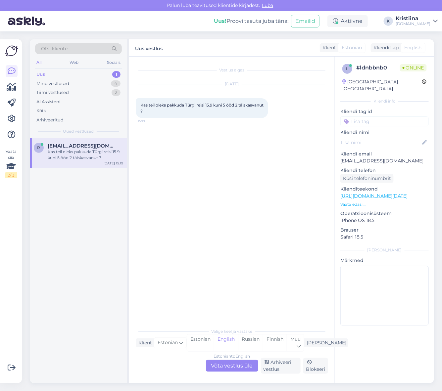
click at [232, 362] on div "Estonian to English Võta vestlus üle" at bounding box center [232, 366] width 52 height 12
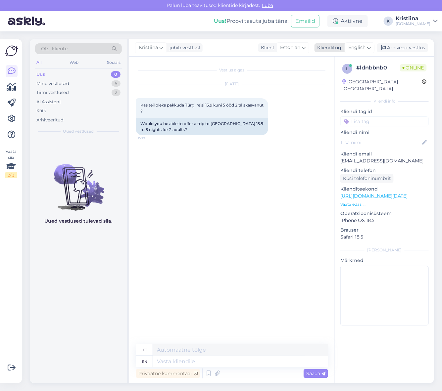
click at [369, 46] on icon at bounding box center [369, 47] width 4 height 7
click at [354, 84] on link "Estonian" at bounding box center [344, 87] width 73 height 11
click at [114, 83] on div "5" at bounding box center [116, 83] width 9 height 7
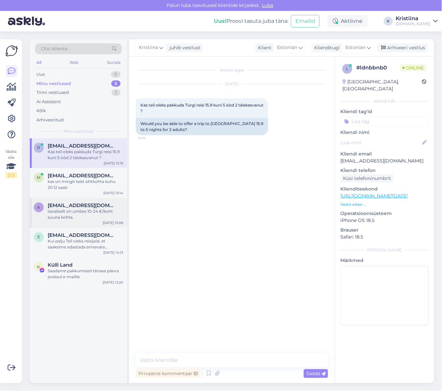
click at [91, 201] on div "a [EMAIL_ADDRESS][DOMAIN_NAME] tavaliselt on umbes 10-24 €/koht suuna kohta. [D…" at bounding box center [78, 213] width 97 height 30
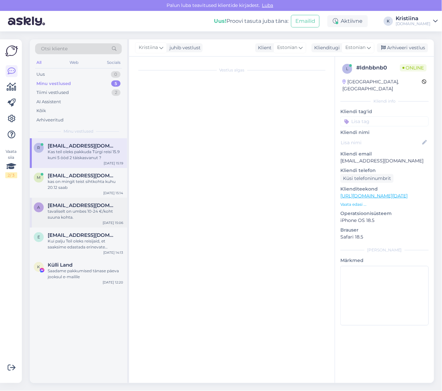
scroll to position [425, 0]
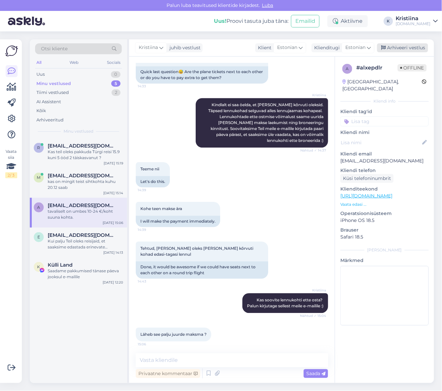
click at [409, 44] on div "Arhiveeri vestlus" at bounding box center [402, 47] width 51 height 9
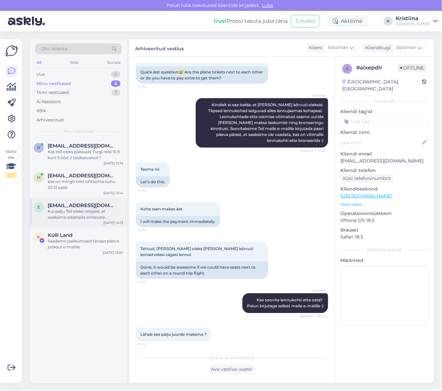
click at [83, 218] on div "Kui palju Teil oleks reisijaid, et saaksime edastada erinevate toatüüpide hinna…" at bounding box center [85, 214] width 75 height 12
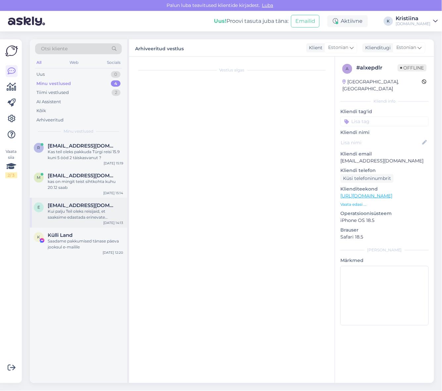
scroll to position [0, 0]
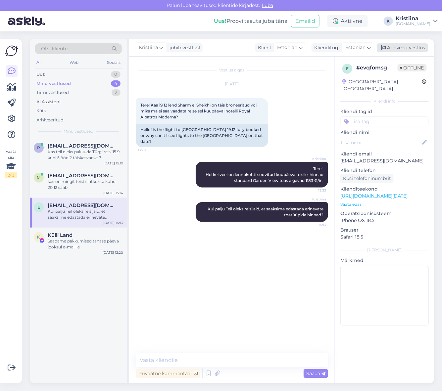
click at [405, 48] on div "Arhiveeri vestlus" at bounding box center [402, 47] width 51 height 9
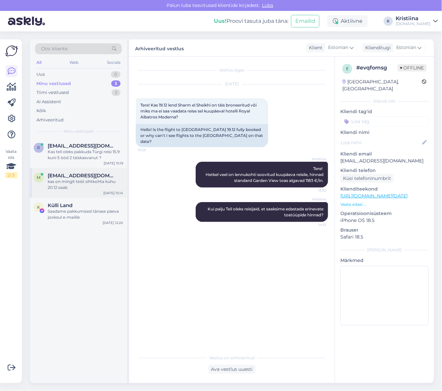
click at [90, 181] on div "kas on mingit teist sihtkohta kuhu 20.12 saab" at bounding box center [85, 185] width 75 height 12
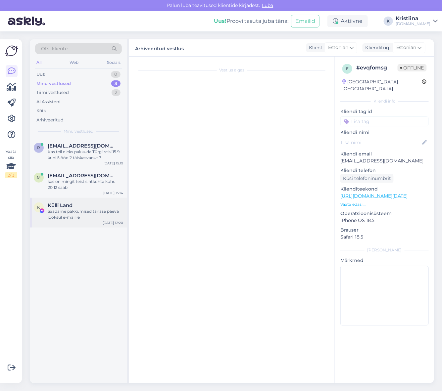
scroll to position [259, 0]
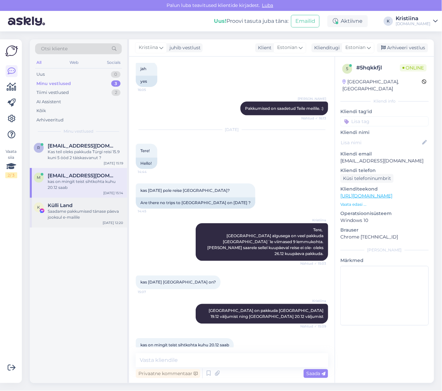
click at [85, 212] on div "Saadame pakkumised tänase päeva jooksul e-mailile" at bounding box center [85, 214] width 75 height 12
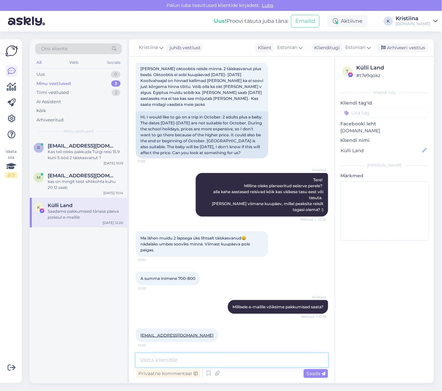
click at [160, 358] on textarea at bounding box center [232, 360] width 192 height 14
type textarea "Pakkumised on edastatud Teile e-mailile."
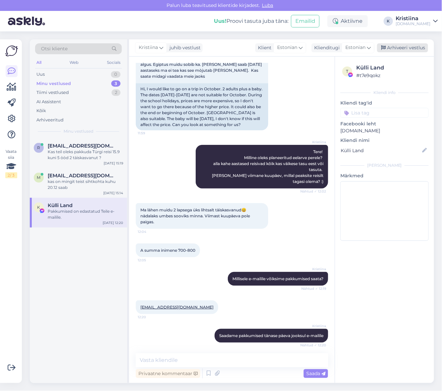
click at [398, 48] on div "Arhiveeri vestlus" at bounding box center [402, 47] width 51 height 9
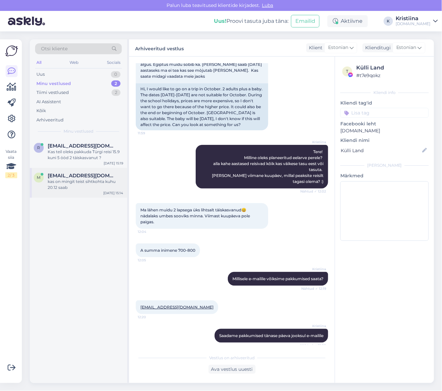
click at [70, 174] on span "[EMAIL_ADDRESS][DOMAIN_NAME]" at bounding box center [82, 176] width 69 height 6
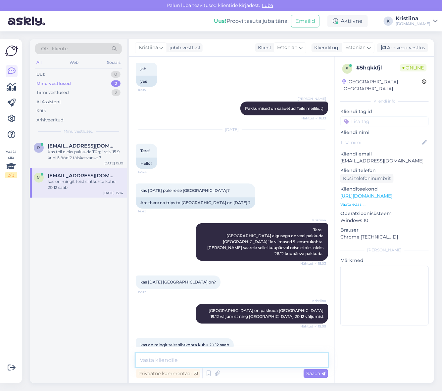
click at [203, 357] on textarea at bounding box center [232, 360] width 192 height 14
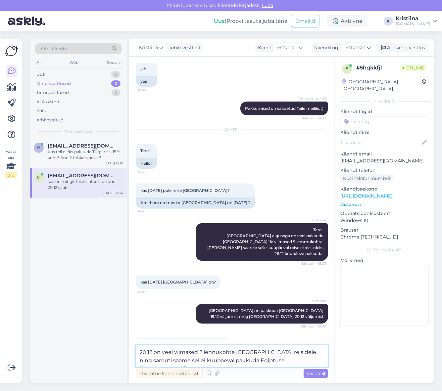
type textarea "20.12 on veel viimased 2 lennukohta [GEOGRAPHIC_DATA] reisidele ning samuti saa…"
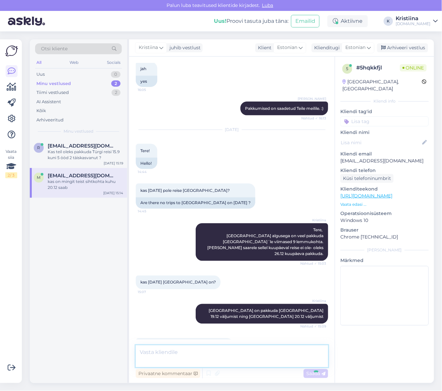
scroll to position [293, 0]
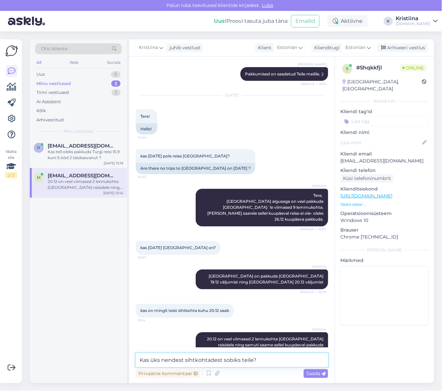
type textarea "Kas üks nendest sihtkohtadest sobiks teile?"
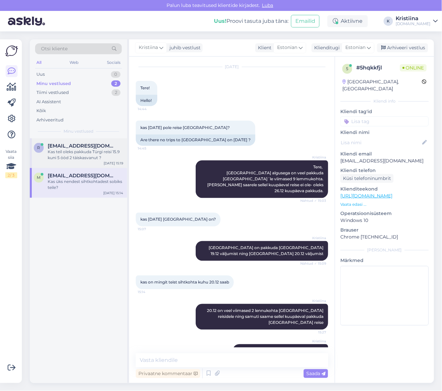
click at [68, 143] on span "[EMAIL_ADDRESS][DOMAIN_NAME]" at bounding box center [82, 146] width 69 height 6
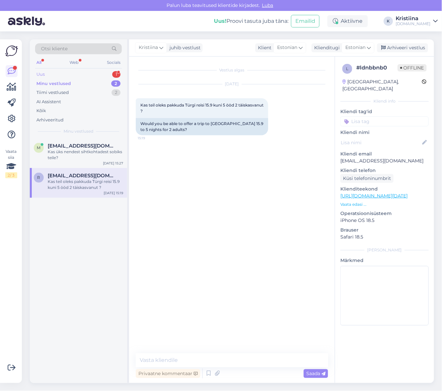
click at [82, 74] on div "Uus 1" at bounding box center [78, 74] width 87 height 9
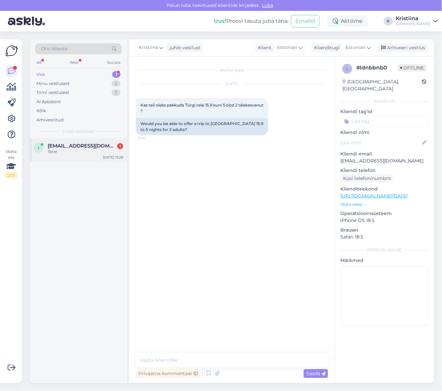
click at [83, 148] on span "[EMAIL_ADDRESS][DOMAIN_NAME]" at bounding box center [82, 146] width 69 height 6
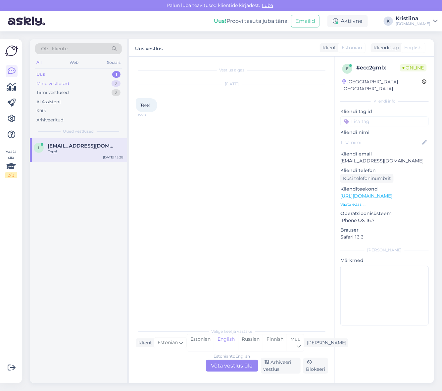
click at [62, 81] on div "Minu vestlused" at bounding box center [52, 83] width 33 height 7
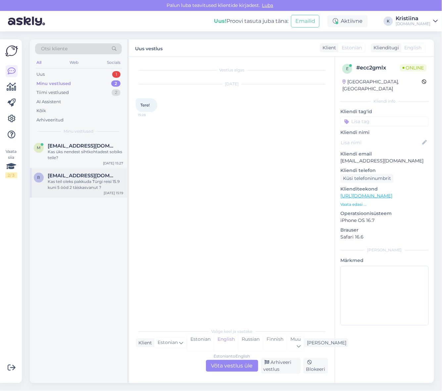
click at [85, 177] on span "[EMAIL_ADDRESS][DOMAIN_NAME]" at bounding box center [82, 176] width 69 height 6
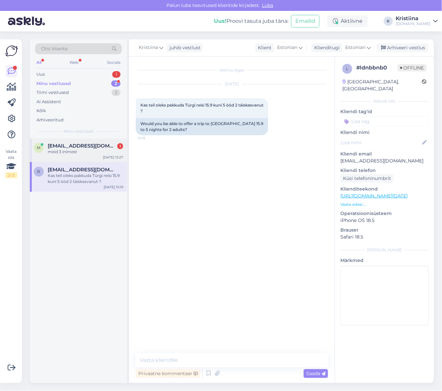
click at [75, 152] on div "meid 3 inimest" at bounding box center [85, 152] width 75 height 6
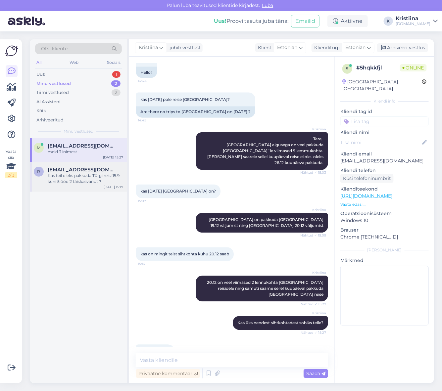
click at [75, 174] on div "Kas teil oleks pakkuda Türgi reisi 15.9 kuni 5 ööd 2 täiskasvanut ?" at bounding box center [85, 179] width 75 height 12
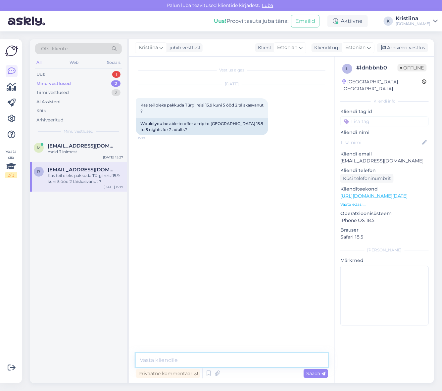
click at [170, 361] on textarea at bounding box center [232, 360] width 192 height 14
type textarea "tere! Saaksime pakkuda 10.09 algusega reise kestvusega 3 ööd. Kas see sobiks te…"
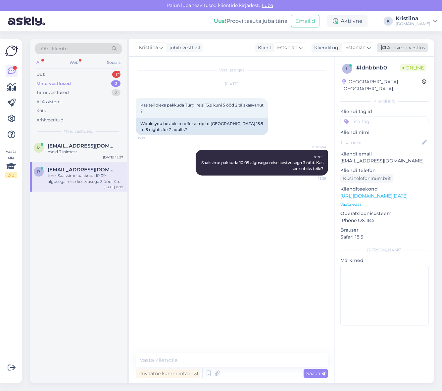
click at [404, 50] on div "Arhiveeri vestlus" at bounding box center [402, 47] width 51 height 9
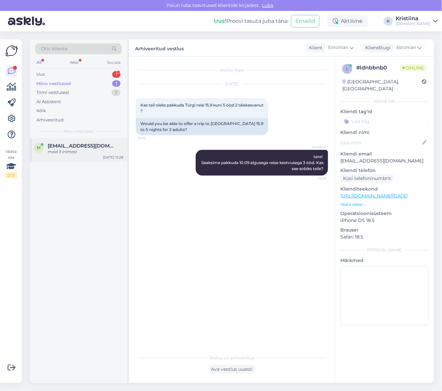
click at [87, 147] on span "[EMAIL_ADDRESS][DOMAIN_NAME]" at bounding box center [82, 146] width 69 height 6
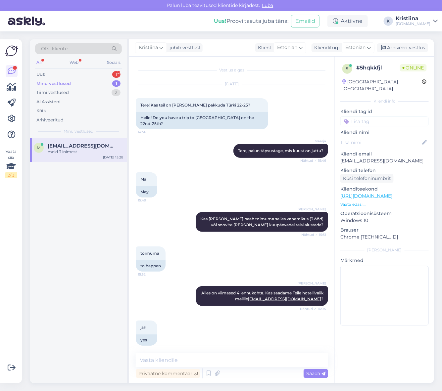
scroll to position [350, 0]
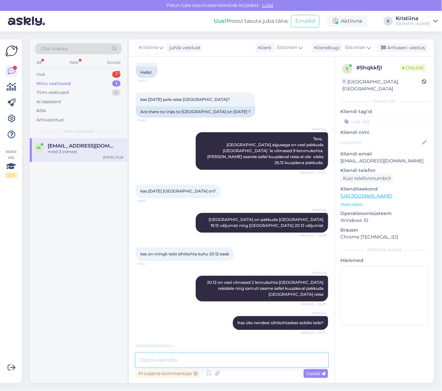
click at [183, 356] on textarea at bounding box center [232, 360] width 192 height 14
type textarea "Kas Egiptuse reisid kõnetaksid? Sinna on vanu lennukohti rohkem."
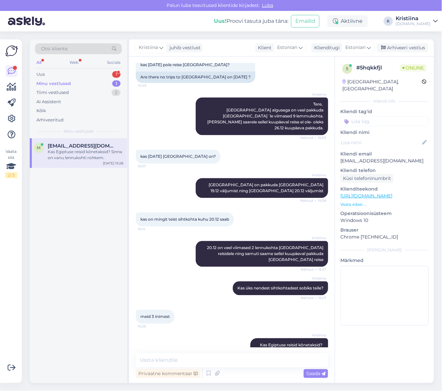
click at [74, 69] on div "Otsi kliente All Web Socials Uus 1 Minu vestlused 1 Tiimi vestlused 2 AI Assist…" at bounding box center [78, 88] width 97 height 99
click at [72, 72] on div "Uus 1" at bounding box center [78, 74] width 87 height 9
click at [77, 145] on span "[EMAIL_ADDRESS][DOMAIN_NAME]" at bounding box center [82, 146] width 69 height 6
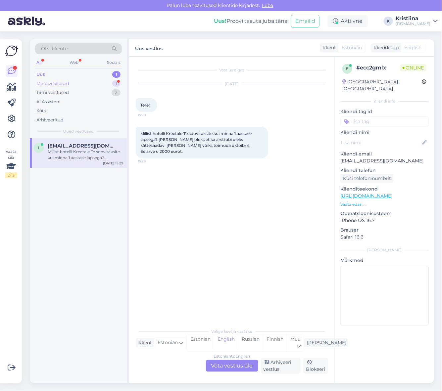
click at [94, 81] on div "Minu vestlused 1" at bounding box center [78, 83] width 87 height 9
click at [90, 153] on div "ei kahjuks mitte" at bounding box center [85, 152] width 75 height 6
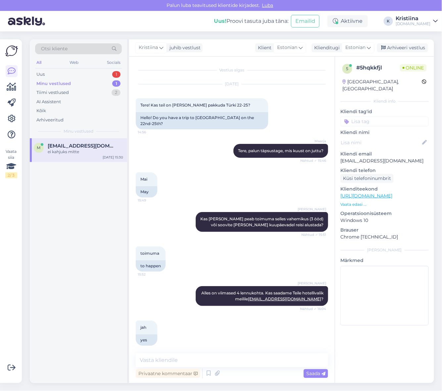
scroll to position [413, 0]
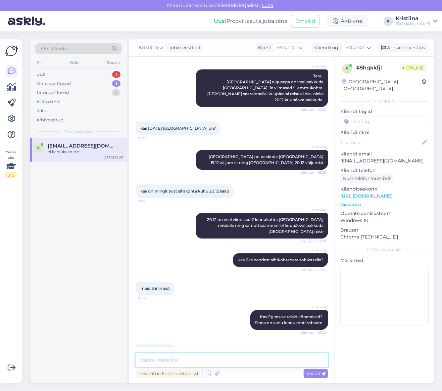
click at [183, 358] on textarea at bounding box center [232, 360] width 192 height 14
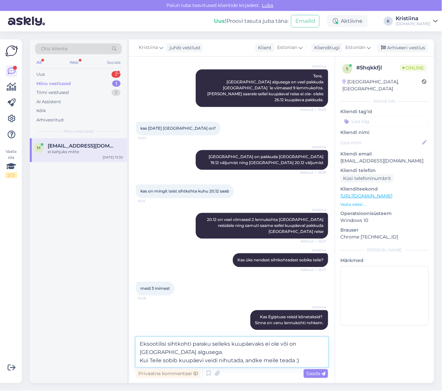
type textarea "Eksootilisi sihtkohti paraku selleks kuupäevaks ei ole või on [GEOGRAPHIC_DATA]…"
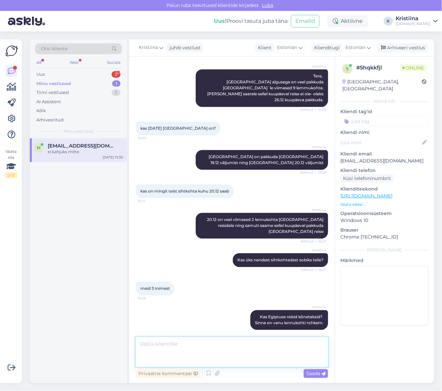
scroll to position [453, 0]
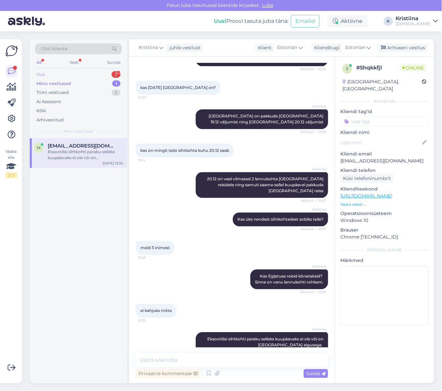
click at [58, 72] on div "Uus 2" at bounding box center [78, 74] width 87 height 9
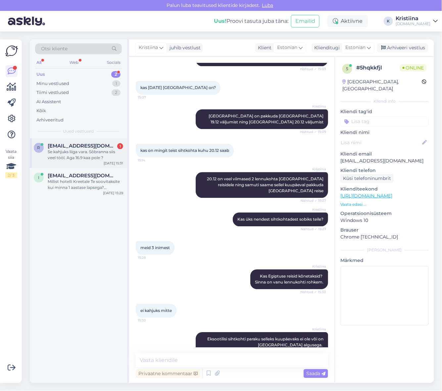
click at [87, 161] on div "Se kahjuks liiga vara. Sõbranna siis veel tööl. Aga 16.9 kaa pole ?" at bounding box center [85, 155] width 75 height 12
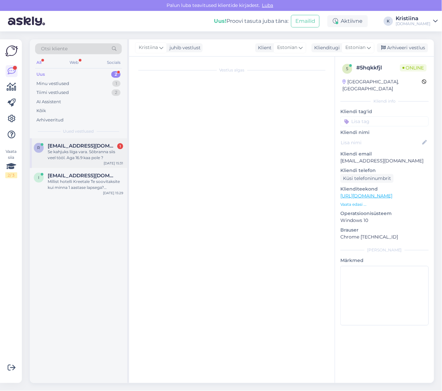
scroll to position [0, 0]
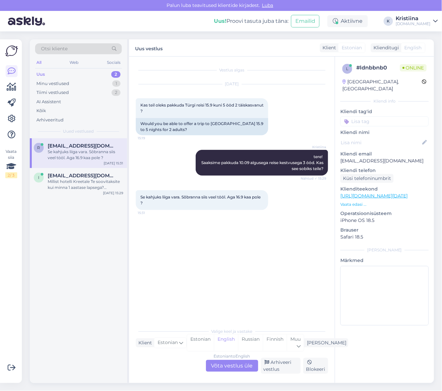
click at [243, 368] on div "Estonian to English Võta vestlus üle" at bounding box center [232, 366] width 52 height 12
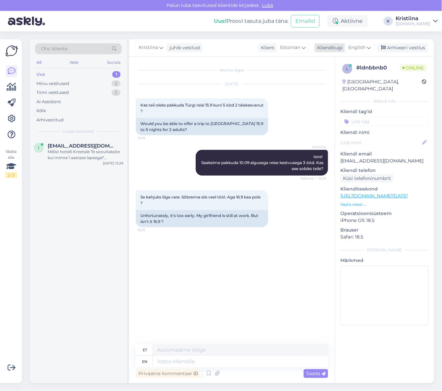
click at [369, 50] on icon at bounding box center [369, 47] width 4 height 7
click at [348, 85] on link "Estonian" at bounding box center [344, 87] width 73 height 11
click at [175, 358] on textarea at bounding box center [232, 360] width 192 height 14
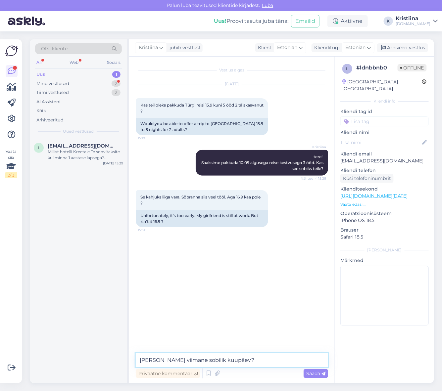
type textarea "[PERSON_NAME] viimane sobilik kuupäev?"
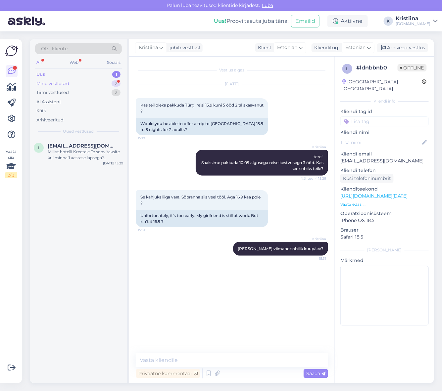
click at [78, 84] on div "Minu vestlused 2" at bounding box center [78, 83] width 87 height 9
click at [86, 173] on span "[EMAIL_ADDRESS][DOMAIN_NAME]" at bounding box center [82, 176] width 69 height 6
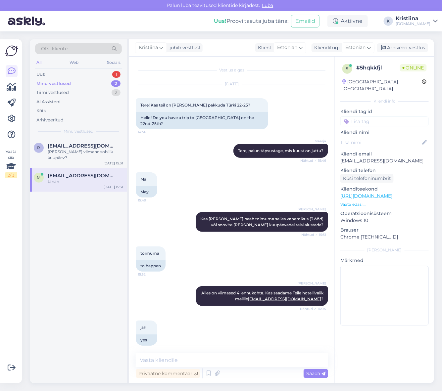
scroll to position [482, 0]
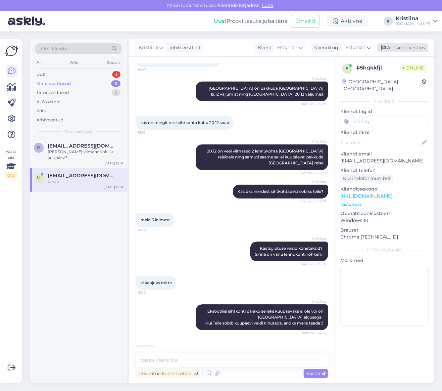
click at [403, 47] on div "Arhiveeri vestlus" at bounding box center [402, 47] width 51 height 9
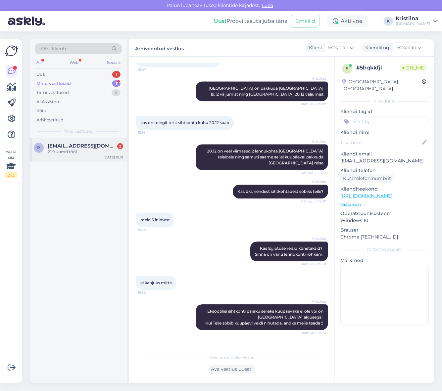
click at [76, 147] on span "[EMAIL_ADDRESS][DOMAIN_NAME]" at bounding box center [82, 146] width 69 height 6
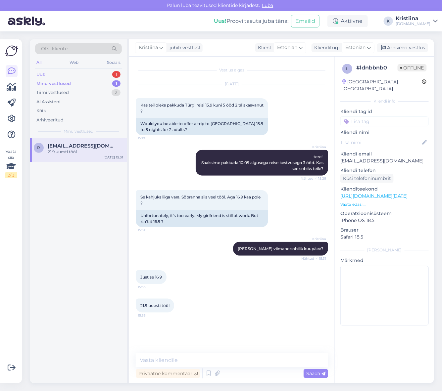
click at [80, 77] on div "Uus 1" at bounding box center [78, 74] width 87 height 9
click at [79, 148] on span "[EMAIL_ADDRESS][DOMAIN_NAME]" at bounding box center [82, 146] width 69 height 6
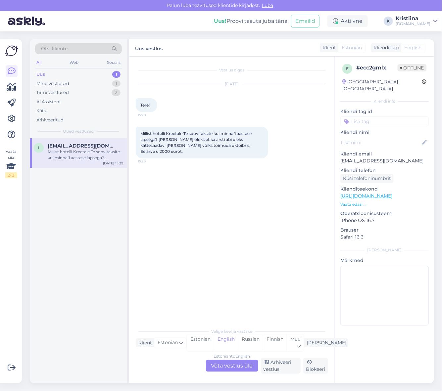
click at [243, 366] on div "Estonian to English Võta vestlus üle" at bounding box center [232, 366] width 52 height 12
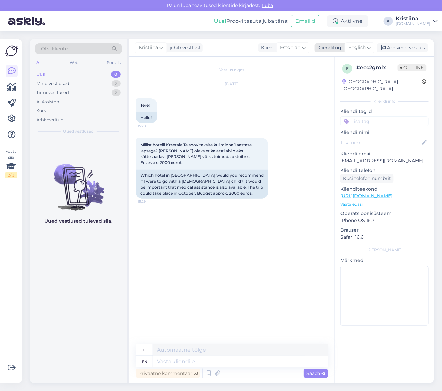
click at [372, 47] on div "English" at bounding box center [360, 47] width 30 height 11
click at [352, 84] on link "Estonian" at bounding box center [344, 87] width 73 height 11
click at [177, 357] on textarea at bounding box center [232, 360] width 192 height 14
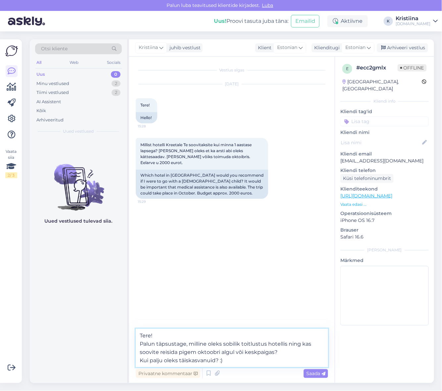
type textarea "Tere! Palun täpsustage, milline oleks sobilik toitlustus hotellis ning kas soov…"
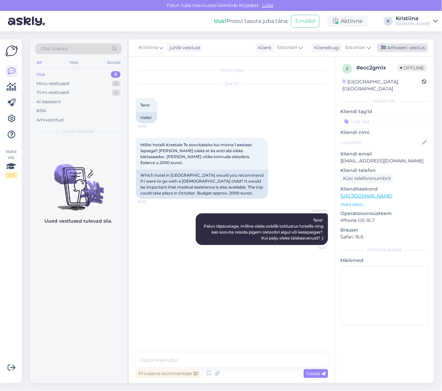
click at [398, 47] on div "Arhiveeri vestlus" at bounding box center [402, 47] width 51 height 9
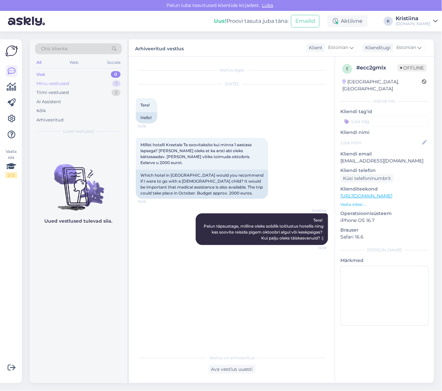
click at [93, 85] on div "Minu vestlused 1" at bounding box center [78, 83] width 87 height 9
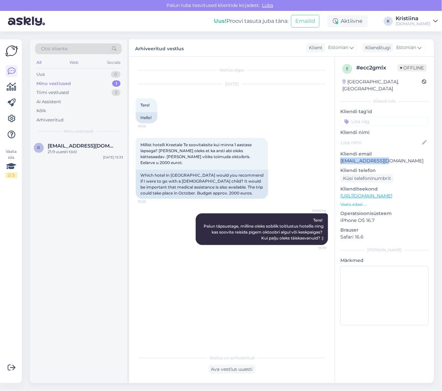
drag, startPoint x: 389, startPoint y: 154, endPoint x: 339, endPoint y: 156, distance: 50.0
click at [339, 156] on div "e # ecc2gmlx Offline [GEOGRAPHIC_DATA], [GEOGRAPHIC_DATA] Kliendi info Kliendi …" at bounding box center [384, 196] width 99 height 279
click at [62, 153] on div "21.9 uuesti tööl" at bounding box center [85, 152] width 75 height 6
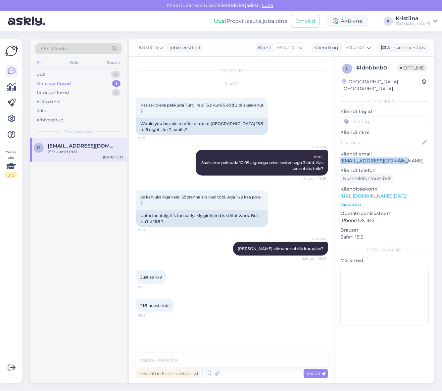
drag, startPoint x: 406, startPoint y: 154, endPoint x: 349, endPoint y: 156, distance: 56.9
click at [338, 156] on div "l # ldnbbnb0 Offline [GEOGRAPHIC_DATA], [GEOGRAPHIC_DATA] Kliendi info Kliendi …" at bounding box center [384, 196] width 99 height 279
click at [226, 254] on div "[PERSON_NAME] oleks viimane sobilik kuupäev? Nähtud ✓ 15:31" at bounding box center [232, 249] width 192 height 28
click at [75, 74] on div "Uus 1" at bounding box center [78, 74] width 87 height 9
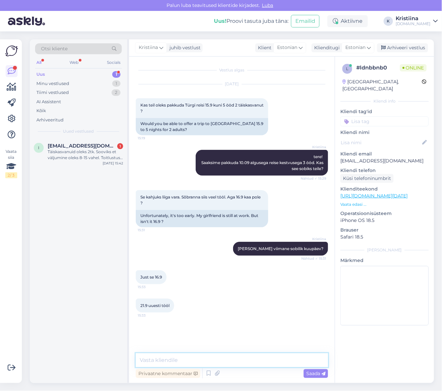
click at [163, 364] on textarea at bounding box center [232, 360] width 192 height 14
type textarea "Saatsin Teile pakkumised e-mailile :)"
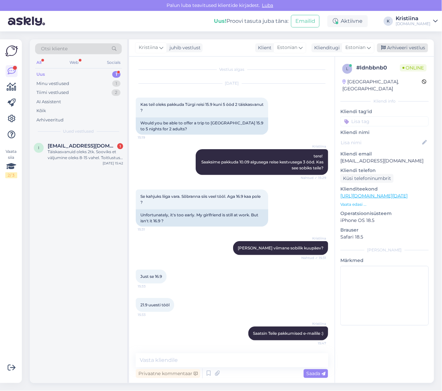
click at [398, 50] on div "Arhiveeri vestlus" at bounding box center [402, 47] width 51 height 9
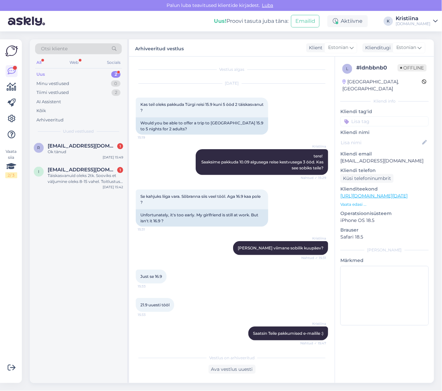
scroll to position [31, 0]
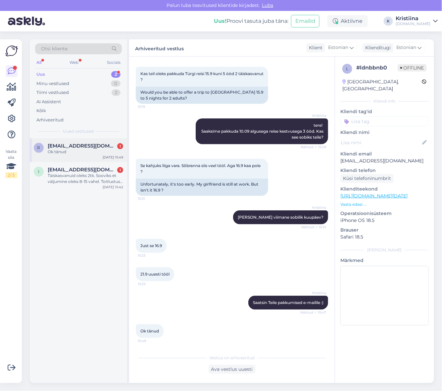
click at [76, 153] on div "Ok tänud" at bounding box center [85, 152] width 75 height 6
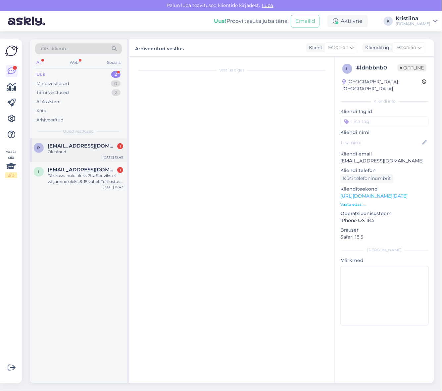
scroll to position [58, 0]
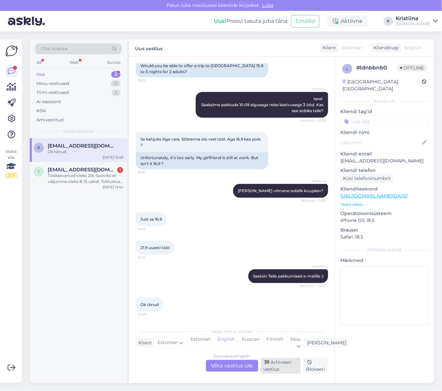
click at [279, 366] on div "Arhiveeri vestlus" at bounding box center [281, 366] width 40 height 16
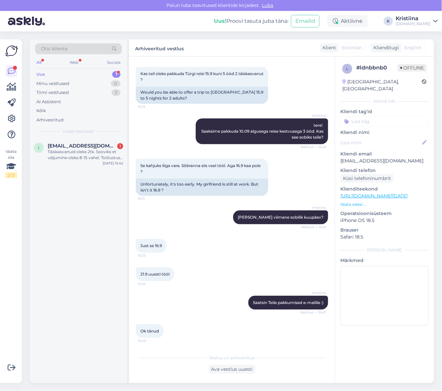
click at [85, 76] on div "Uus 1" at bounding box center [78, 74] width 87 height 9
click at [88, 86] on div "Minu vestlused 0" at bounding box center [78, 83] width 87 height 9
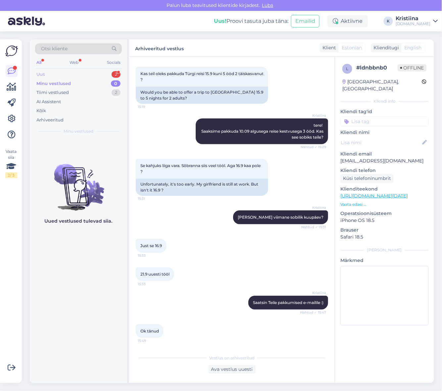
click at [76, 77] on div "Uus 2" at bounding box center [78, 74] width 87 height 9
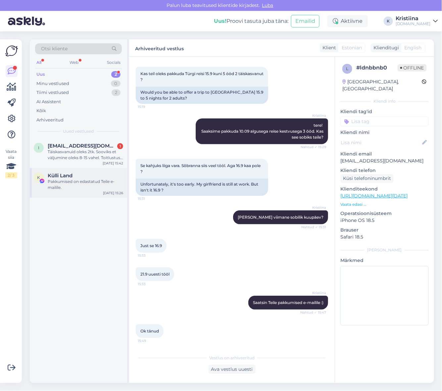
click at [97, 188] on div "Pakkumised on edastatud Teile e-mailile." at bounding box center [85, 185] width 75 height 12
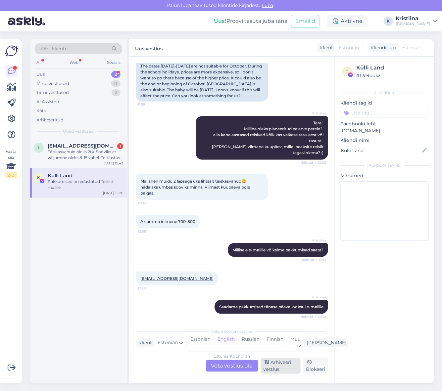
drag, startPoint x: 288, startPoint y: 368, endPoint x: 291, endPoint y: 365, distance: 3.5
click at [288, 368] on div "Arhiveeri vestlus" at bounding box center [281, 366] width 40 height 16
